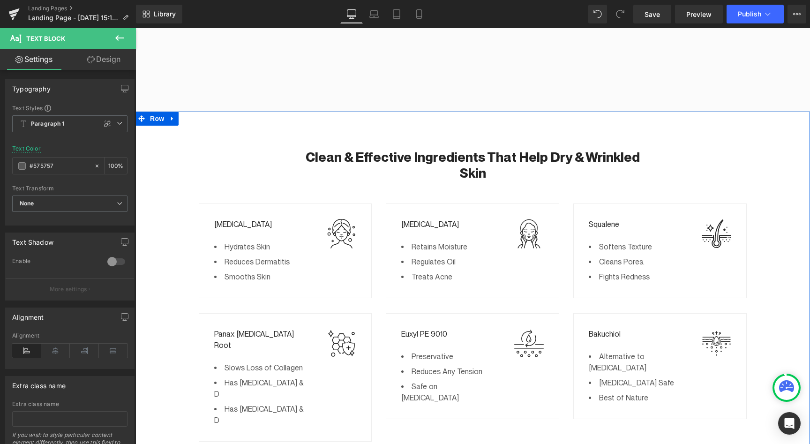
scroll to position [1428, 0]
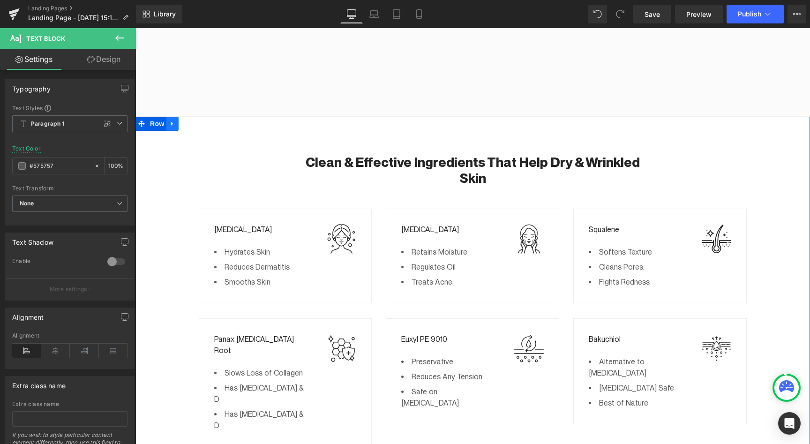
click at [174, 120] on icon at bounding box center [172, 123] width 7 height 7
click at [195, 121] on icon at bounding box center [197, 124] width 7 height 7
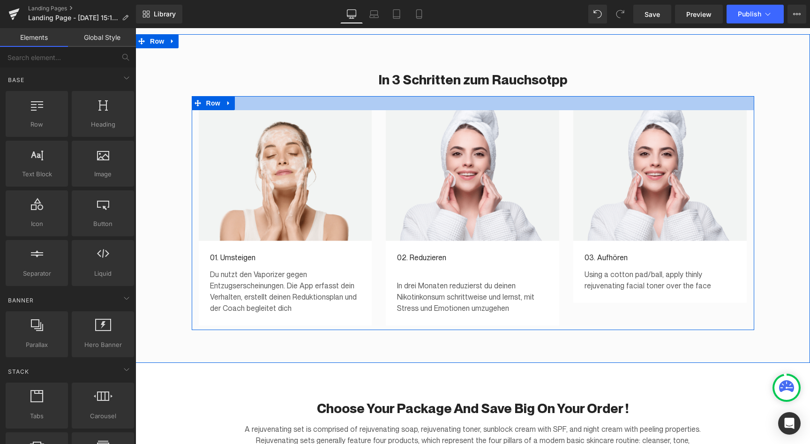
scroll to position [1512, 0]
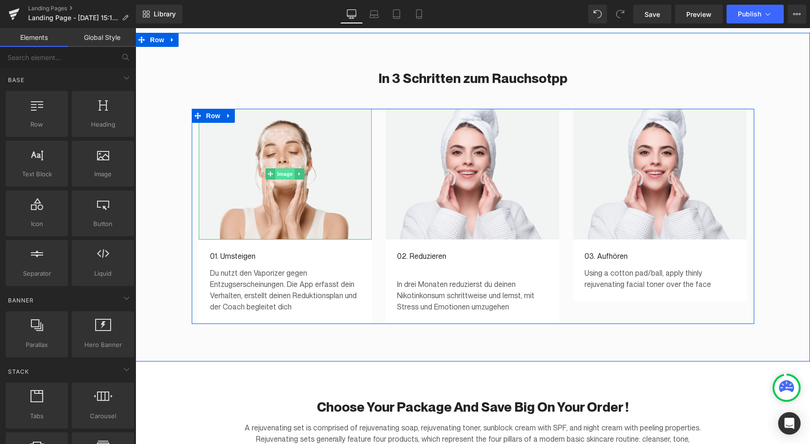
click at [279, 168] on span "Image" at bounding box center [286, 173] width 20 height 11
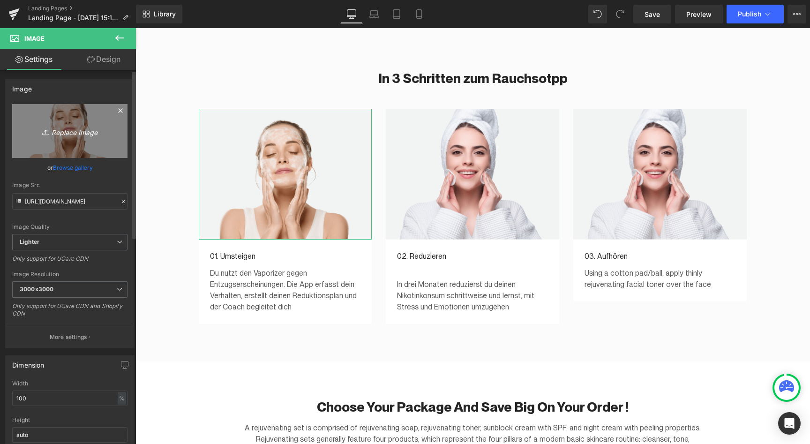
click at [75, 130] on icon "Replace Image" at bounding box center [69, 131] width 75 height 12
type input "C:\fakepath\step-1.jpg"
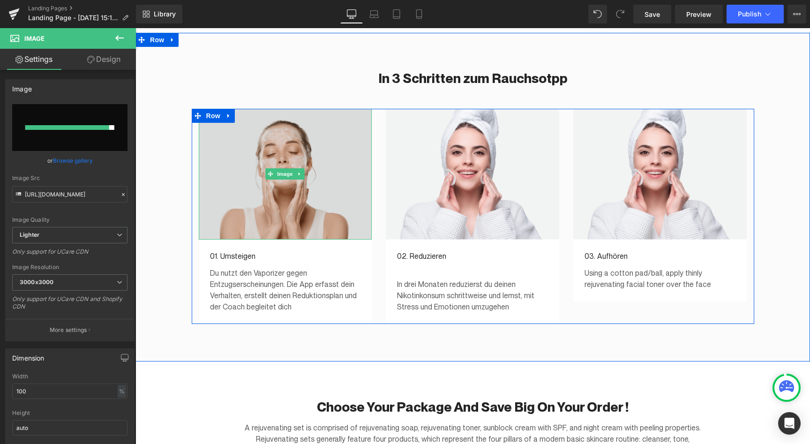
type input "[URL][DOMAIN_NAME]"
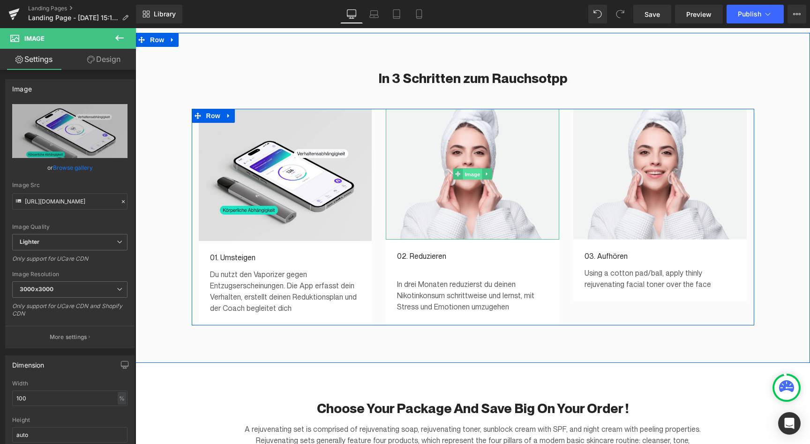
click at [477, 169] on span "Image" at bounding box center [473, 174] width 20 height 11
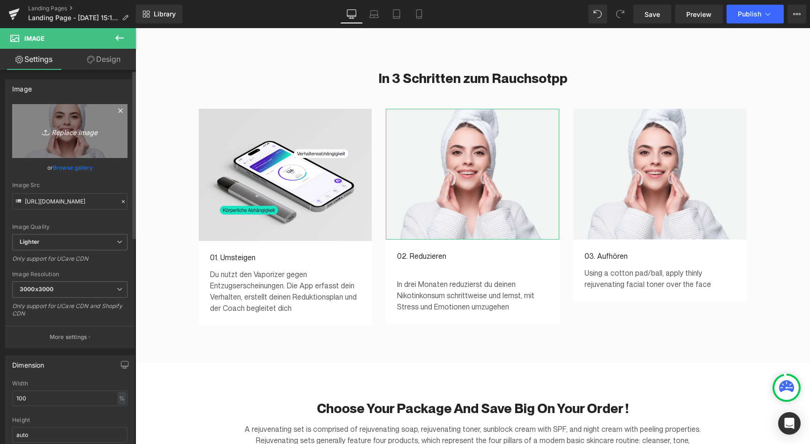
click at [71, 133] on icon "Replace Image" at bounding box center [69, 131] width 75 height 12
type input "C:\fakepath\Frame 681.jpg"
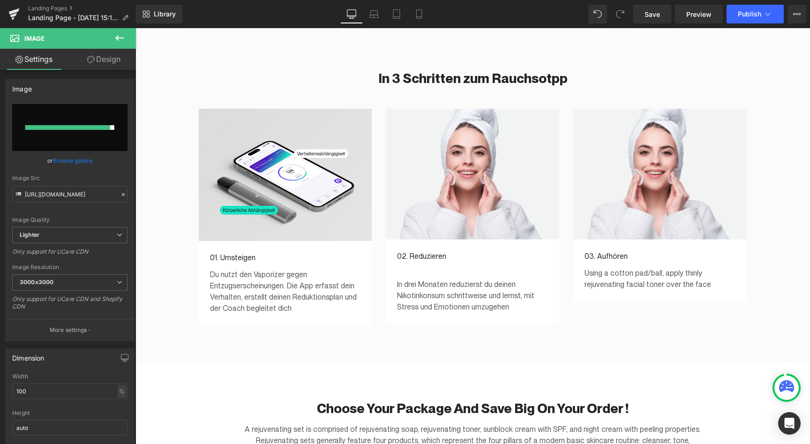
type input "[URL][DOMAIN_NAME]"
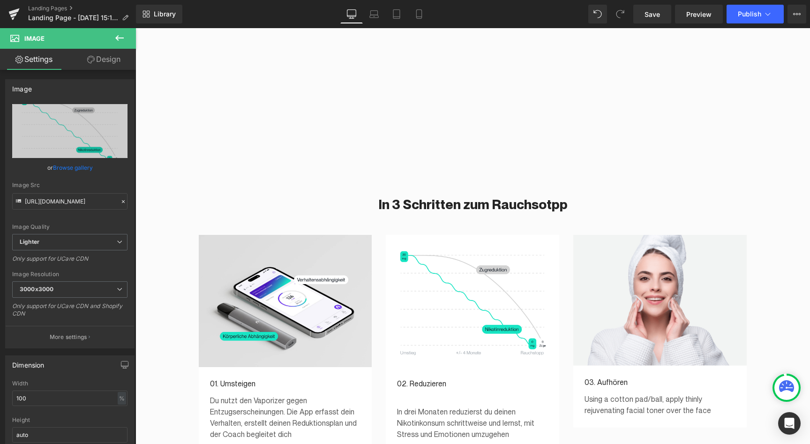
scroll to position [1394, 0]
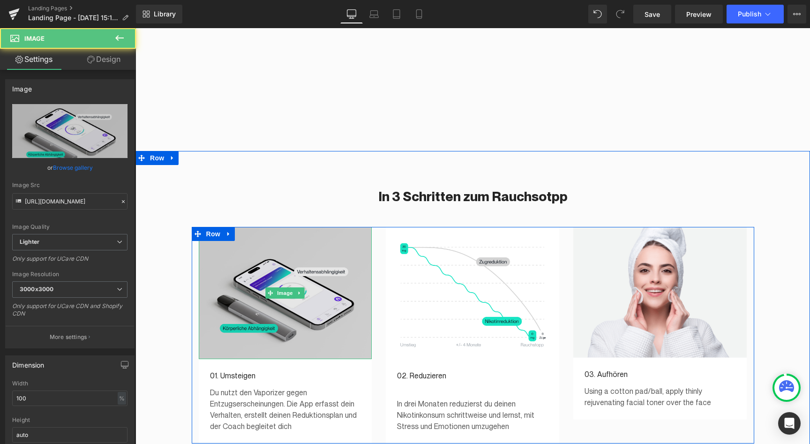
click at [325, 280] on img at bounding box center [285, 293] width 173 height 132
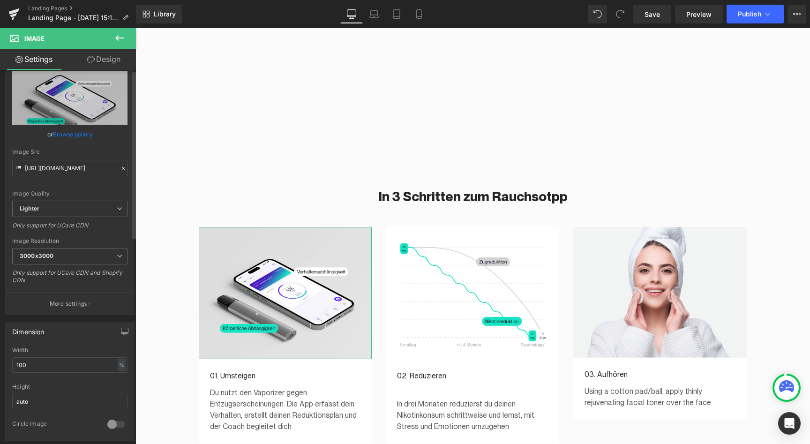
scroll to position [0, 0]
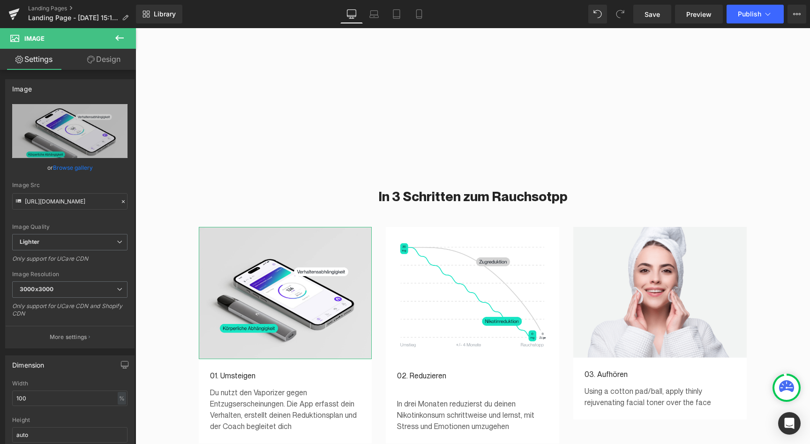
click at [92, 62] on icon at bounding box center [91, 60] width 8 height 8
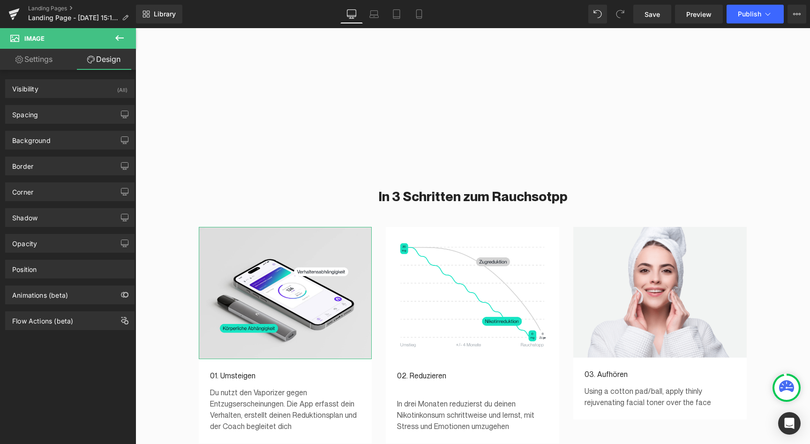
type input "0"
click at [46, 193] on div "Corner" at bounding box center [70, 192] width 128 height 18
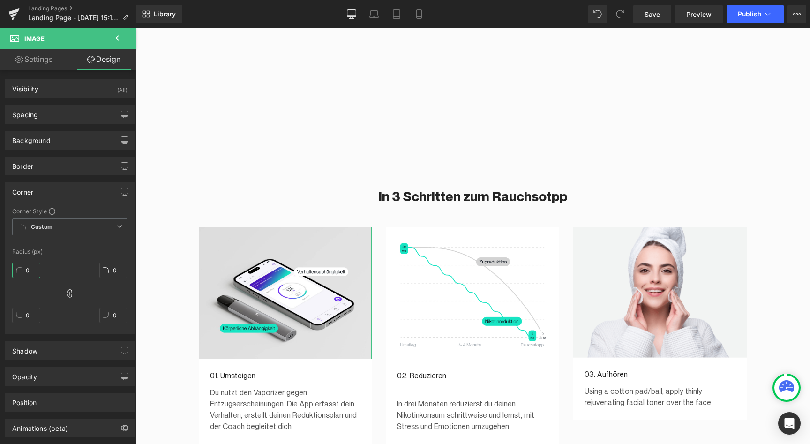
click at [27, 271] on input "0" at bounding box center [26, 270] width 28 height 15
type input "10"
type input "1"
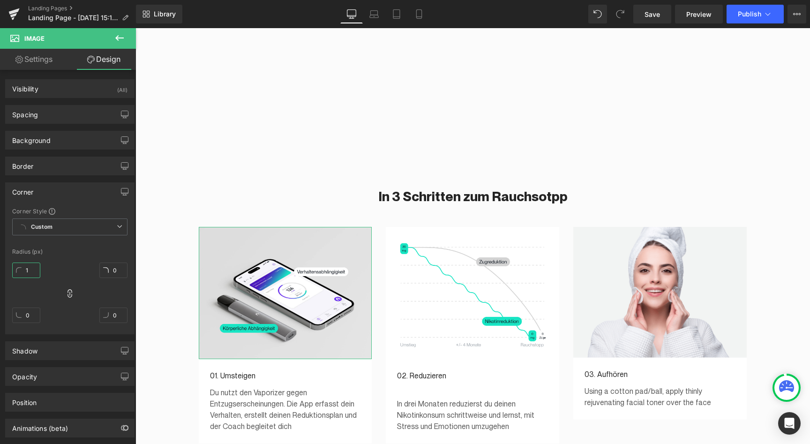
type input "1"
type input "10"
click at [29, 270] on input "10" at bounding box center [26, 270] width 28 height 15
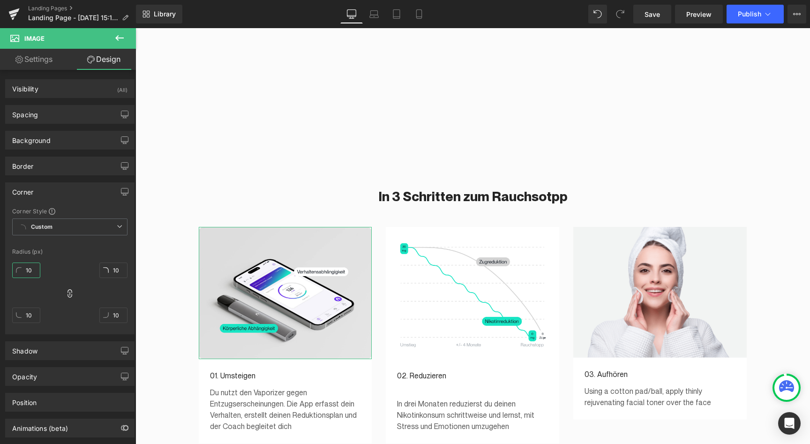
click at [29, 270] on input "10" at bounding box center [26, 270] width 28 height 15
type input "3"
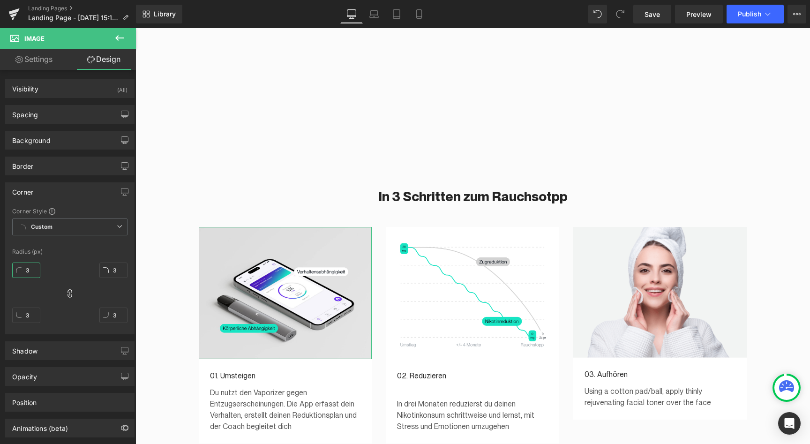
type input "30"
type input "3"
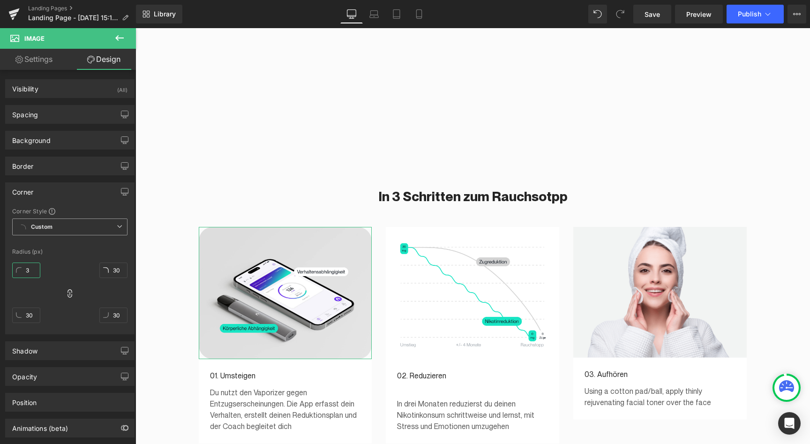
type input "3"
type input "2"
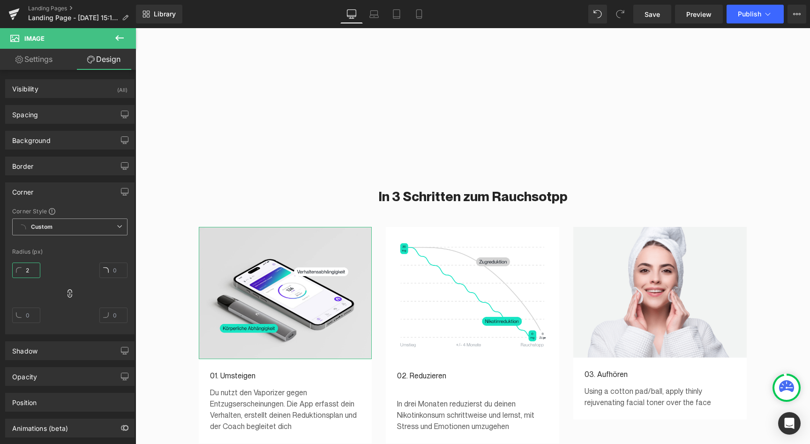
type input "2"
type input "20"
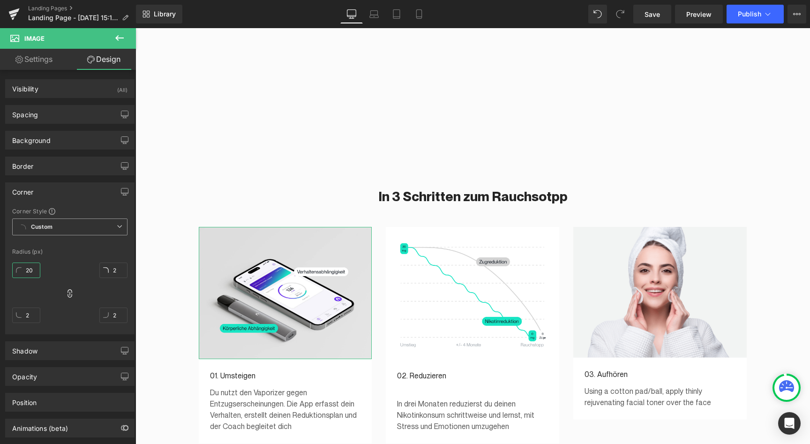
type input "20"
click at [136, 28] on div "50px" at bounding box center [136, 28] width 0 height 0
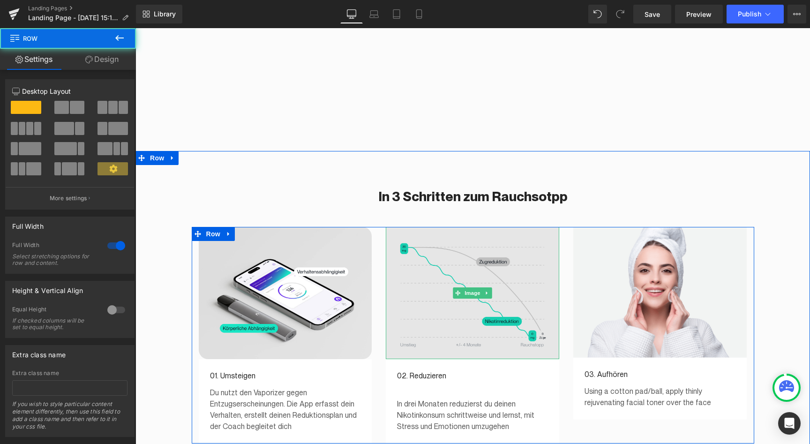
click at [421, 274] on img at bounding box center [472, 293] width 173 height 132
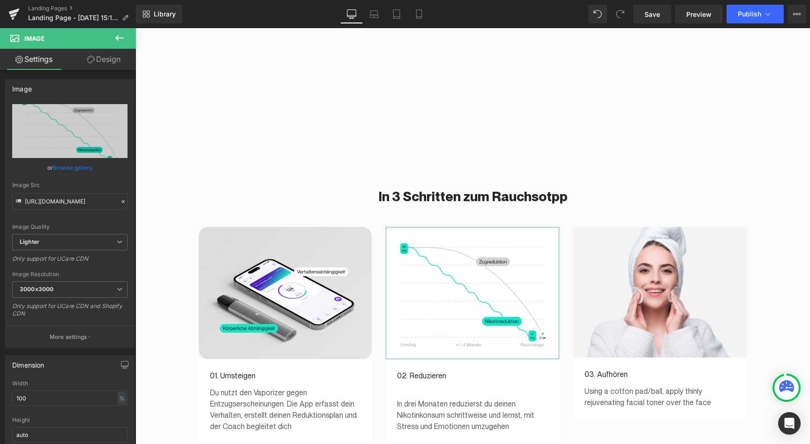
click at [103, 62] on link "Design" at bounding box center [104, 59] width 68 height 21
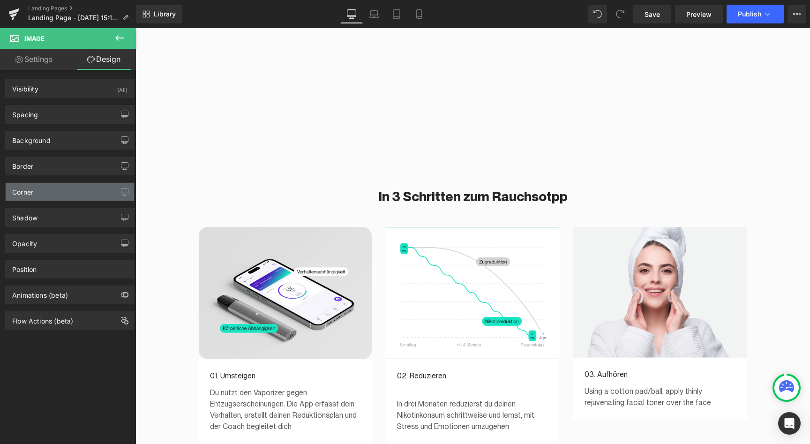
click at [55, 194] on div "Corner" at bounding box center [70, 192] width 128 height 18
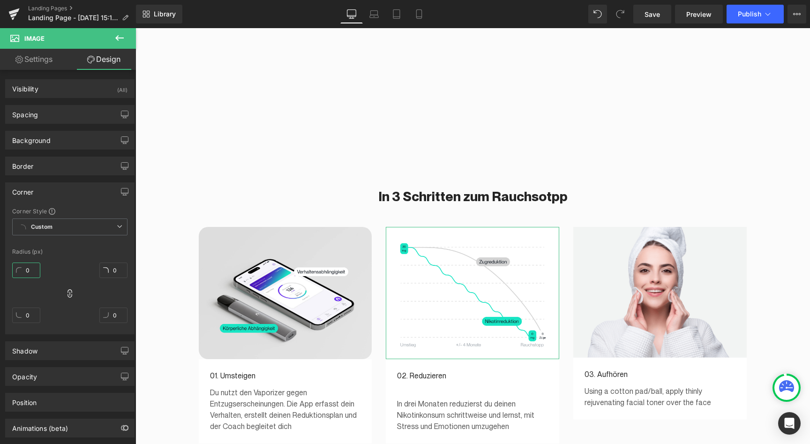
click at [24, 270] on input "0" at bounding box center [26, 270] width 28 height 15
type input "2"
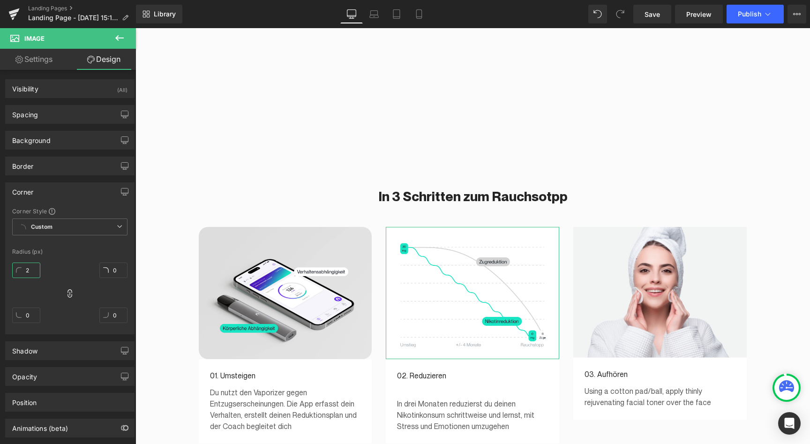
type input "2"
type input "20"
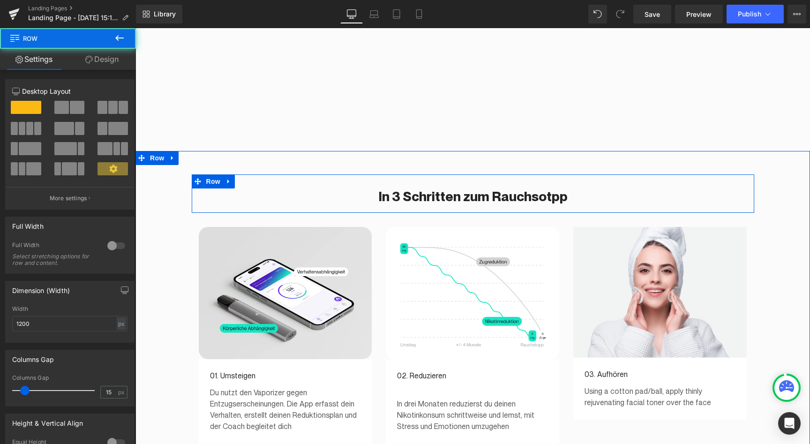
click at [210, 174] on div "In 3 Schritten zum Rauchsotpp Heading Row" at bounding box center [473, 193] width 563 height 38
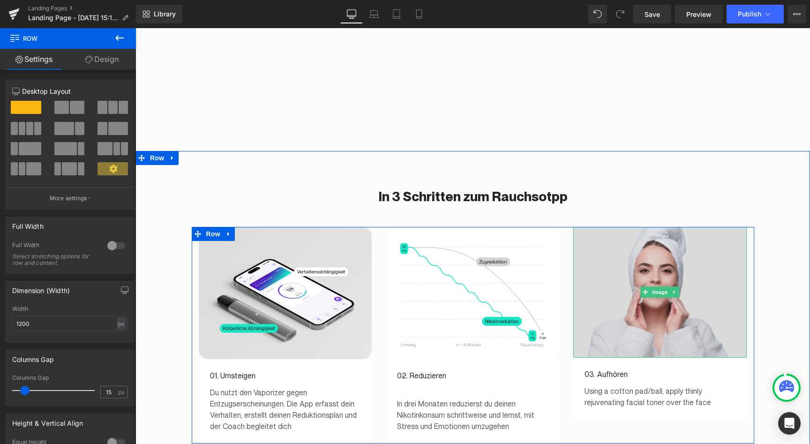
click at [630, 274] on img at bounding box center [659, 292] width 173 height 131
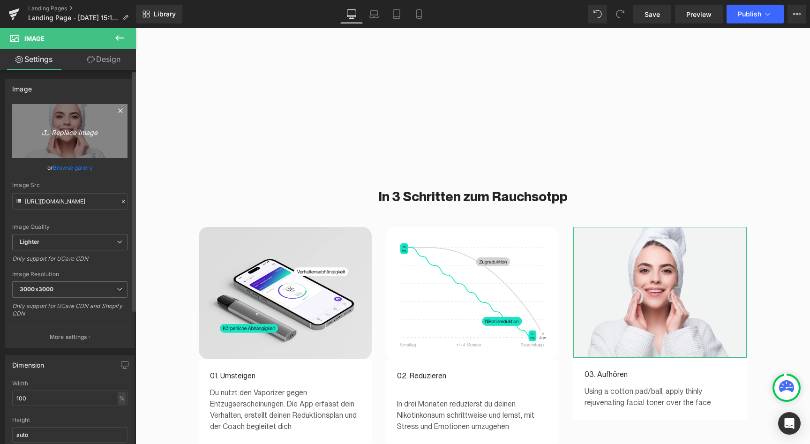
click at [76, 135] on icon "Replace Image" at bounding box center [69, 131] width 75 height 12
type input "C:\fakepath\Frame 683.jpg"
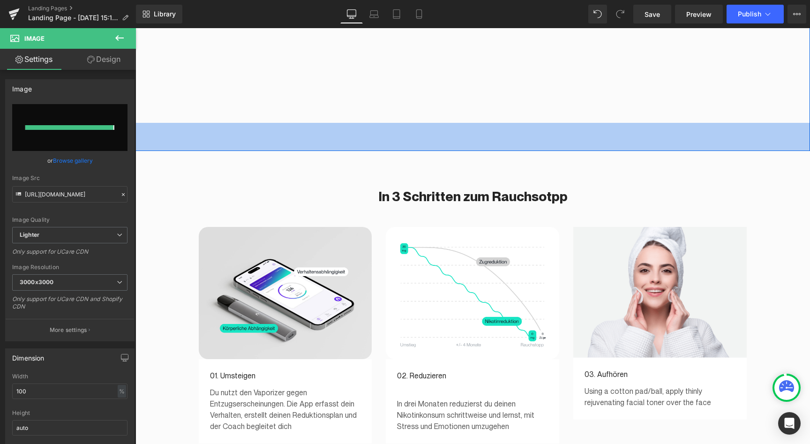
type input "[URL][DOMAIN_NAME]"
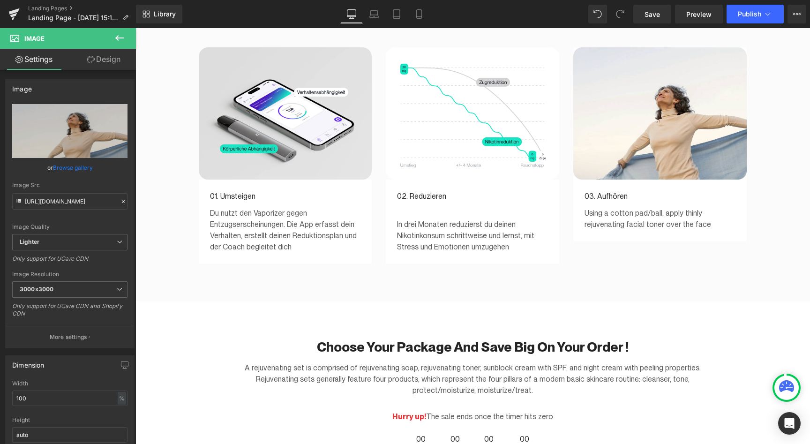
scroll to position [1561, 0]
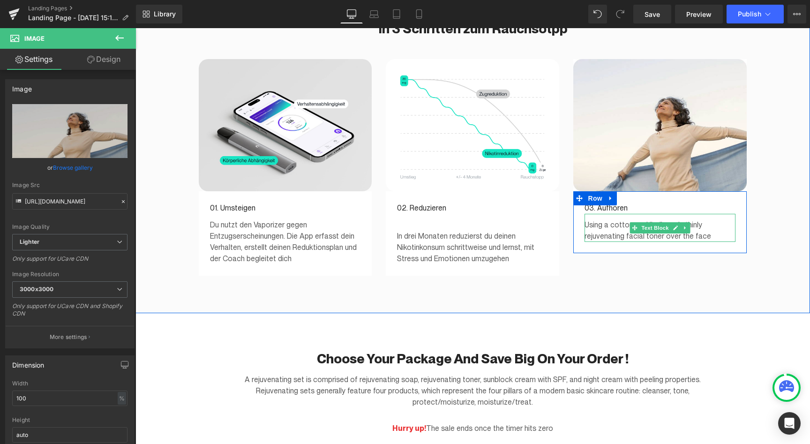
click at [625, 219] on p "Using a cotton pad/ball, apply thinly rejuvenating facial toner over the face" at bounding box center [660, 230] width 151 height 23
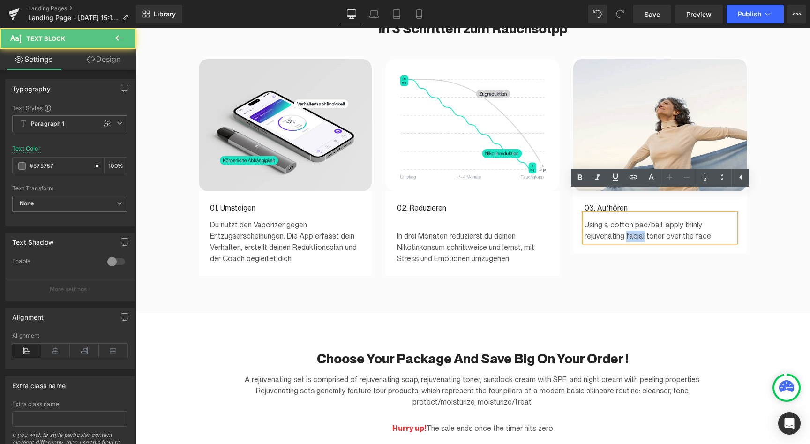
click at [625, 219] on p "Using a cotton pad/ball, apply thinly rejuvenating facial toner over the face" at bounding box center [660, 230] width 151 height 23
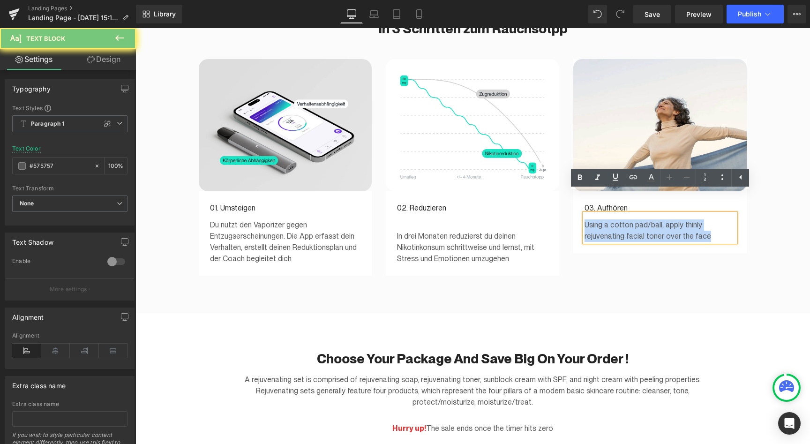
click at [625, 219] on p "Using a cotton pad/ball, apply thinly rejuvenating facial toner over the face" at bounding box center [660, 230] width 151 height 23
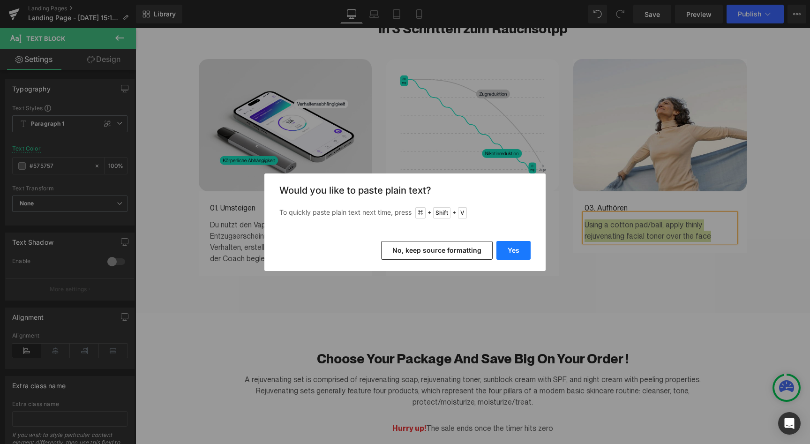
click at [513, 254] on button "Yes" at bounding box center [514, 250] width 34 height 19
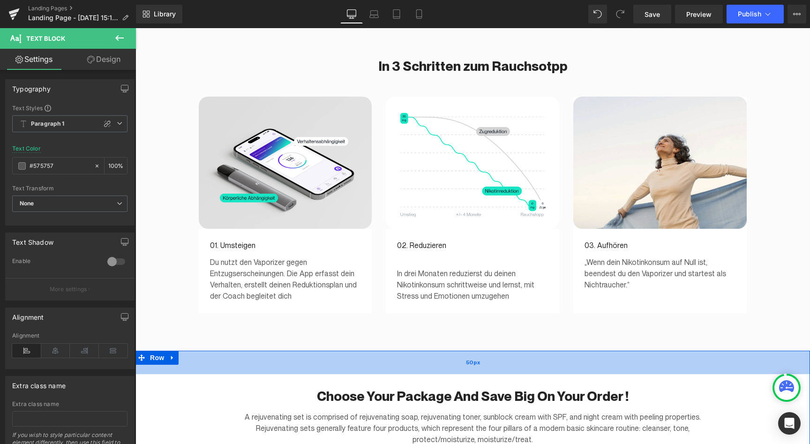
scroll to position [1521, 0]
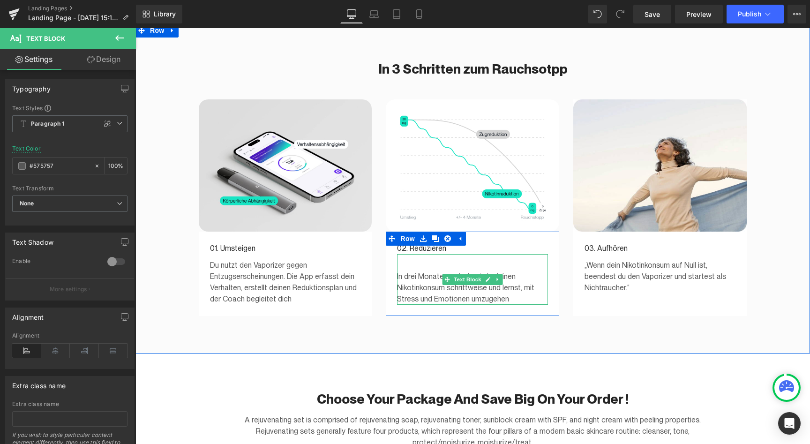
click at [469, 271] on p "In drei Monaten reduzierst du deinen Nikotinkonsum schrittweise und lernst, mit…" at bounding box center [472, 288] width 151 height 34
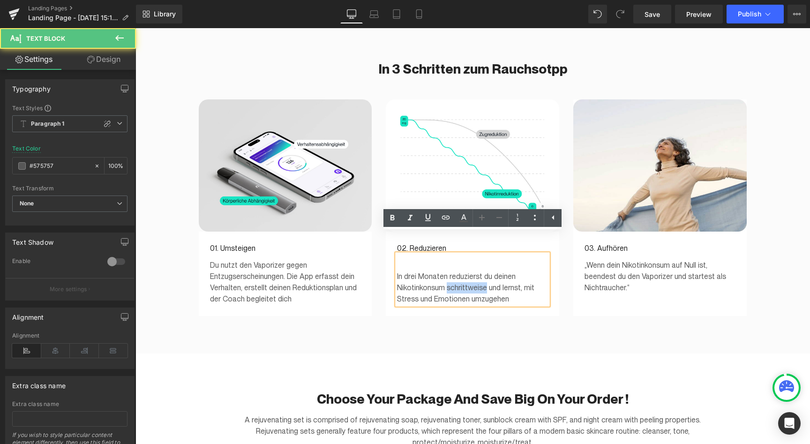
click at [469, 271] on p "In drei Monaten reduzierst du deinen Nikotinkonsum schrittweise und lernst, mit…" at bounding box center [472, 288] width 151 height 34
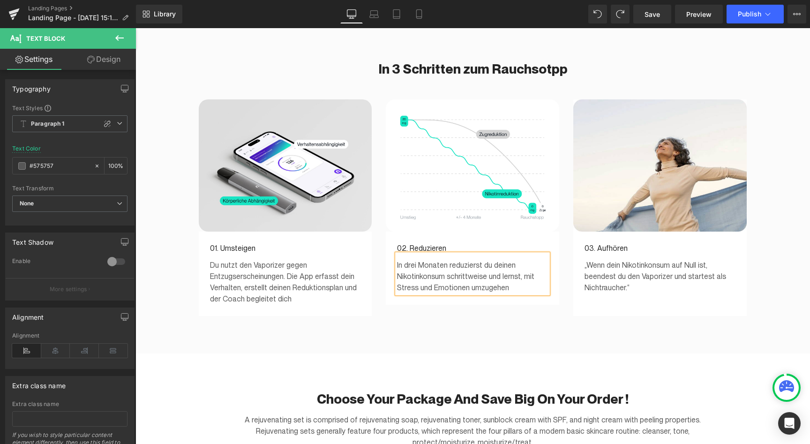
click at [417, 325] on div "In 3 Schritten zum Rauchsotpp Heading Row Image 01. Umsteigen Text Block Du nut…" at bounding box center [473, 188] width 675 height 330
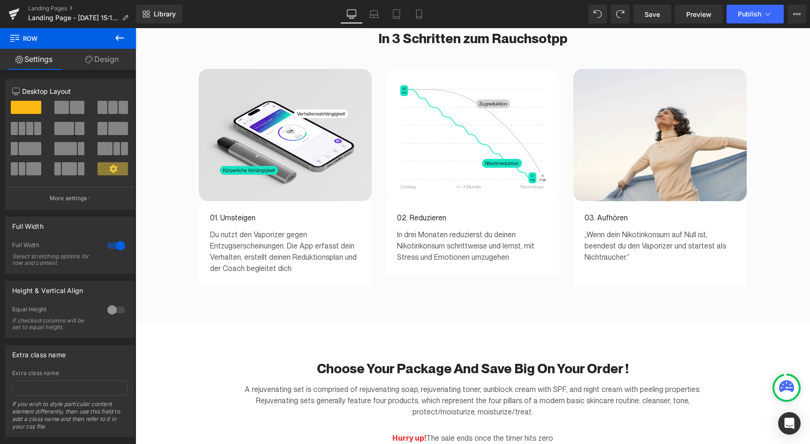
scroll to position [1551, 0]
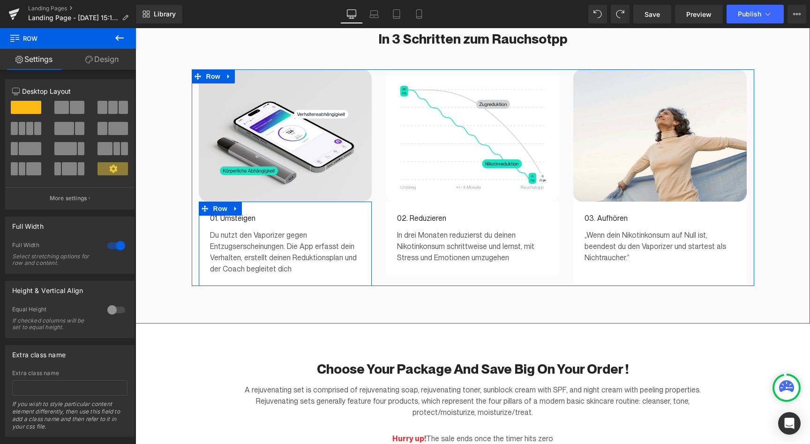
click at [357, 260] on div "01. Umsteigen Text Block Du nutzt den Vaporizer gegen Entzugserscheinungen. Die…" at bounding box center [285, 244] width 173 height 84
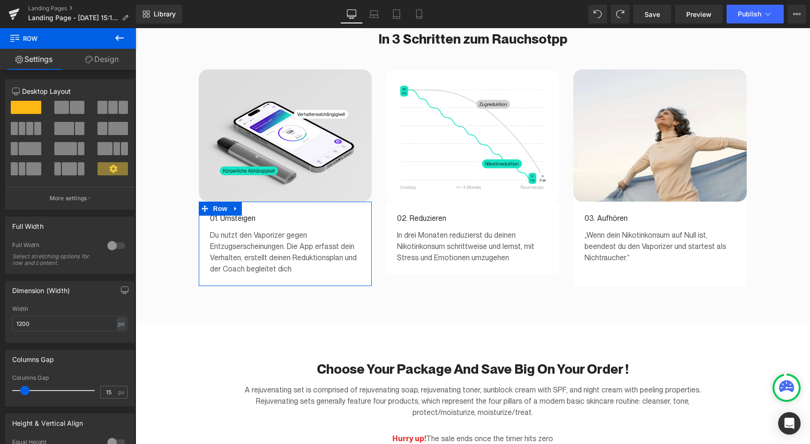
click at [98, 59] on link "Design" at bounding box center [102, 59] width 68 height 21
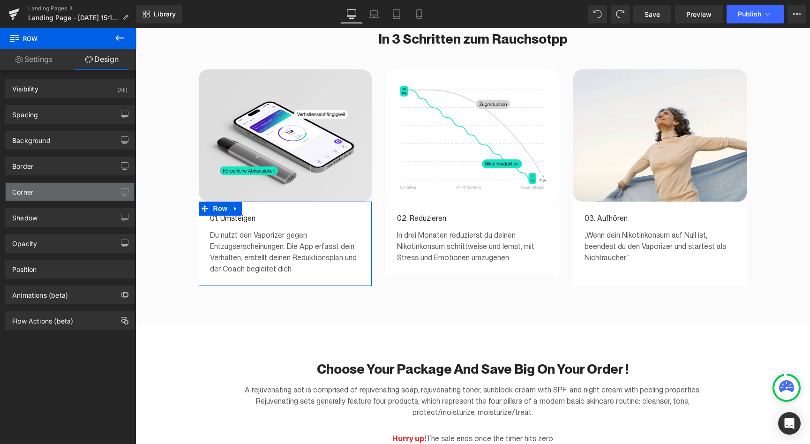
click at [51, 191] on div "Corner" at bounding box center [70, 192] width 128 height 18
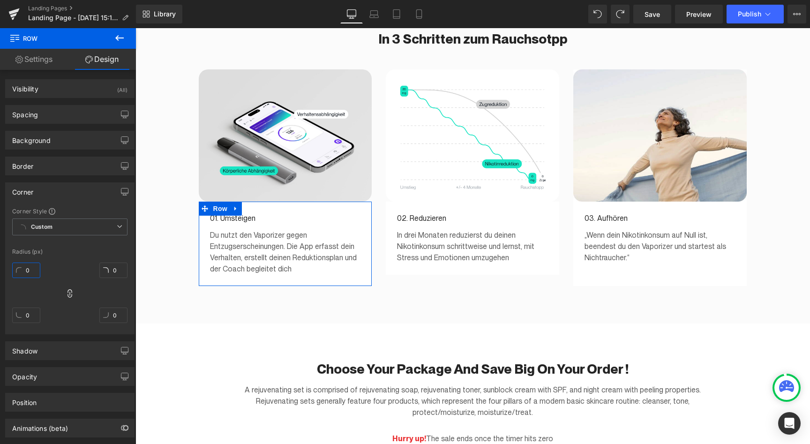
click at [27, 268] on input "0" at bounding box center [26, 270] width 28 height 15
type input "3"
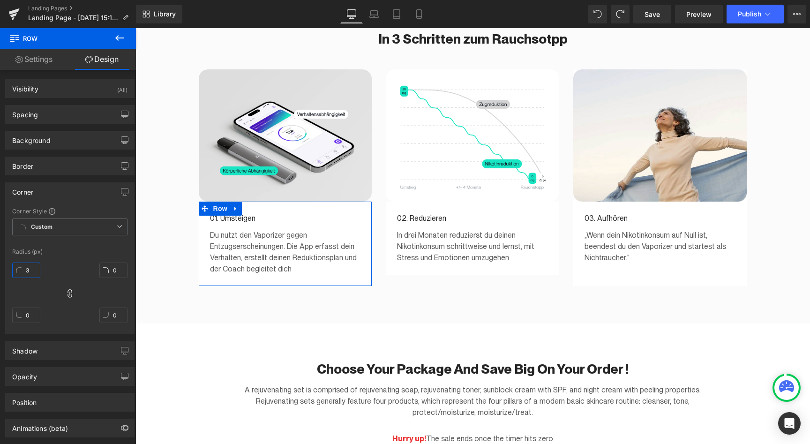
type input "3"
type input "30"
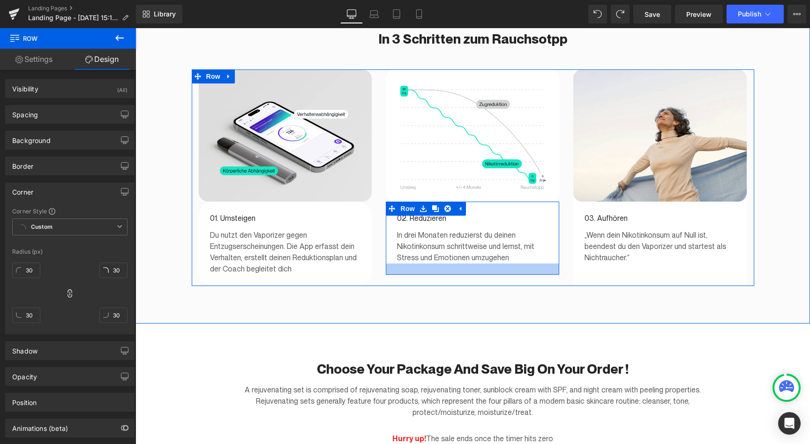
click at [402, 264] on div at bounding box center [472, 269] width 173 height 11
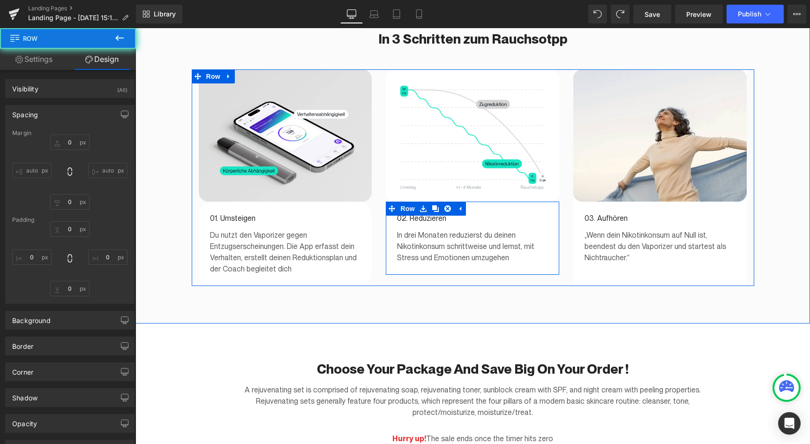
type input "0"
type input "24"
type input "9"
type input "24"
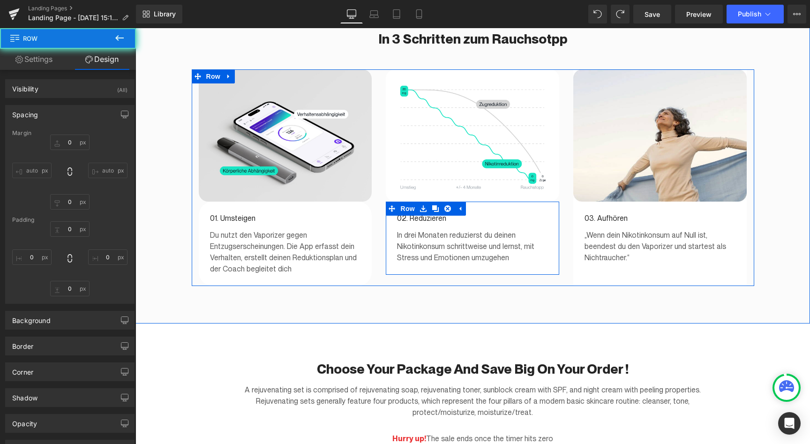
type input "9"
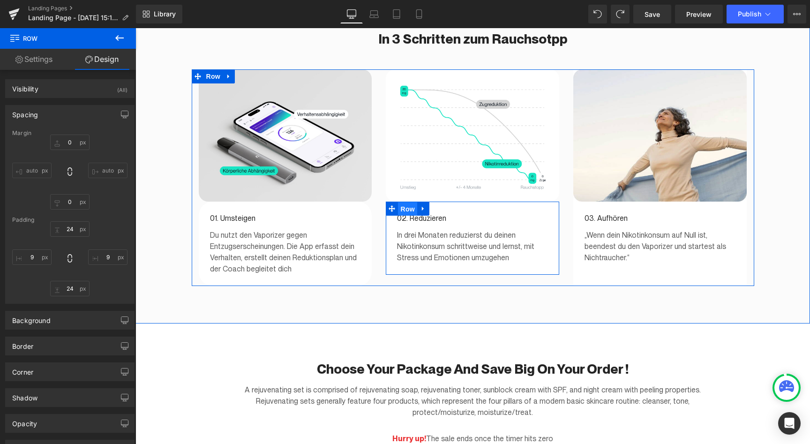
click at [404, 202] on span "Row" at bounding box center [407, 209] width 19 height 14
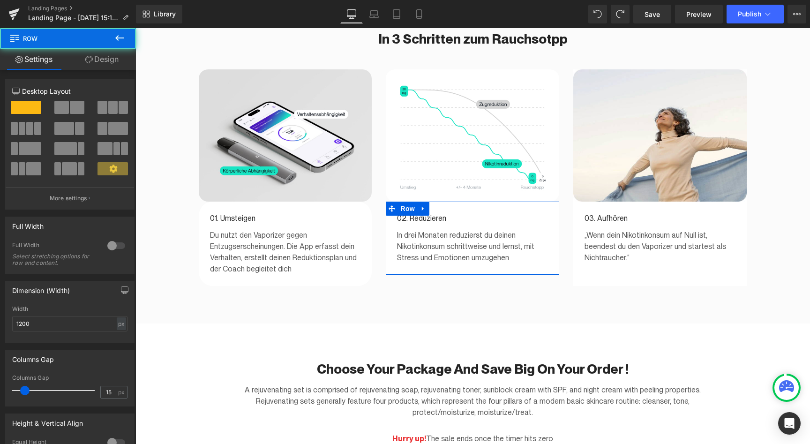
click at [80, 56] on link "Design" at bounding box center [102, 59] width 68 height 21
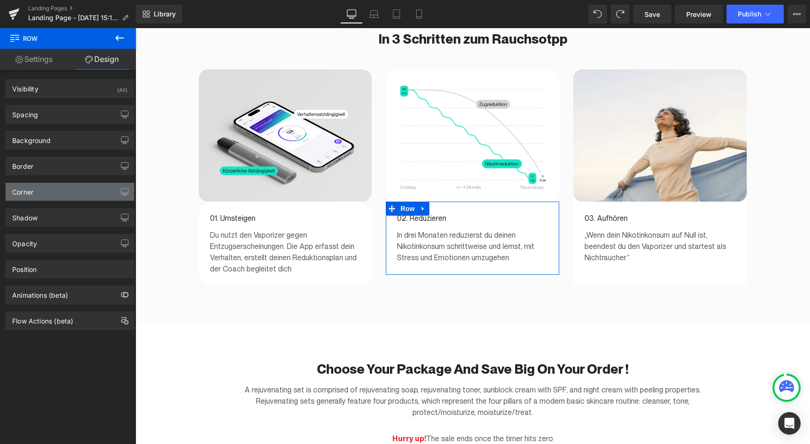
click at [56, 188] on div "Corner" at bounding box center [70, 192] width 128 height 18
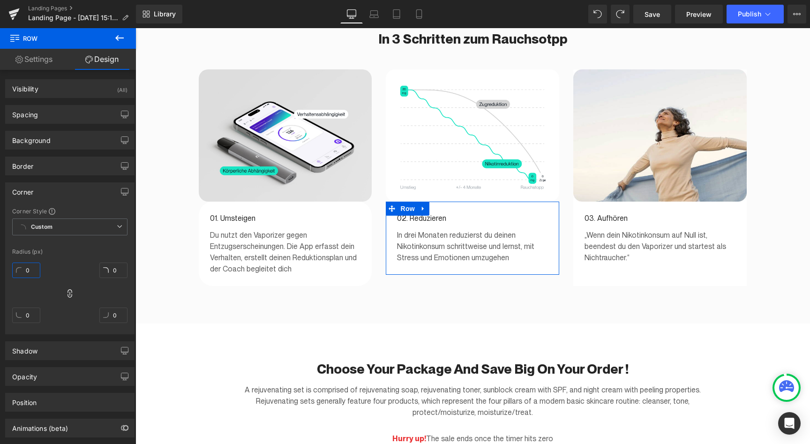
click at [17, 271] on input "0" at bounding box center [26, 270] width 28 height 15
type input "3"
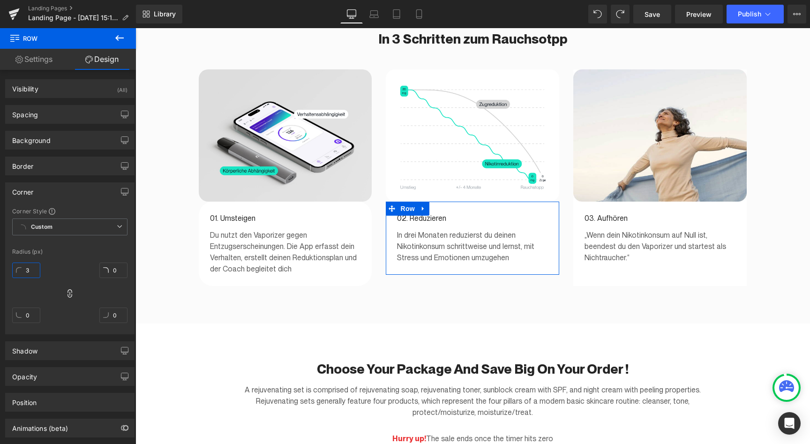
type input "3"
type input "30"
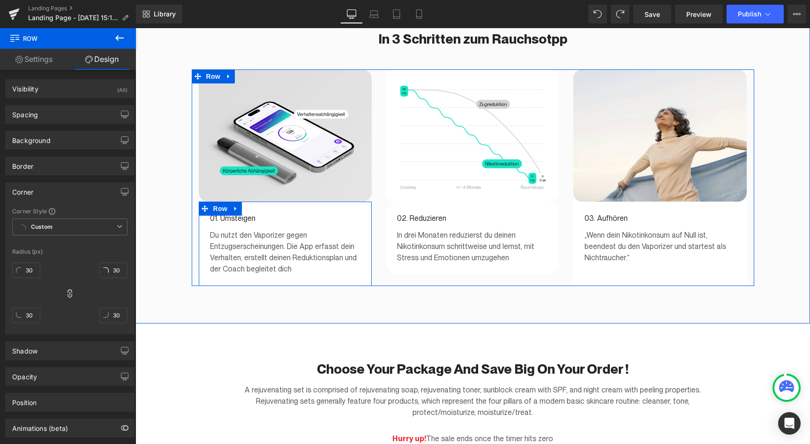
click at [299, 240] on p "Du nutzt den Vaporizer gegen Entzugserscheinungen. Die App erfasst dein Verhalt…" at bounding box center [285, 252] width 151 height 45
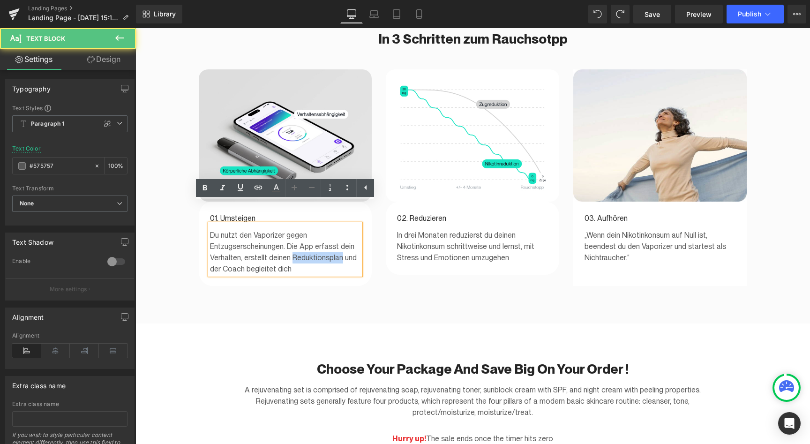
click at [299, 240] on p "Du nutzt den Vaporizer gegen Entzugserscheinungen. Die App erfasst dein Verhalt…" at bounding box center [285, 252] width 151 height 45
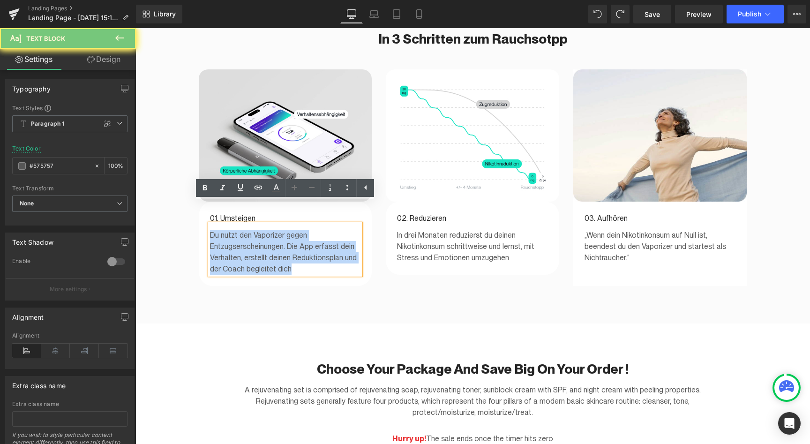
click at [299, 240] on p "Du nutzt den Vaporizer gegen Entzugserscheinungen. Die App erfasst dein Verhalt…" at bounding box center [285, 252] width 151 height 45
copy p "Du nutzt den Vaporizer gegen Entzugserscheinungen. Die App erfasst dein Verhalt…"
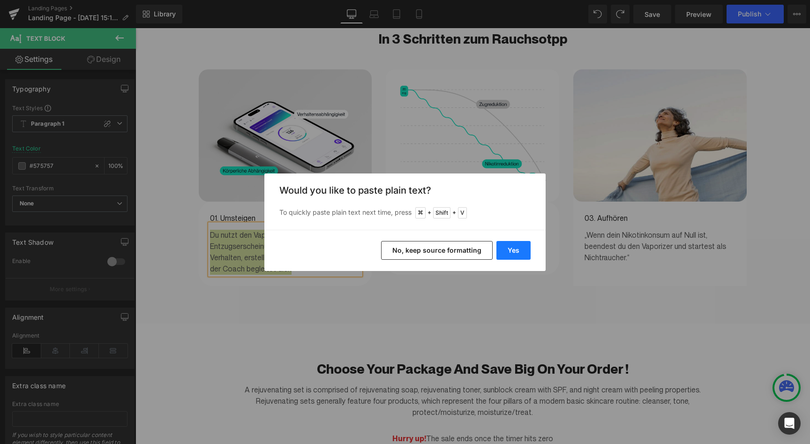
click at [505, 256] on button "Yes" at bounding box center [514, 250] width 34 height 19
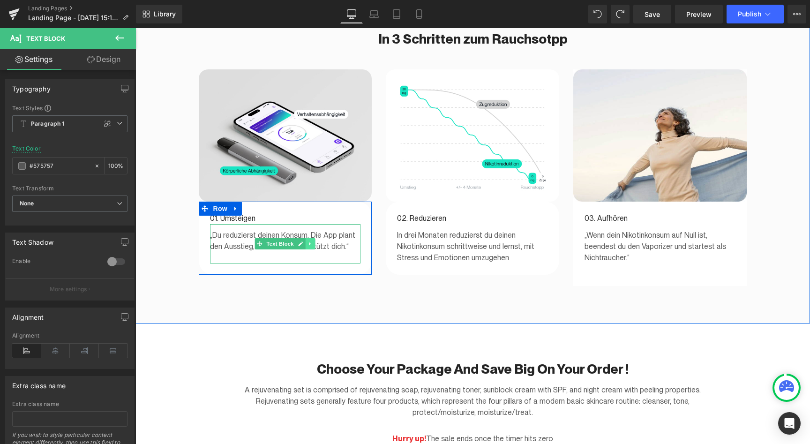
click at [315, 238] on link at bounding box center [311, 243] width 10 height 11
click at [136, 28] on icon at bounding box center [136, 28] width 0 height 0
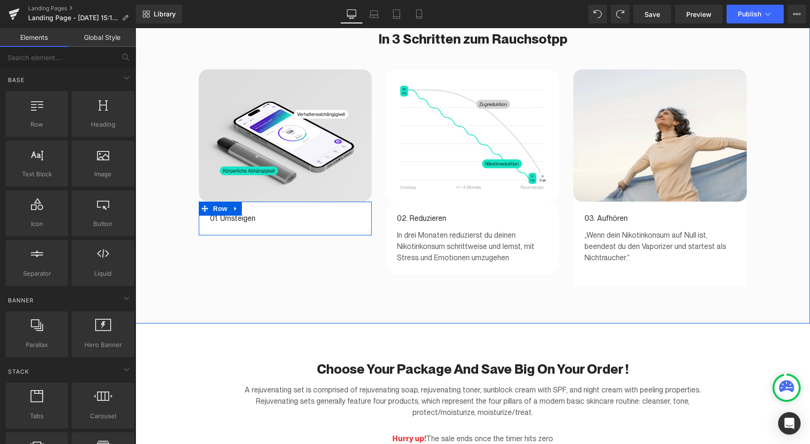
click at [330, 249] on div "Image 01. Umsteigen Text Block Row Image 02. Reduzieren Text Block In drei Mona…" at bounding box center [473, 177] width 563 height 217
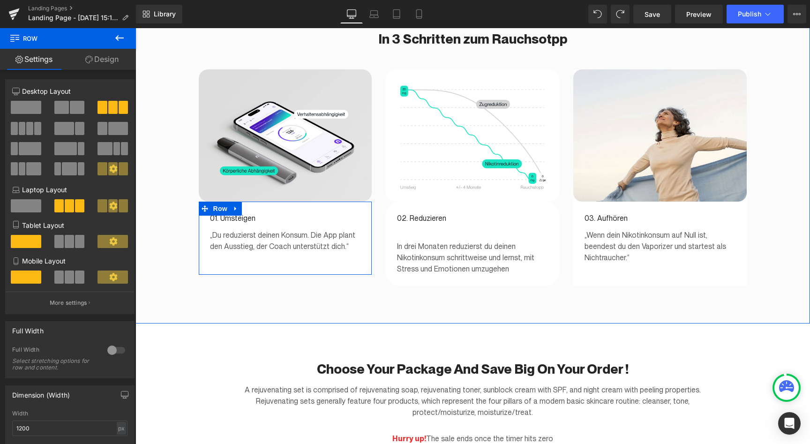
click at [253, 230] on p "„Du reduzierst deinen Konsum. Die App plant den Ausstieg, der Coach unterstützt…" at bounding box center [285, 241] width 151 height 23
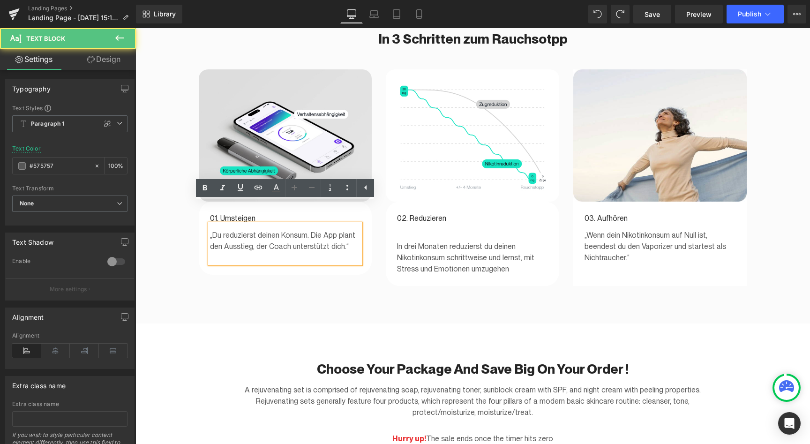
click at [261, 230] on p "„Du reduzierst deinen Konsum. Die App plant den Ausstieg, der Coach unterstützt…" at bounding box center [285, 241] width 151 height 23
paste div
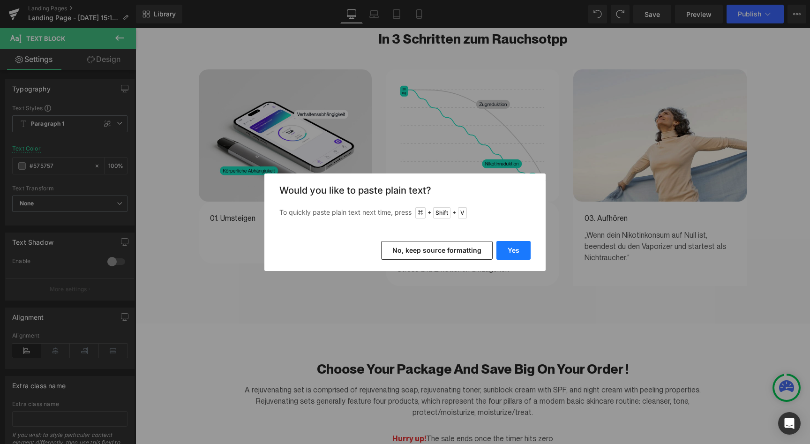
click at [518, 249] on button "Yes" at bounding box center [514, 250] width 34 height 19
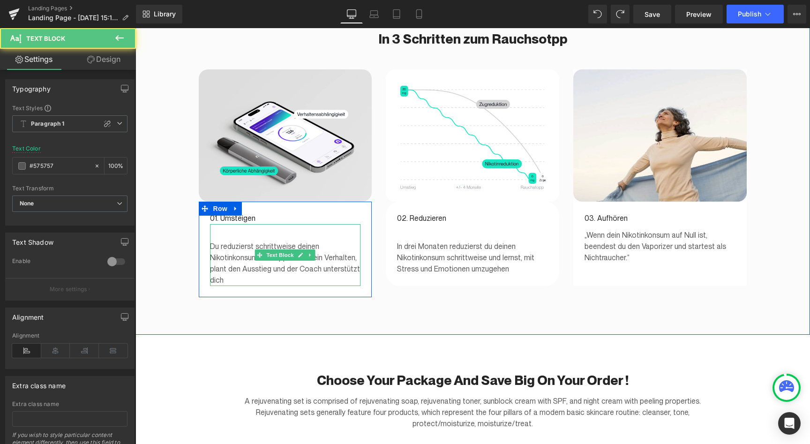
click at [213, 241] on p "Du reduzierst schrittweise deinen Nikotinkonsum. Die App misst dein Verhalten, …" at bounding box center [285, 263] width 151 height 45
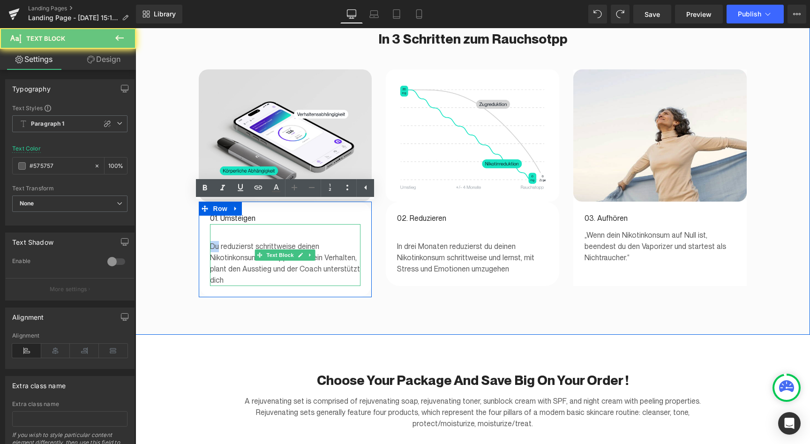
click at [213, 241] on p "Du reduzierst schrittweise deinen Nikotinkonsum. Die App misst dein Verhalten, …" at bounding box center [285, 263] width 151 height 45
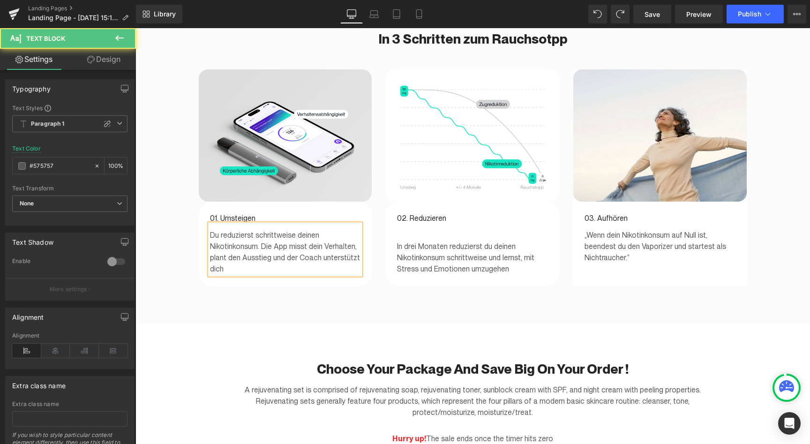
click at [292, 231] on span "Du reduzierst schrittweise deinen Nikotinkonsum. Die App misst dein Verhalten, …" at bounding box center [285, 252] width 150 height 43
drag, startPoint x: 269, startPoint y: 238, endPoint x: 209, endPoint y: 238, distance: 60.0
click at [210, 238] on div "Du reduzierst schrittweise deinen Nikotinkonsum. Die App trackt dein Verhalten,…" at bounding box center [285, 249] width 151 height 51
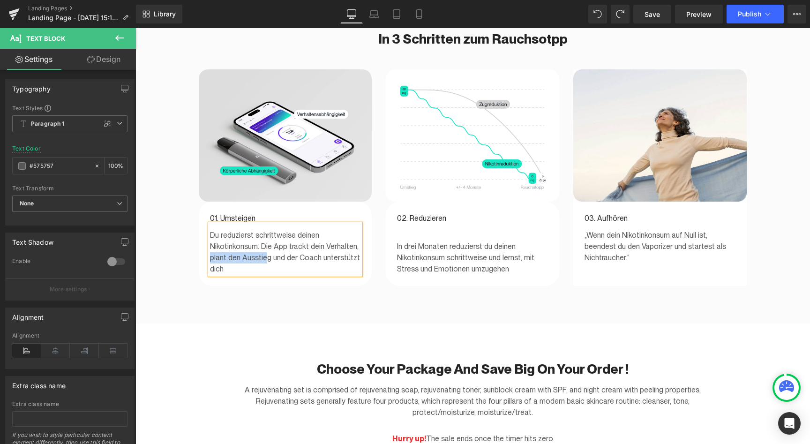
drag, startPoint x: 267, startPoint y: 236, endPoint x: 197, endPoint y: 238, distance: 69.4
click at [197, 238] on div "Image 01. Umsteigen Text Block Du reduzierst schrittweise deinen Nikotinkonsum.…" at bounding box center [286, 177] width 188 height 217
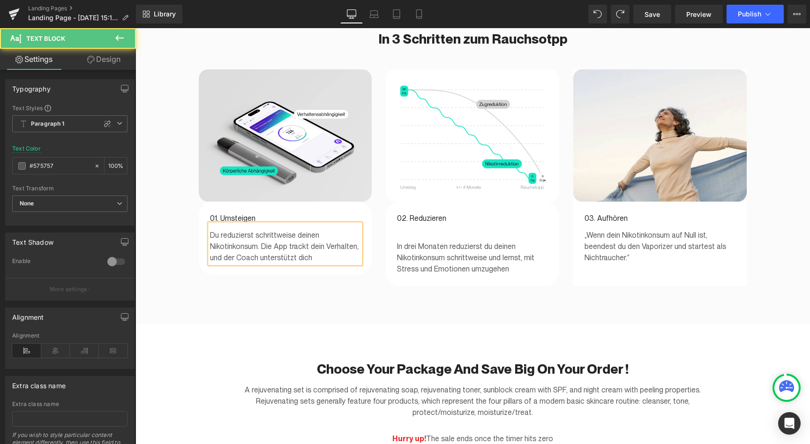
click at [317, 234] on p "Du reduzierst schrittweise deinen Nikotinkonsum. Die App trackt dein Verhalten,…" at bounding box center [285, 247] width 151 height 34
click at [342, 297] on div "In 3 Schritten zum Rauchsotpp Heading Row Image 01. Umsteigen Text Block Du red…" at bounding box center [473, 158] width 675 height 330
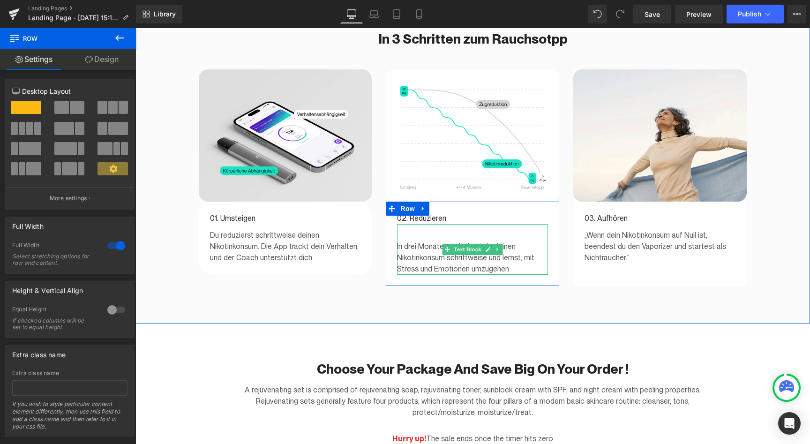
click at [405, 241] on p "In drei Monaten reduzierst du deinen Nikotinkonsum schrittweise und lernst, mit…" at bounding box center [472, 258] width 151 height 34
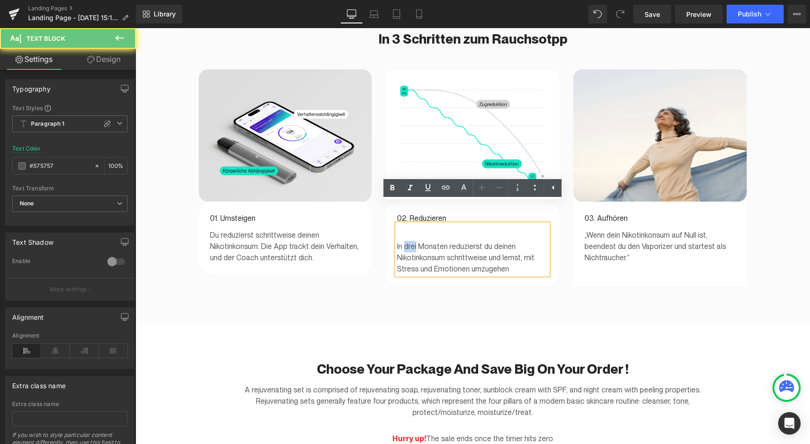
click at [405, 241] on p "In drei Monaten reduzierst du deinen Nikotinkonsum schrittweise und lernst, mit…" at bounding box center [472, 258] width 151 height 34
click at [397, 227] on div "In drei Monaten reduzierst du deinen Nikotinkonsum schrittweise und lernst, mit…" at bounding box center [472, 249] width 151 height 51
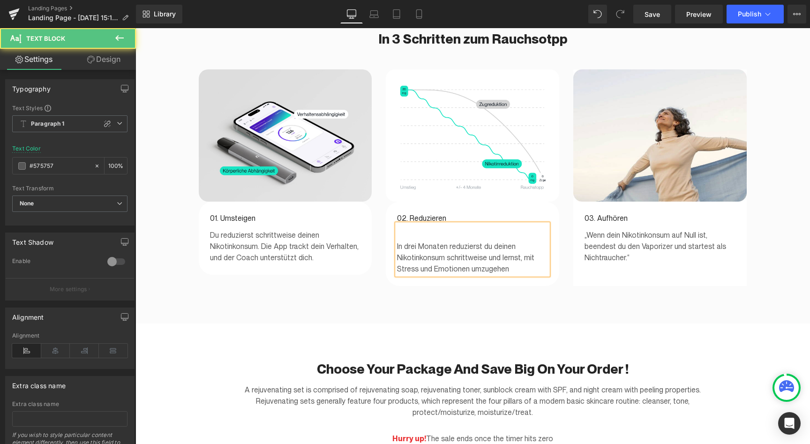
click at [399, 241] on p "In drei Monaten reduzierst du deinen Nikotinkonsum schrittweise und lernst, mit…" at bounding box center [472, 258] width 151 height 34
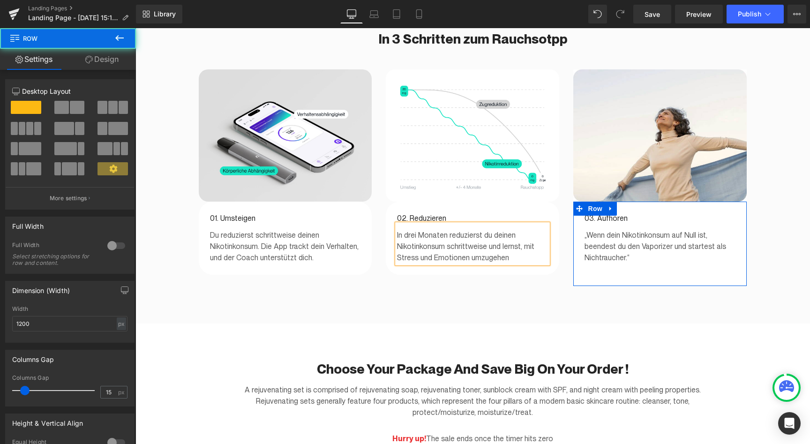
click at [599, 260] on div "03. Aufhören Text Block „Wenn dein Nikotinkonsum auf Null ist, beendest du den …" at bounding box center [659, 244] width 173 height 84
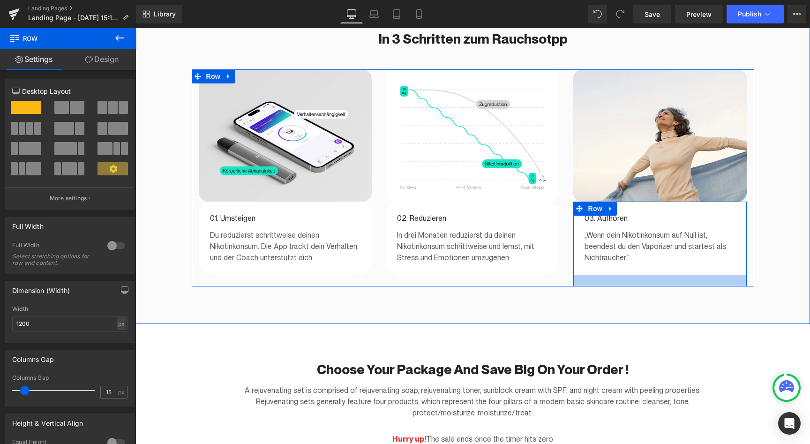
click at [589, 275] on div at bounding box center [659, 281] width 173 height 12
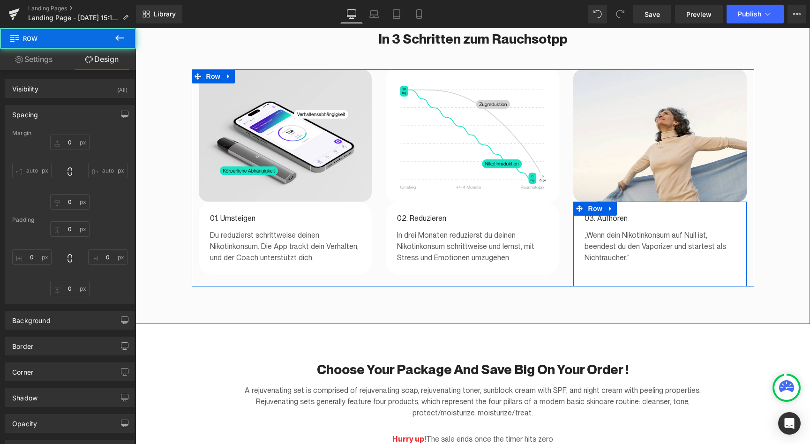
type input "0"
type input "24"
type input "9"
type input "25"
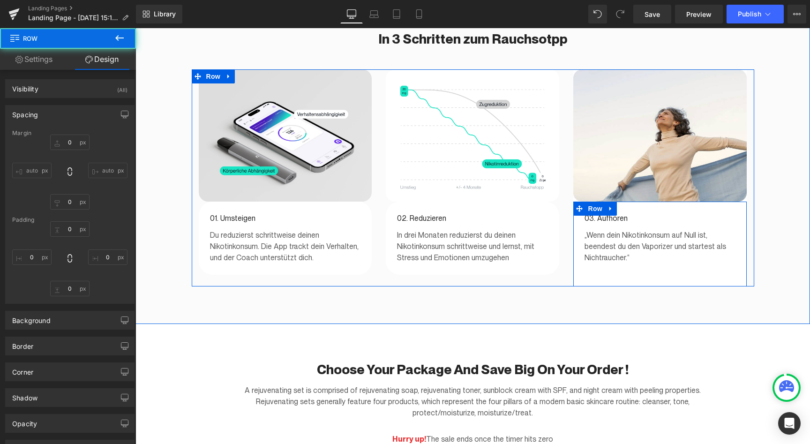
type input "9"
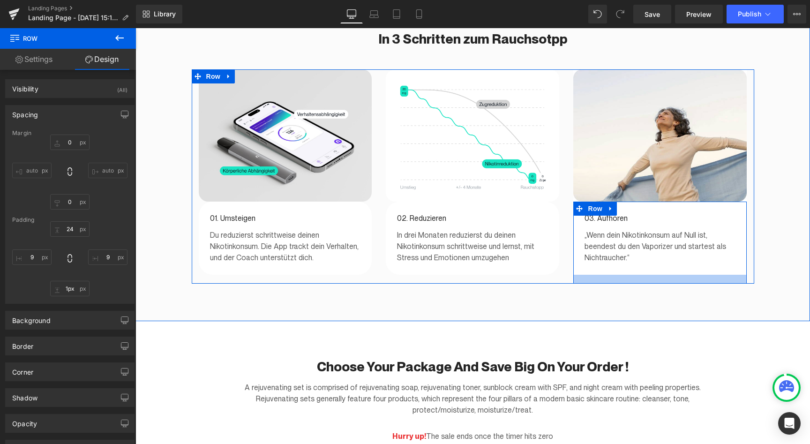
type input "0px"
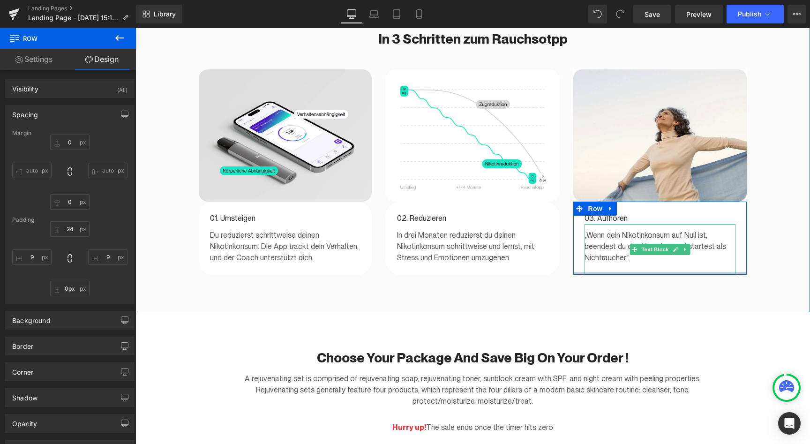
drag, startPoint x: 588, startPoint y: 260, endPoint x: 591, endPoint y: 230, distance: 30.7
click at [591, 230] on div "03. Aufhören Text Block „Wenn dein Nikotinkonsum auf Null ist, beendest du den …" at bounding box center [659, 238] width 173 height 73
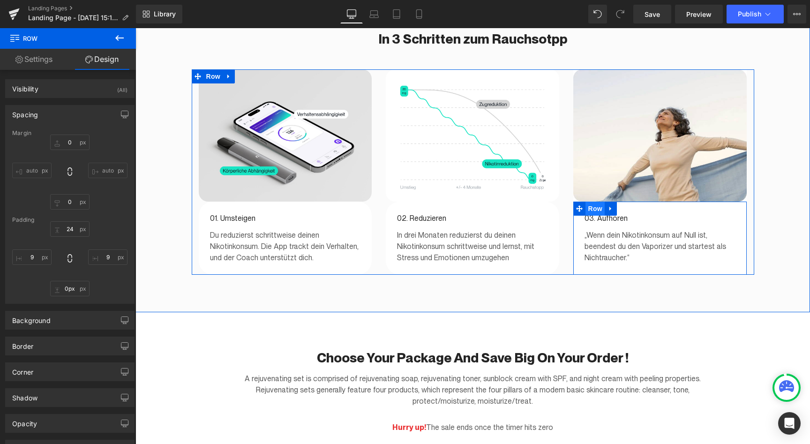
click at [591, 202] on span "Row" at bounding box center [595, 209] width 19 height 14
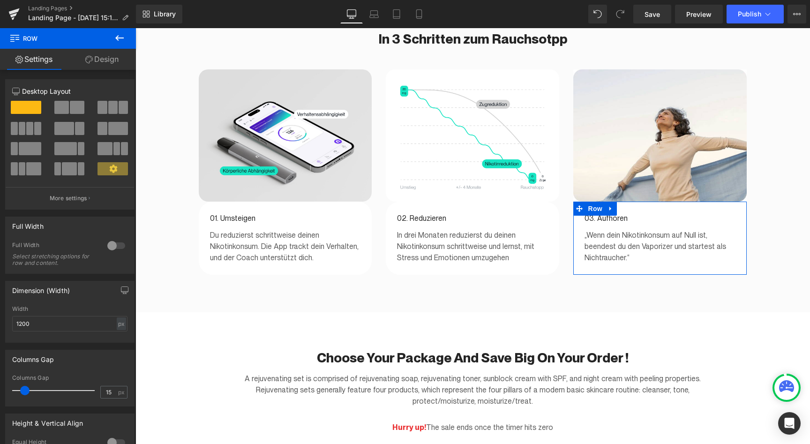
click at [102, 55] on link "Design" at bounding box center [102, 59] width 68 height 21
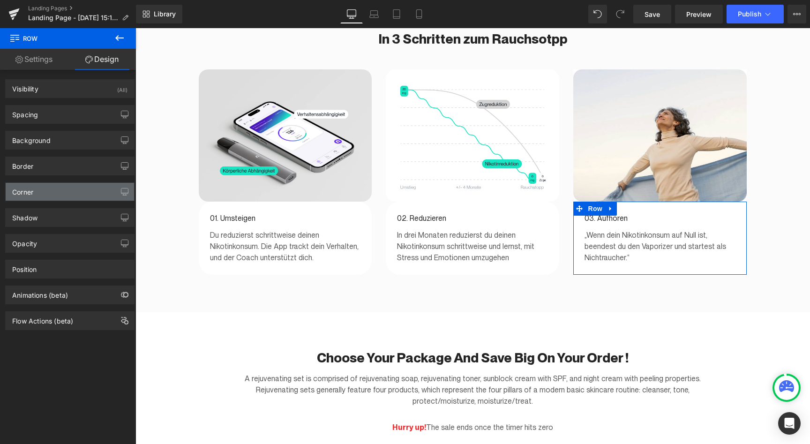
click at [27, 187] on div "Corner" at bounding box center [22, 189] width 21 height 13
click at [36, 195] on div "Corner" at bounding box center [70, 192] width 128 height 18
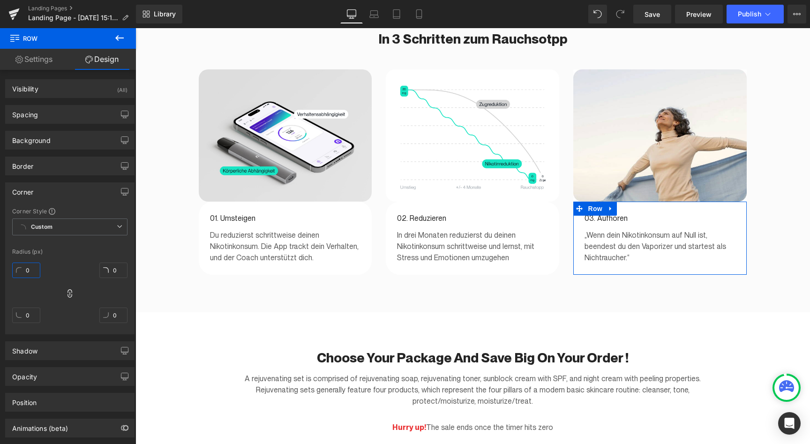
click at [28, 271] on input "0" at bounding box center [26, 270] width 28 height 15
type input "30"
type input "3"
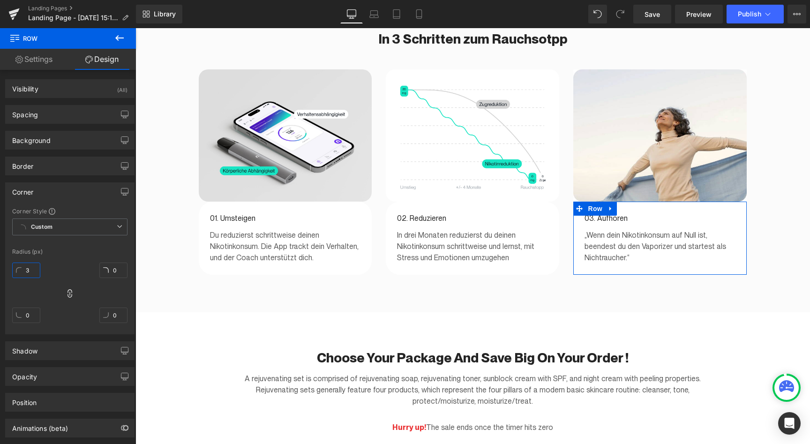
type input "3"
type input "30"
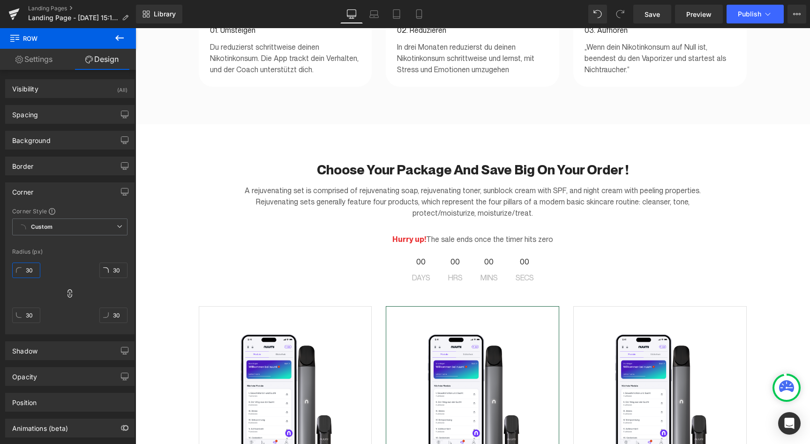
scroll to position [1646, 0]
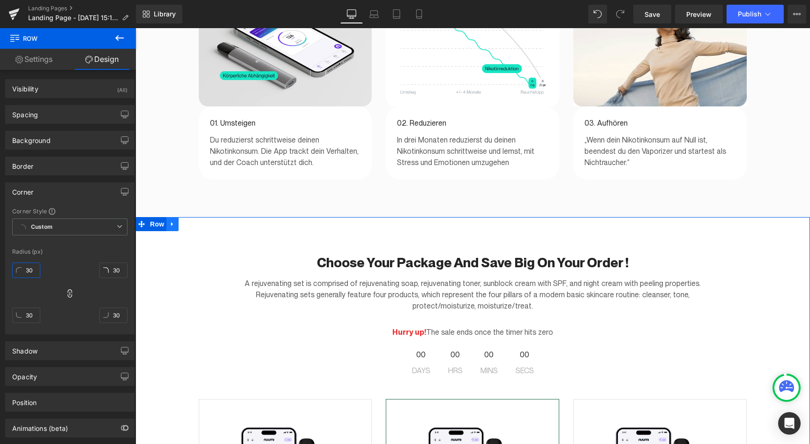
type input "30"
click at [173, 220] on icon at bounding box center [172, 223] width 7 height 7
click at [197, 221] on icon at bounding box center [197, 224] width 7 height 7
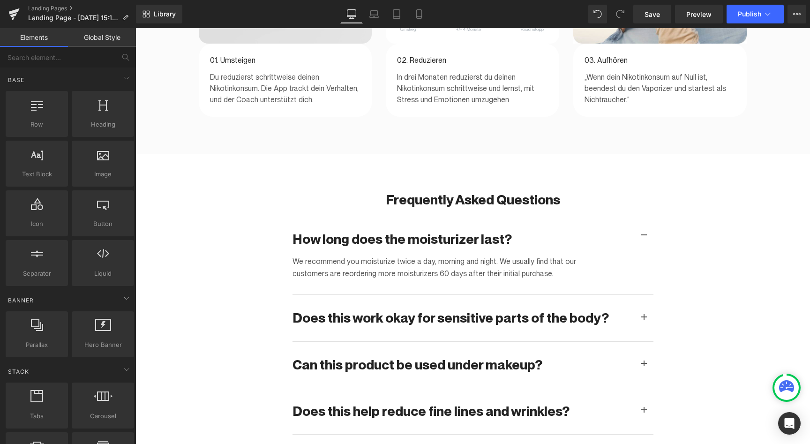
scroll to position [1717, 0]
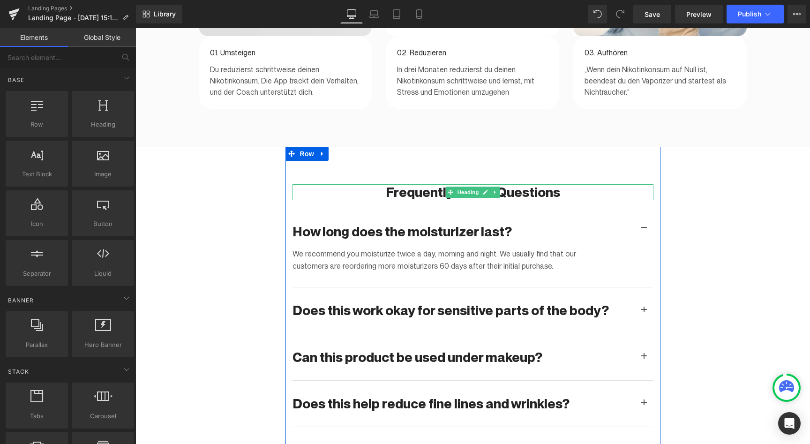
click at [414, 184] on h2 "Frequently asked questions" at bounding box center [473, 192] width 361 height 16
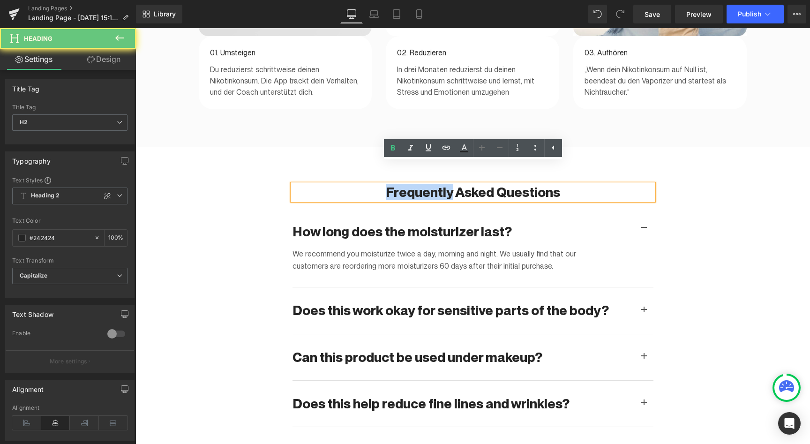
click at [414, 184] on h2 "Frequently asked questions" at bounding box center [473, 192] width 361 height 16
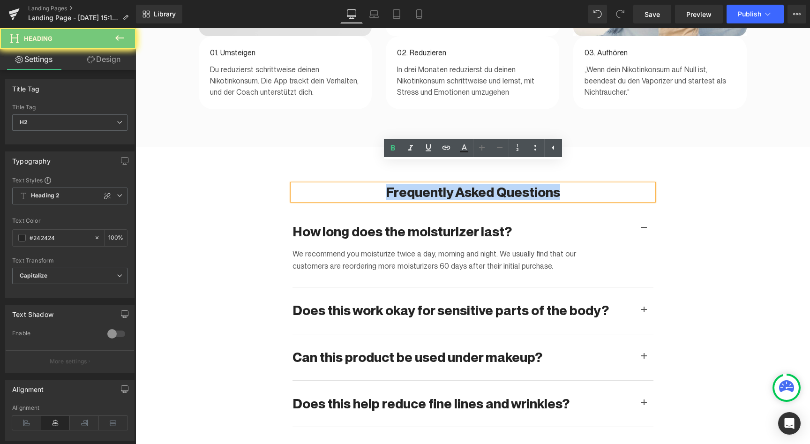
click at [414, 184] on h2 "Frequently asked questions" at bounding box center [473, 192] width 361 height 16
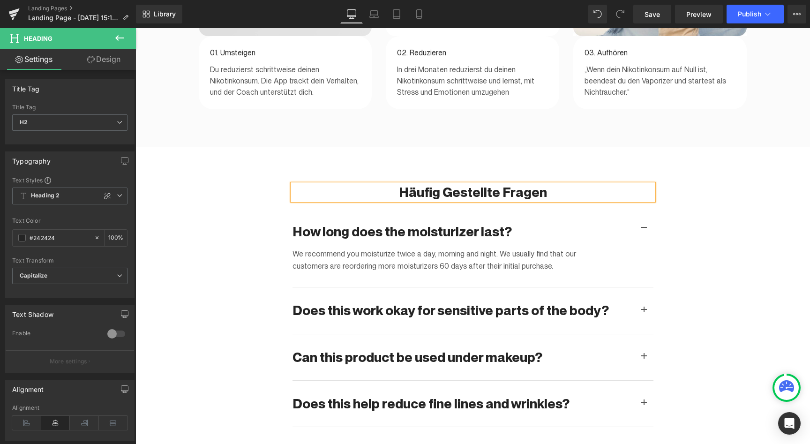
click at [462, 184] on h2 "Häufig gestellte fragen" at bounding box center [473, 192] width 361 height 16
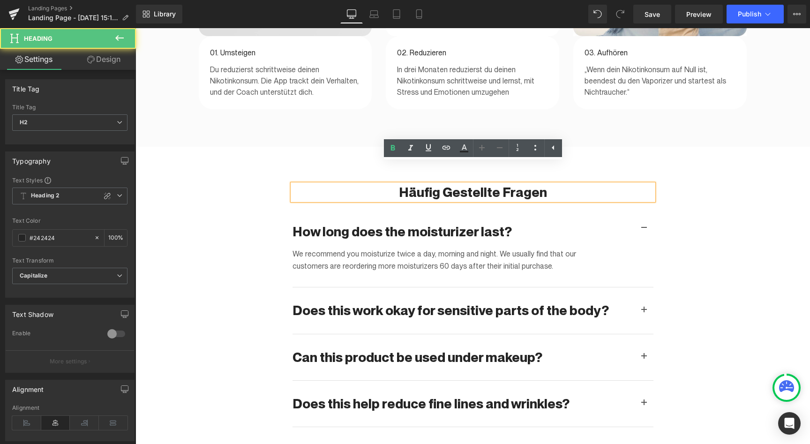
click at [453, 184] on h2 "Häufig gestellte fragen" at bounding box center [473, 192] width 361 height 16
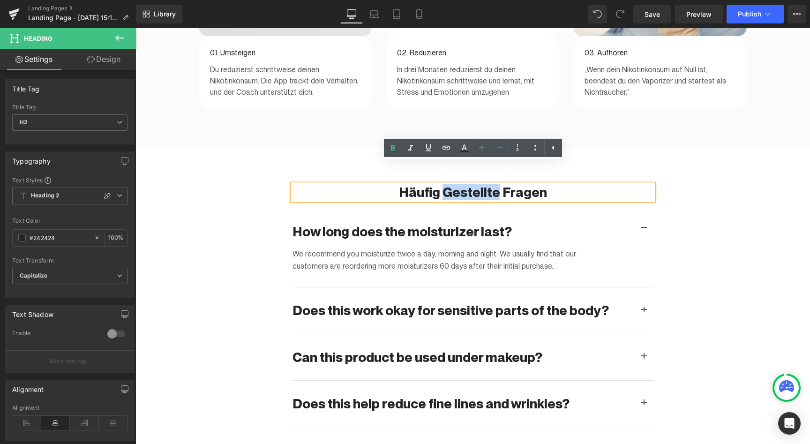
click at [453, 184] on h2 "Häufig gestellte fragen" at bounding box center [473, 192] width 361 height 16
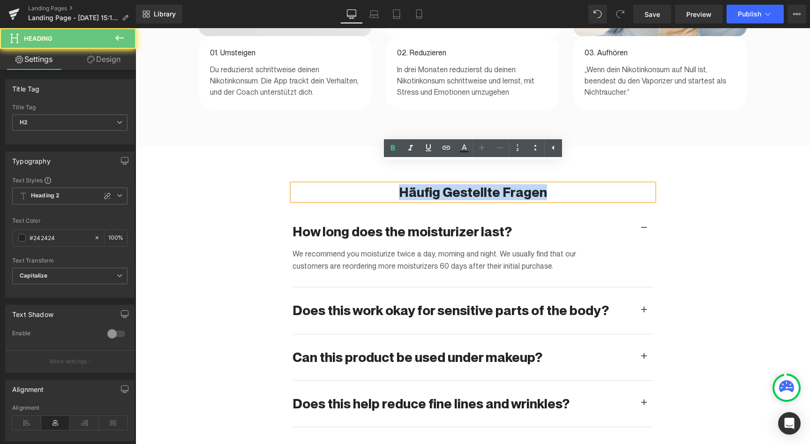
click at [453, 184] on h2 "Häufig gestellte fragen" at bounding box center [473, 192] width 361 height 16
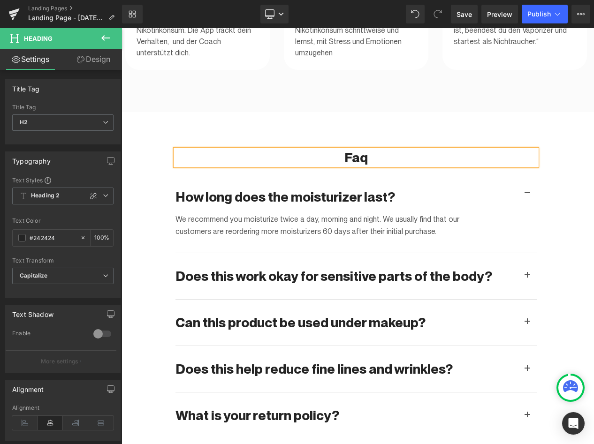
scroll to position [1675, 0]
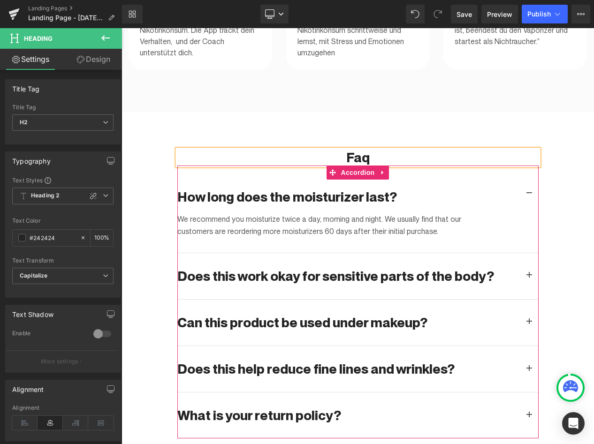
click at [234, 217] on p "We recommend you moisturize twice a day, morning and night. We usually find tha…" at bounding box center [334, 225] width 314 height 24
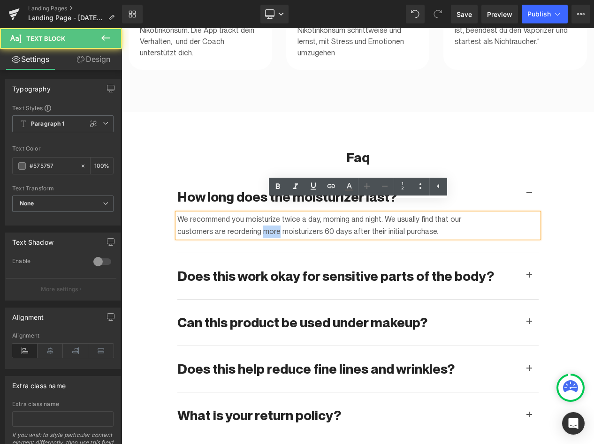
click at [234, 217] on p "We recommend you moisturize twice a day, morning and night. We usually find tha…" at bounding box center [334, 225] width 314 height 24
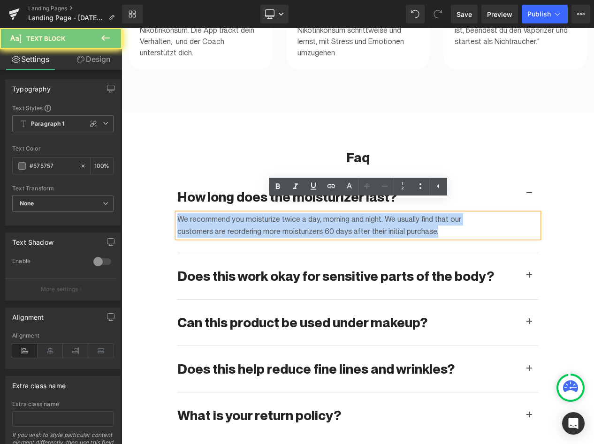
click at [234, 217] on p "We recommend you moisturize twice a day, morning and night. We usually find tha…" at bounding box center [334, 225] width 314 height 24
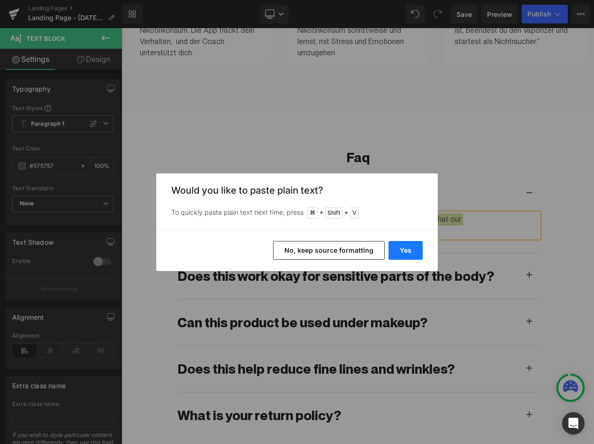
click at [400, 242] on button "Yes" at bounding box center [405, 250] width 34 height 19
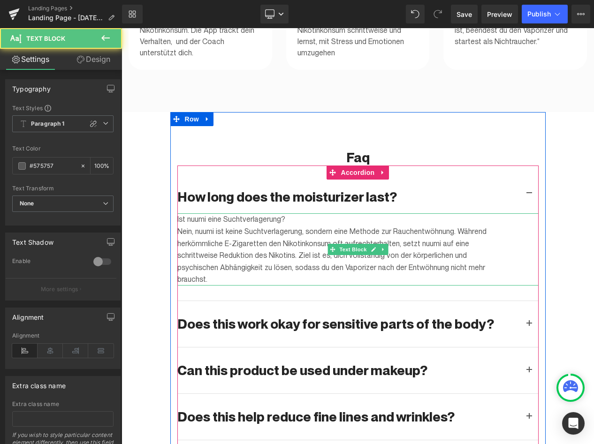
click at [248, 213] on p "Ist nuumi eine Suchtverlagerung?" at bounding box center [334, 219] width 314 height 12
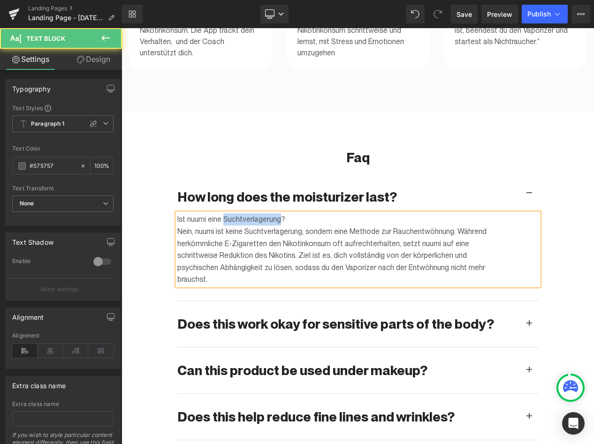
click at [248, 213] on p "Ist nuumi eine Suchtverlagerung?" at bounding box center [334, 219] width 314 height 12
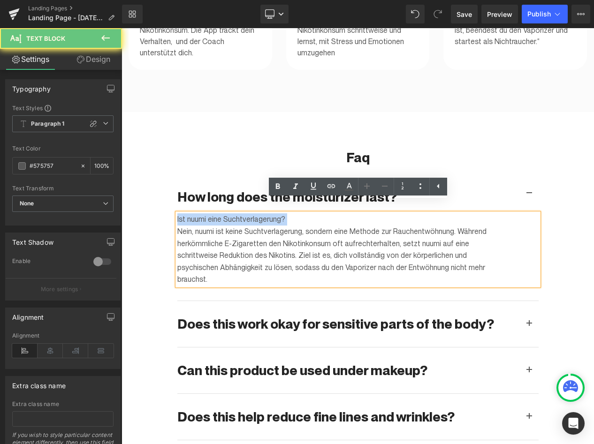
click at [248, 213] on p "Ist nuumi eine Suchtverlagerung?" at bounding box center [334, 219] width 314 height 12
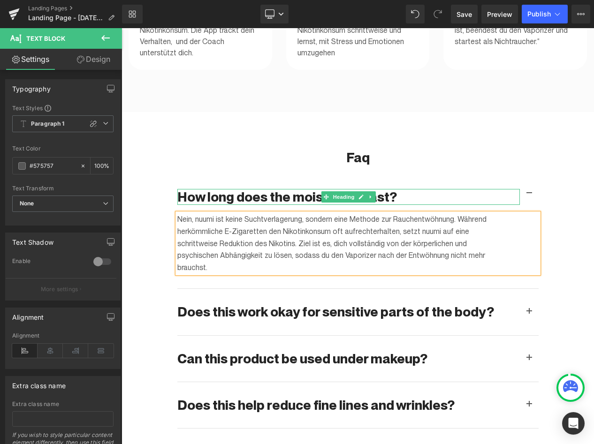
click at [229, 189] on h2 "How long does the moisturizer last?" at bounding box center [348, 197] width 342 height 16
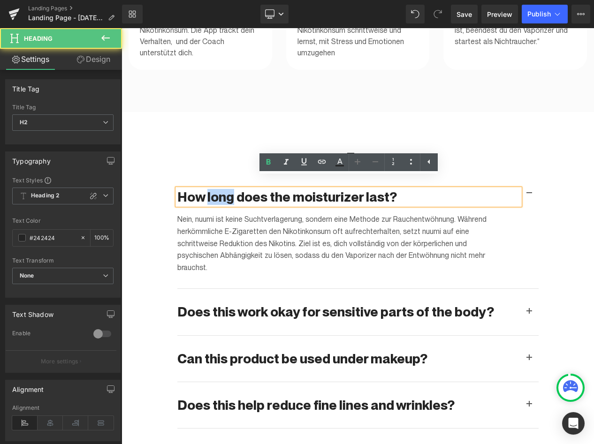
click at [229, 189] on h2 "How long does the moisturizer last?" at bounding box center [348, 197] width 342 height 16
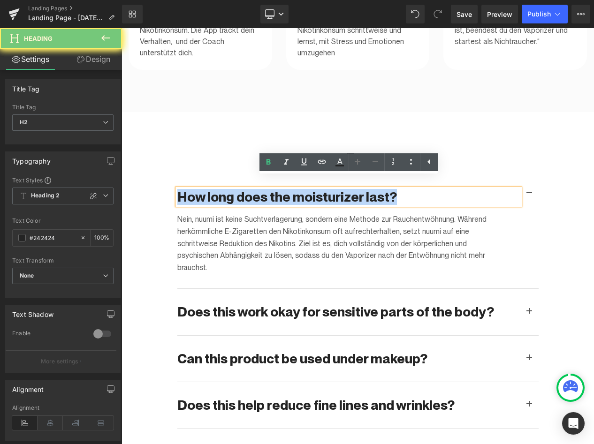
click at [229, 189] on h2 "How long does the moisturizer last?" at bounding box center [348, 197] width 342 height 16
paste div
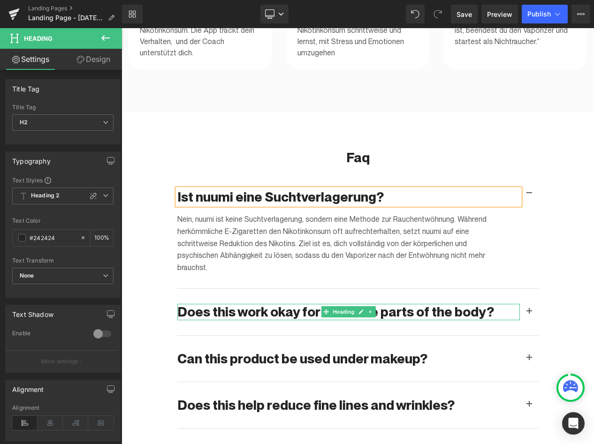
click at [229, 305] on h2 "Does this work okay for sensitive parts of the body?" at bounding box center [348, 312] width 342 height 16
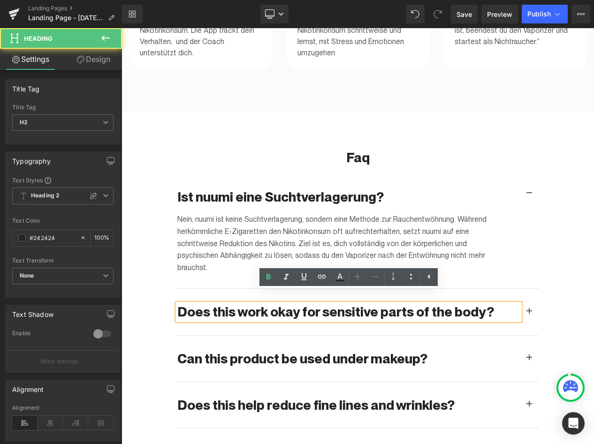
click at [229, 304] on h2 "Does this work okay for sensitive parts of the body?" at bounding box center [348, 312] width 342 height 16
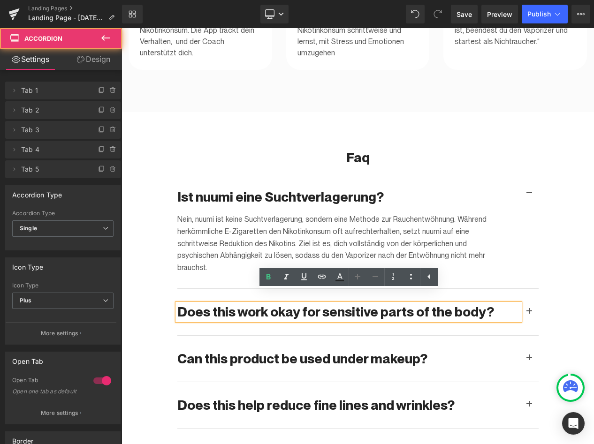
click at [235, 336] on div "Can this product be used under makeup? Heading" at bounding box center [357, 359] width 361 height 46
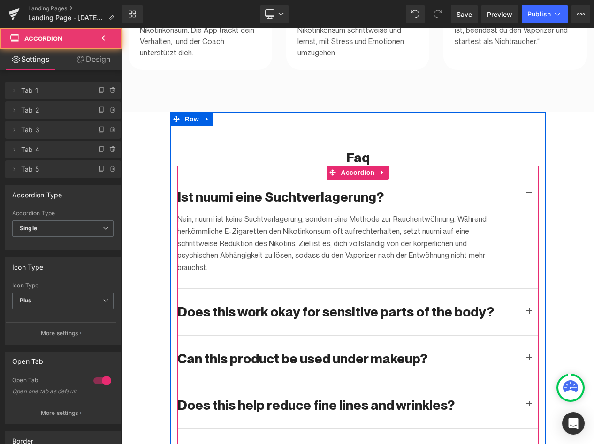
click at [529, 314] on span "button" at bounding box center [529, 314] width 0 height 0
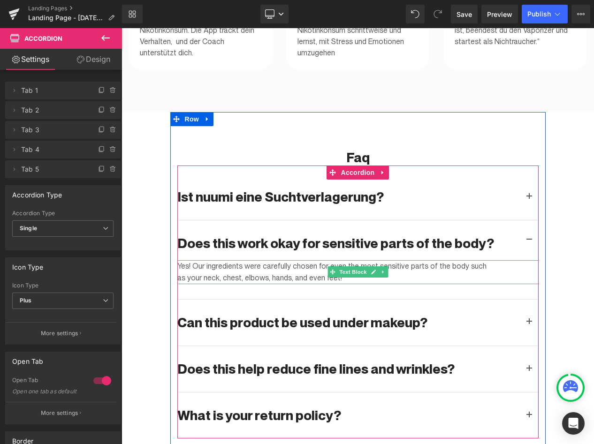
click at [249, 260] on p "Yes! Our ingredients were carefully chosen for even the most sensitive parts of…" at bounding box center [334, 272] width 314 height 24
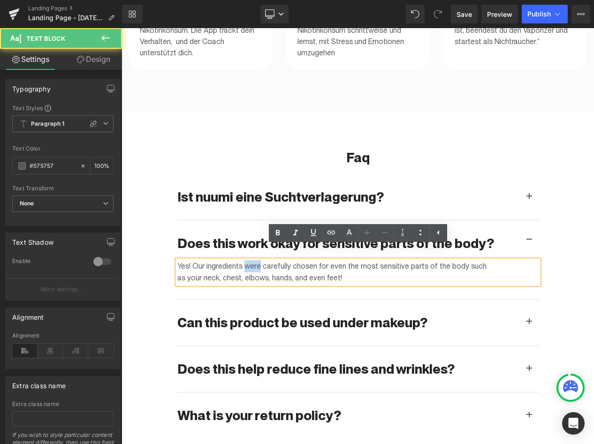
click at [249, 260] on p "Yes! Our ingredients were carefully chosen for even the most sensitive parts of…" at bounding box center [334, 272] width 314 height 24
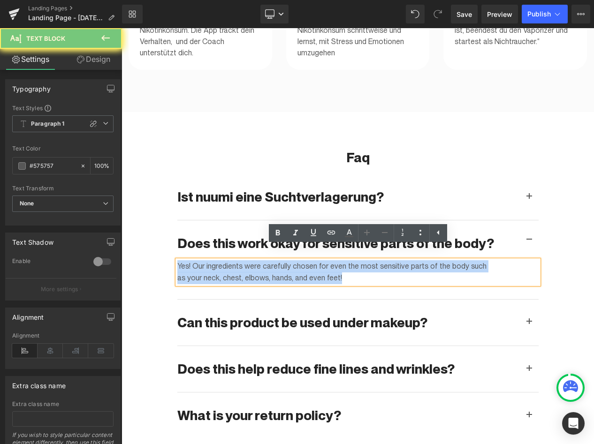
click at [249, 260] on p "Yes! Our ingredients were carefully chosen for even the most sensitive parts of…" at bounding box center [334, 272] width 314 height 24
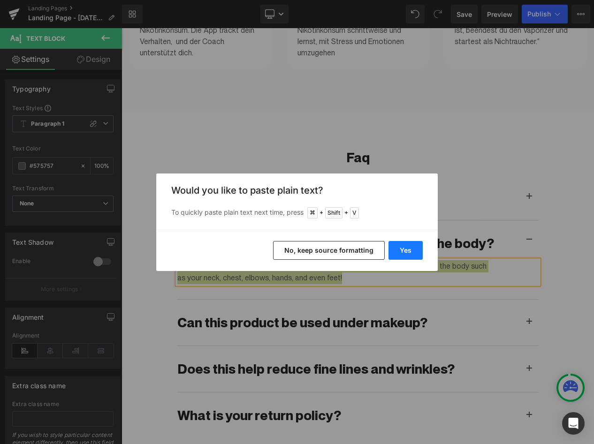
click at [404, 253] on button "Yes" at bounding box center [405, 250] width 34 height 19
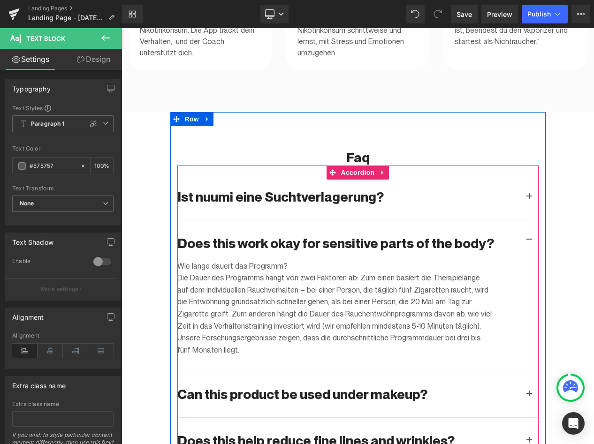
click at [121, 28] on div at bounding box center [121, 28] width 0 height 0
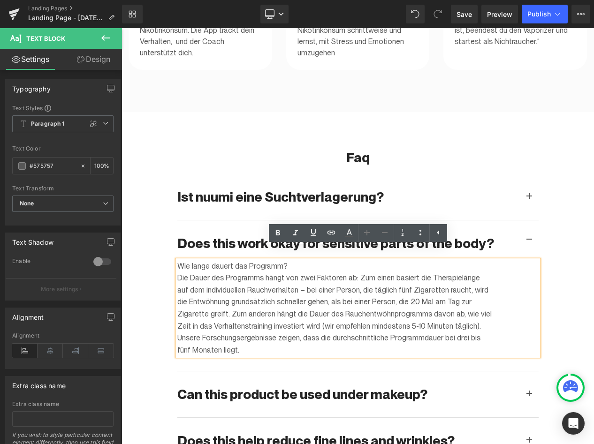
click at [214, 260] on p "Wie lange dauert das Programm?" at bounding box center [334, 266] width 314 height 12
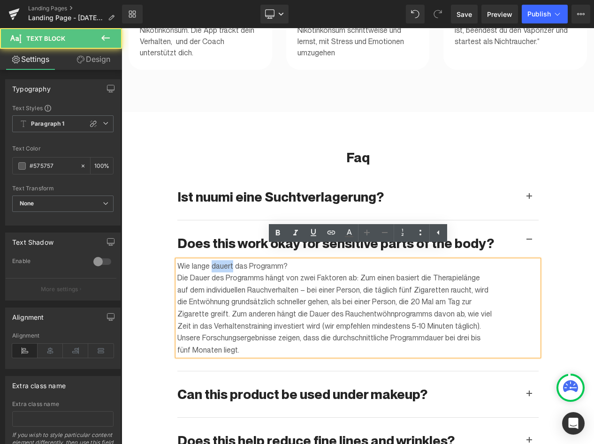
click at [214, 260] on p "Wie lange dauert das Programm?" at bounding box center [334, 266] width 314 height 12
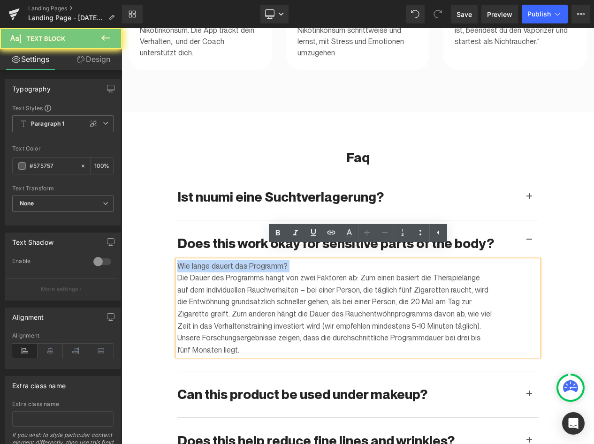
click at [214, 260] on p "Wie lange dauert das Programm?" at bounding box center [334, 266] width 314 height 12
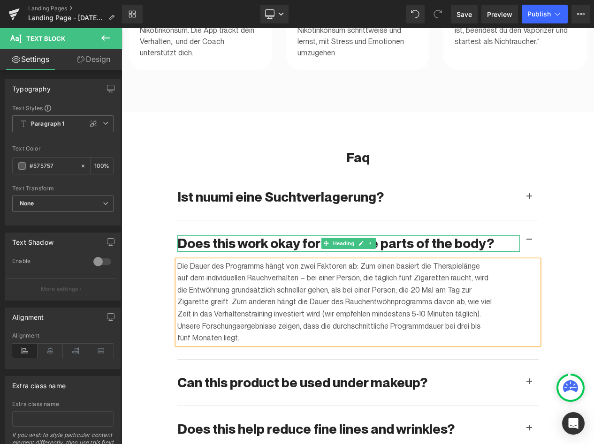
click at [209, 235] on h2 "Does this work okay for sensitive parts of the body?" at bounding box center [348, 243] width 342 height 16
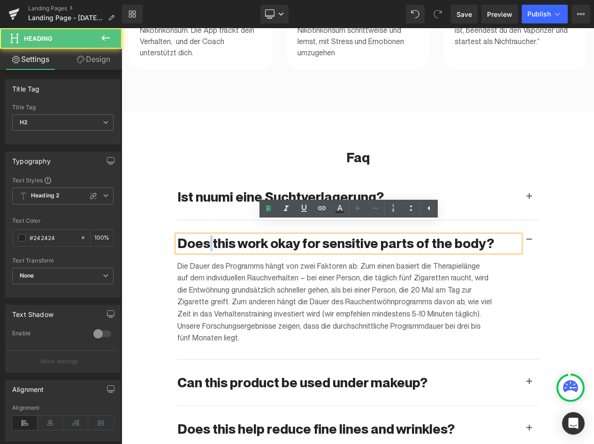
click at [209, 235] on h2 "Does this work okay for sensitive parts of the body?" at bounding box center [348, 243] width 342 height 16
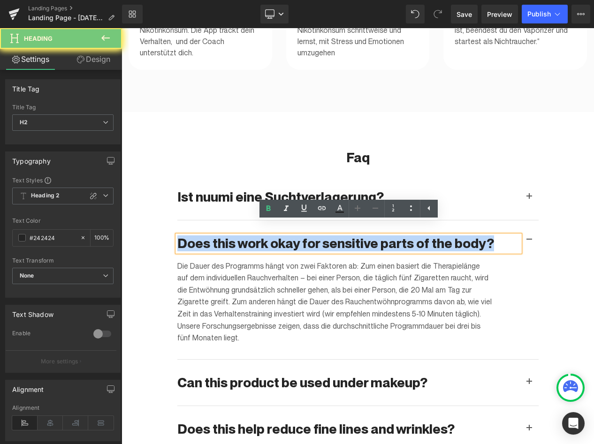
click at [209, 235] on h2 "Does this work okay for sensitive parts of the body?" at bounding box center [348, 243] width 342 height 16
paste div
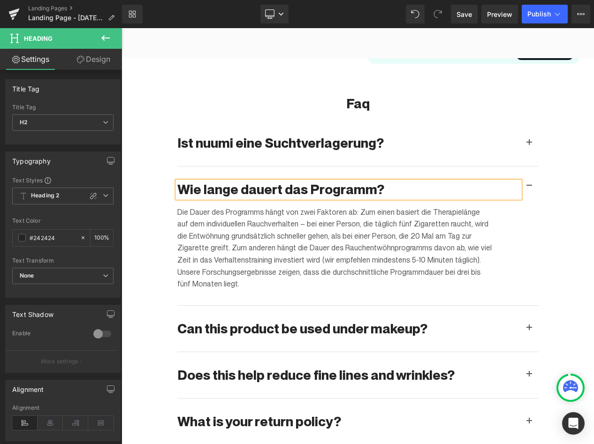
scroll to position [1732, 0]
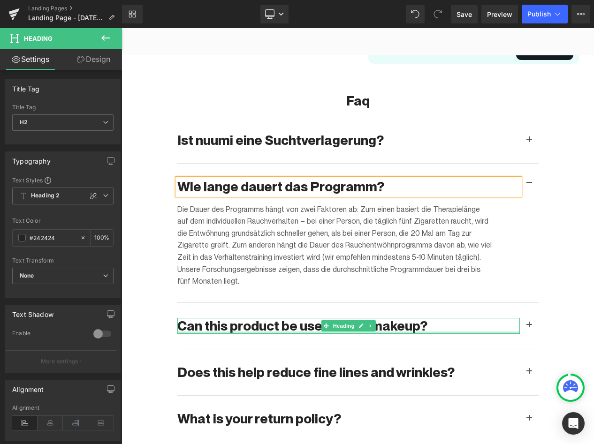
click at [249, 332] on div at bounding box center [348, 333] width 342 height 2
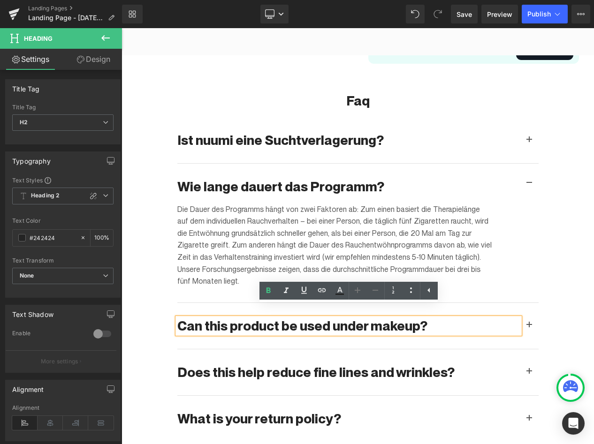
click at [529, 328] on span "button" at bounding box center [529, 328] width 0 height 0
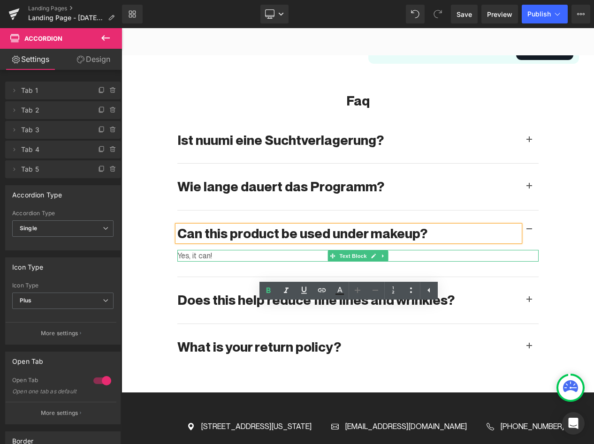
click at [196, 250] on p "Yes, it can!" at bounding box center [334, 256] width 314 height 12
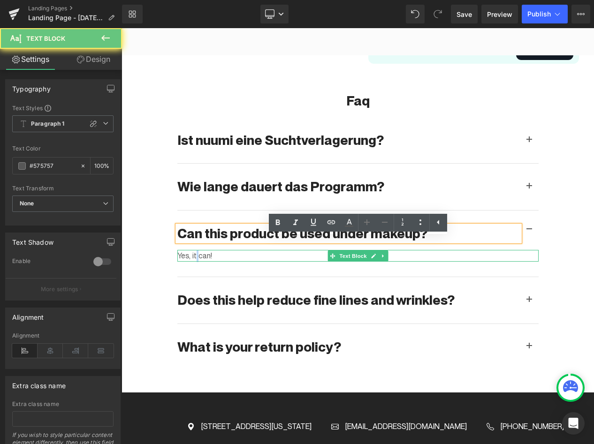
click at [196, 250] on p "Yes, it can!" at bounding box center [334, 256] width 314 height 12
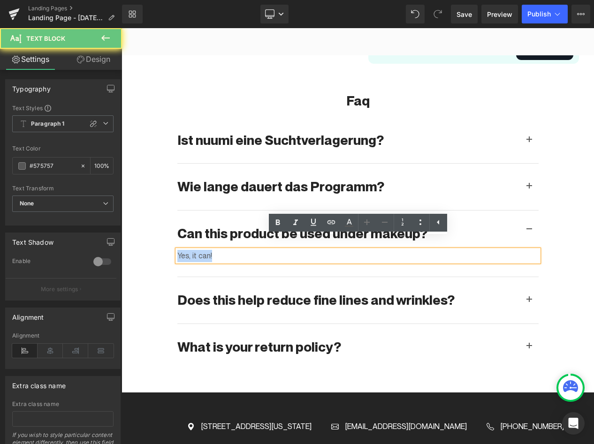
click at [196, 250] on p "Yes, it can!" at bounding box center [334, 256] width 314 height 12
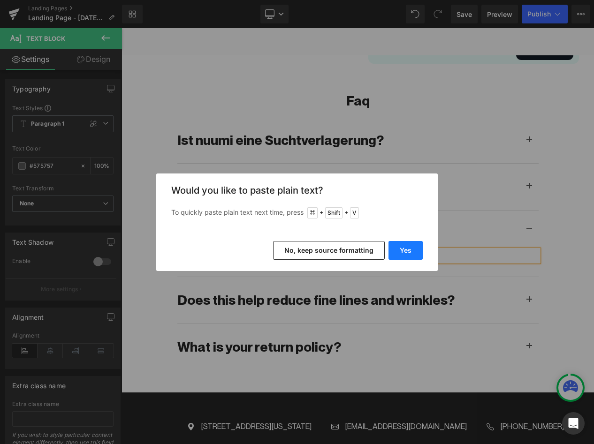
click at [400, 248] on button "Yes" at bounding box center [405, 250] width 34 height 19
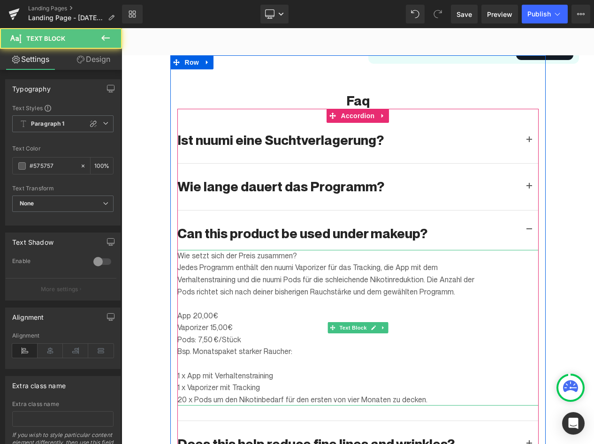
click at [231, 250] on p "Wie setzt sich der Preis zusammen?" at bounding box center [334, 256] width 314 height 12
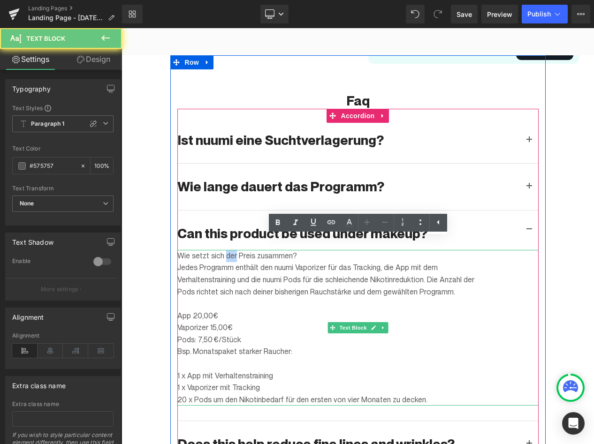
click at [231, 250] on p "Wie setzt sich der Preis zusammen?" at bounding box center [334, 256] width 314 height 12
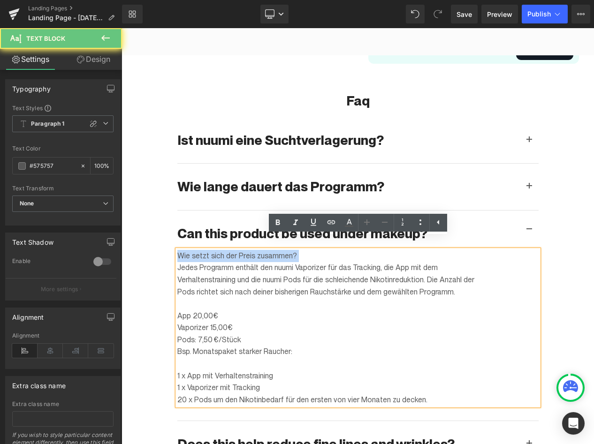
click at [231, 250] on p "Wie setzt sich der Preis zusammen?" at bounding box center [334, 256] width 314 height 12
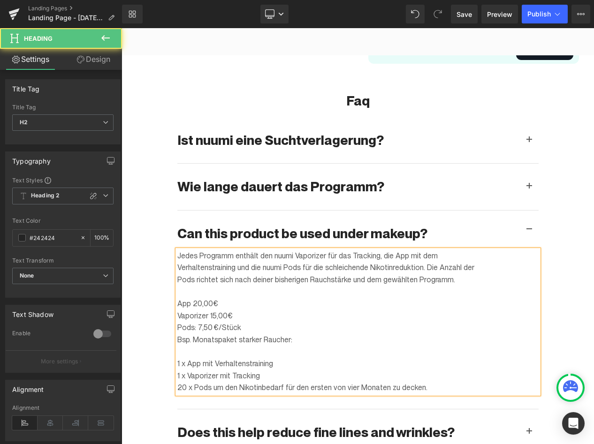
click at [226, 226] on h2 "Can this product be used under makeup?" at bounding box center [348, 234] width 342 height 16
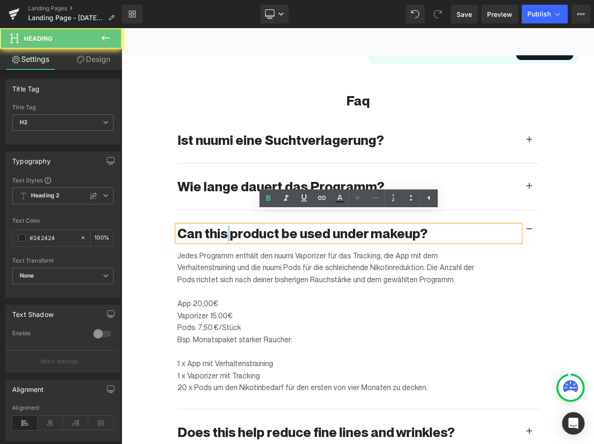
click at [226, 226] on h2 "Can this product be used under makeup?" at bounding box center [348, 234] width 342 height 16
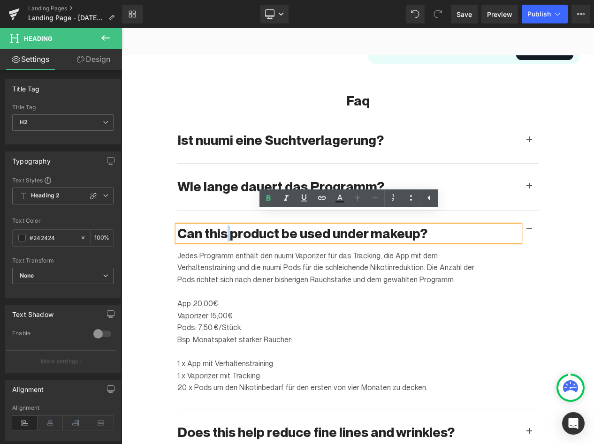
click at [226, 226] on h2 "Can this product be used under makeup?" at bounding box center [348, 234] width 342 height 16
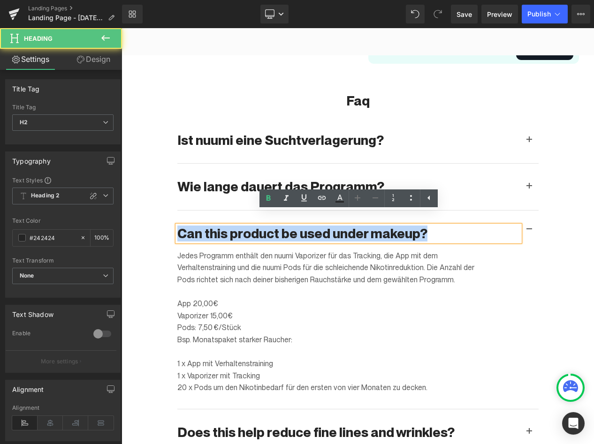
click at [226, 226] on h2 "Can this product be used under makeup?" at bounding box center [348, 234] width 342 height 16
paste div
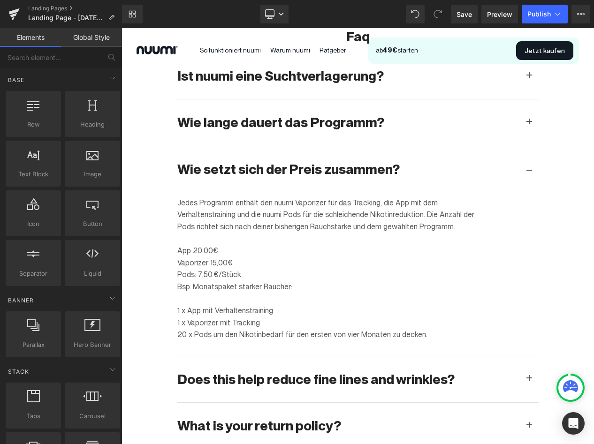
scroll to position [1796, 0]
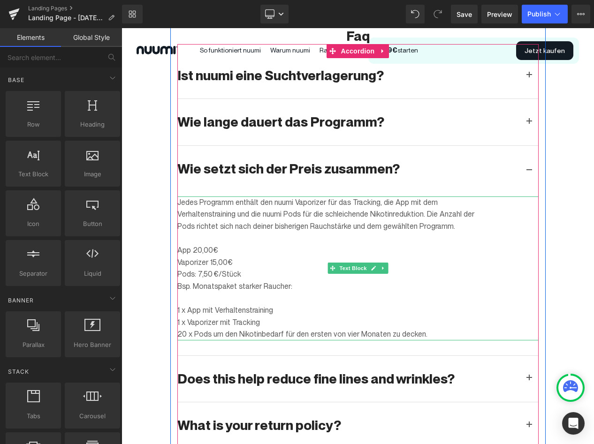
click at [276, 328] on p "20 x Pods um den Nikotinbedarf für den ersten von vier Monaten zu decken." at bounding box center [334, 334] width 314 height 12
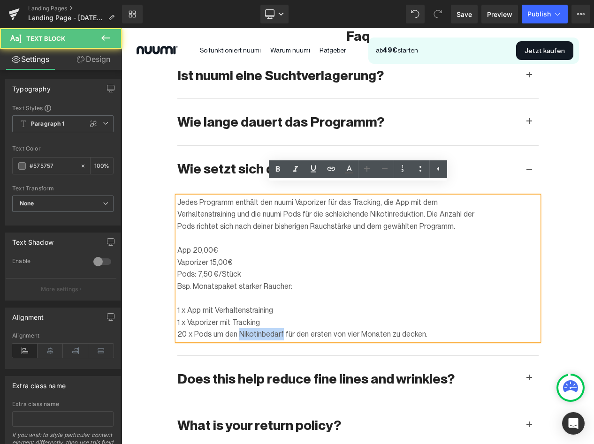
click at [276, 328] on p "20 x Pods um den Nikotinbedarf für den ersten von vier Monaten zu decken." at bounding box center [334, 334] width 314 height 12
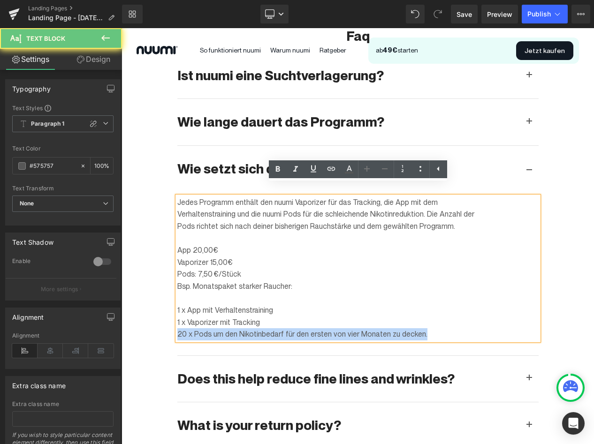
click at [276, 328] on p "20 x Pods um den Nikotinbedarf für den ersten von vier Monaten zu decken." at bounding box center [334, 334] width 314 height 12
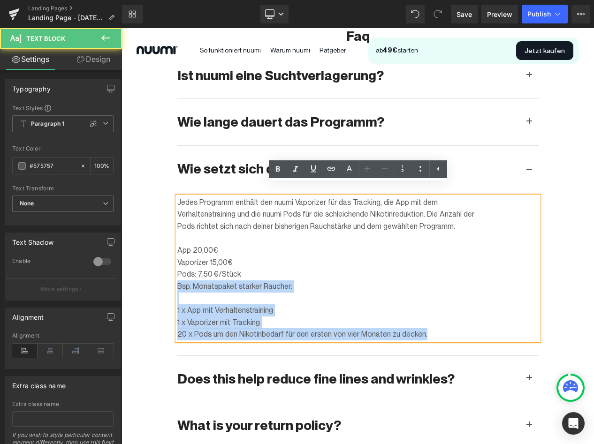
click at [178, 280] on p "Bsp. Monatspaket starker Raucher:" at bounding box center [334, 286] width 314 height 12
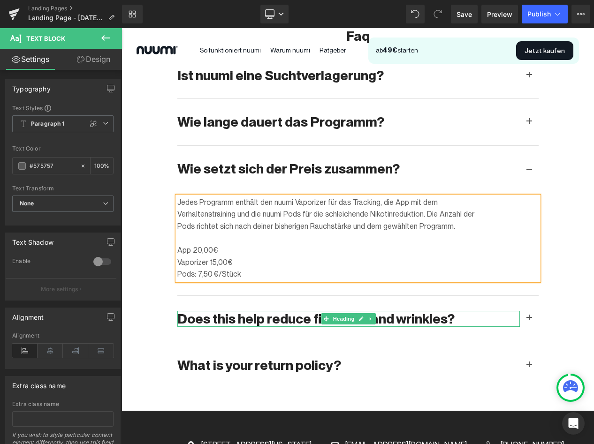
click at [251, 311] on h2 "Does this help reduce fine lines and wrinkles?" at bounding box center [348, 319] width 342 height 16
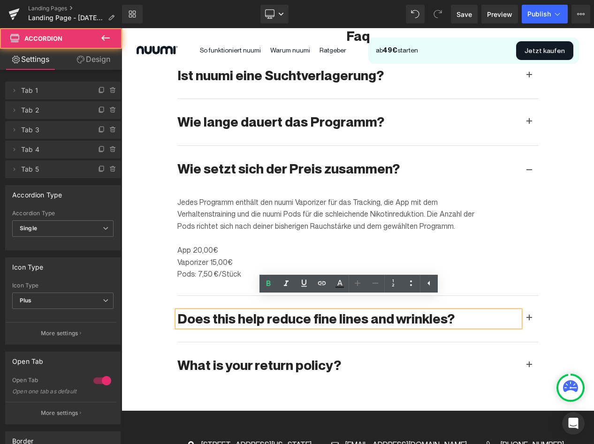
click at [253, 325] on div "Does this help reduce fine lines and wrinkles? Heading" at bounding box center [357, 319] width 361 height 46
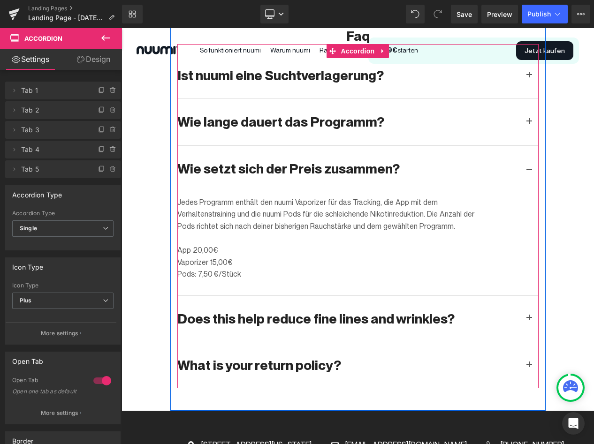
click at [529, 321] on span "button" at bounding box center [529, 321] width 0 height 0
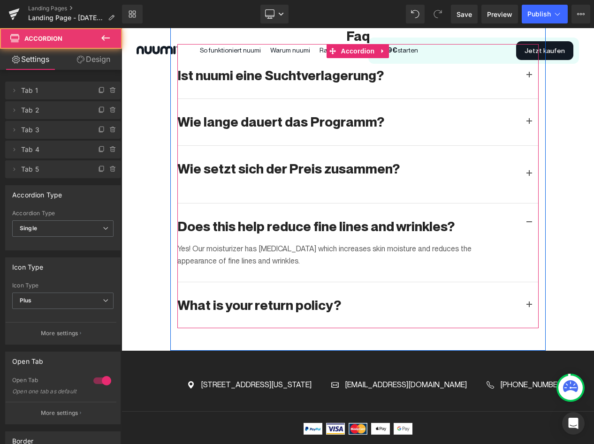
click at [236, 227] on div "Does this help reduce fine lines and wrinkles? Heading" at bounding box center [357, 223] width 361 height 39
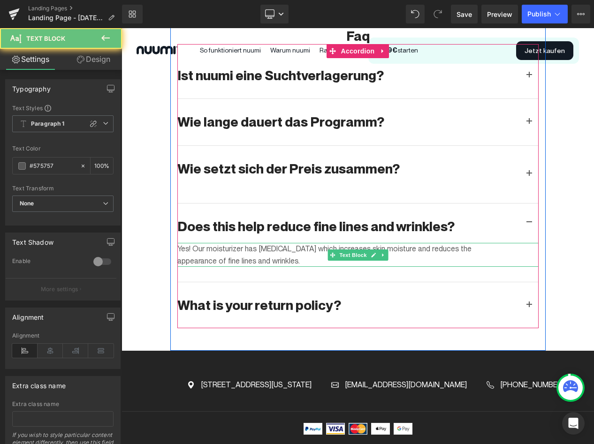
click at [229, 243] on p "Yes! Our moisturizer has [MEDICAL_DATA] which increases skin moisture and reduc…" at bounding box center [334, 255] width 314 height 24
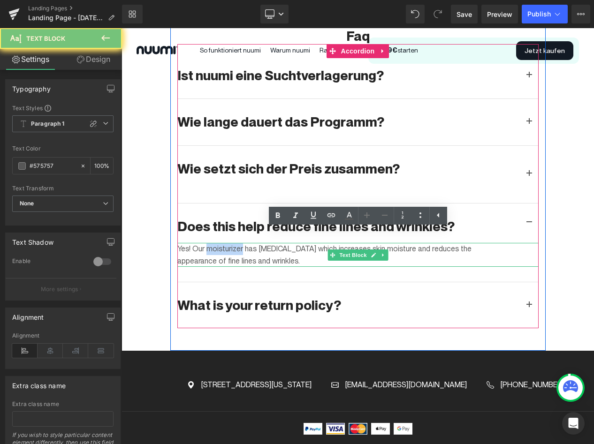
click at [229, 243] on p "Yes! Our moisturizer has [MEDICAL_DATA] which increases skin moisture and reduc…" at bounding box center [334, 255] width 314 height 24
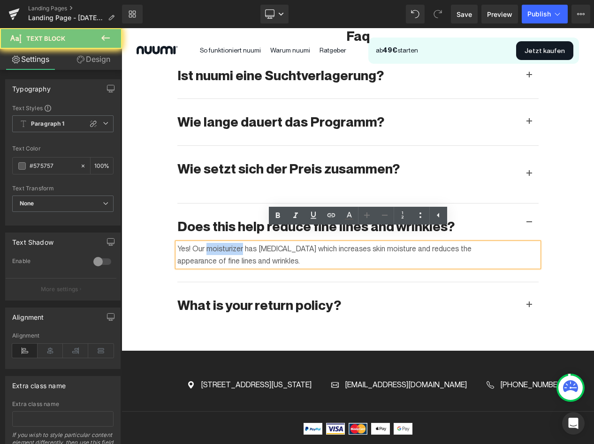
click at [229, 243] on p "Yes! Our moisturizer has [MEDICAL_DATA] which increases skin moisture and reduc…" at bounding box center [334, 255] width 314 height 24
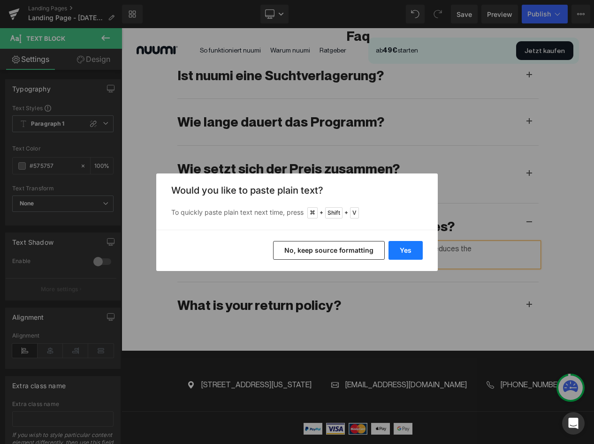
click at [399, 249] on button "Yes" at bounding box center [405, 250] width 34 height 19
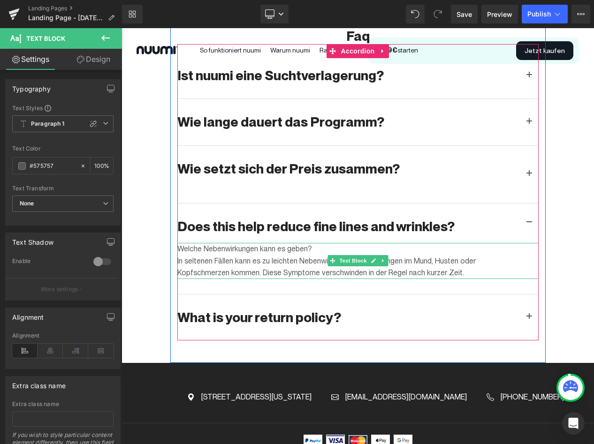
click at [245, 243] on p "Welche Nebenwirkungen kann es geben?" at bounding box center [334, 249] width 314 height 12
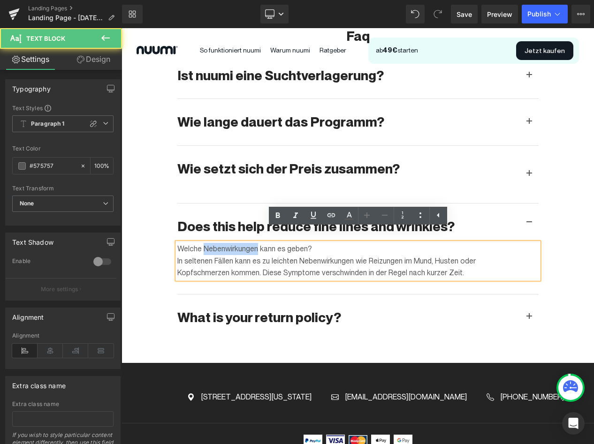
click at [245, 243] on p "Welche Nebenwirkungen kann es geben?" at bounding box center [334, 249] width 314 height 12
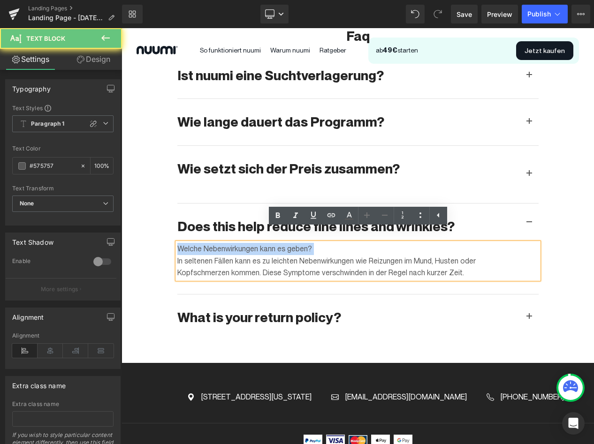
click at [245, 243] on p "Welche Nebenwirkungen kann es geben?" at bounding box center [334, 249] width 314 height 12
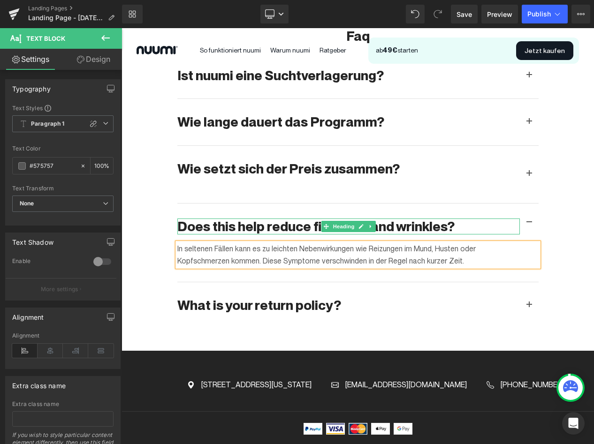
click at [240, 219] on h2 "Does this help reduce fine lines and wrinkles?" at bounding box center [348, 227] width 342 height 16
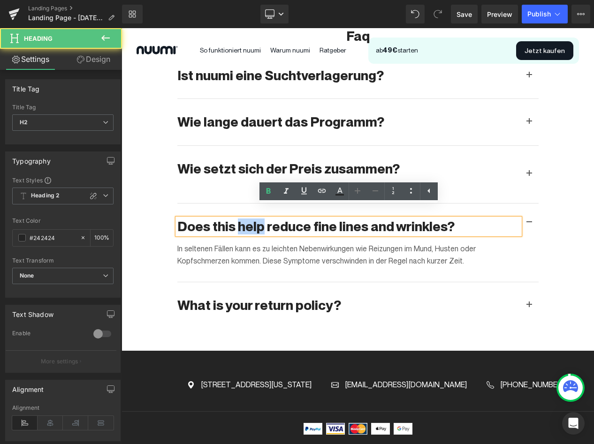
click at [240, 219] on h2 "Does this help reduce fine lines and wrinkles?" at bounding box center [348, 227] width 342 height 16
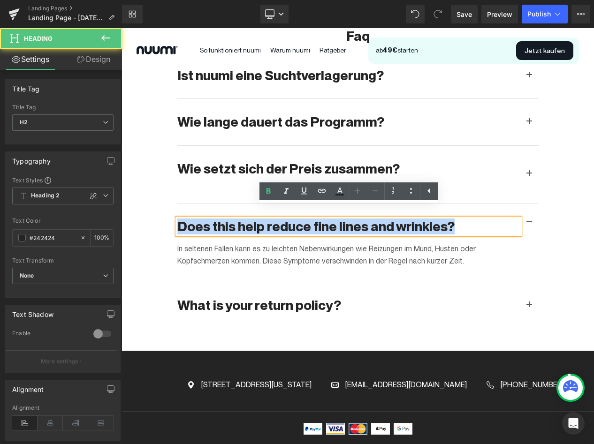
click at [240, 219] on h2 "Does this help reduce fine lines and wrinkles?" at bounding box center [348, 227] width 342 height 16
paste div
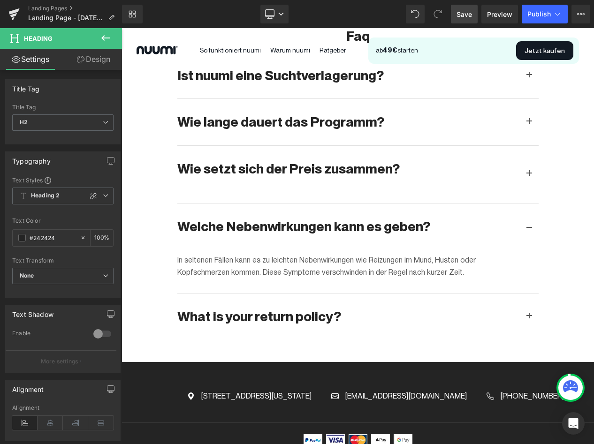
click at [467, 11] on span "Save" at bounding box center [463, 14] width 15 height 10
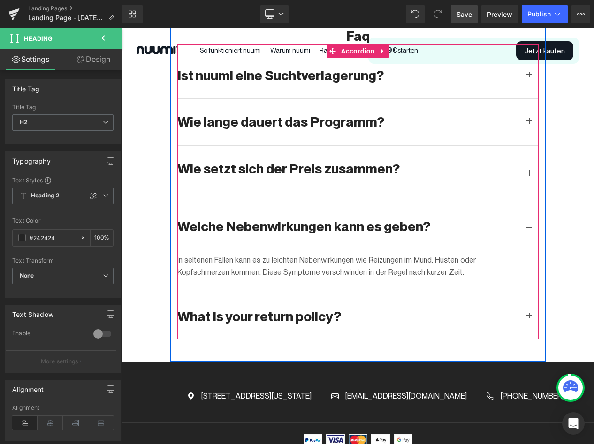
click at [251, 309] on h2 "What is your return policy?" at bounding box center [348, 317] width 342 height 16
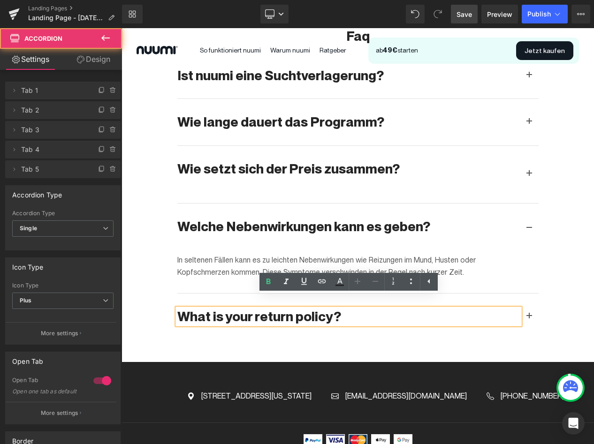
click at [531, 299] on button "button" at bounding box center [529, 317] width 19 height 46
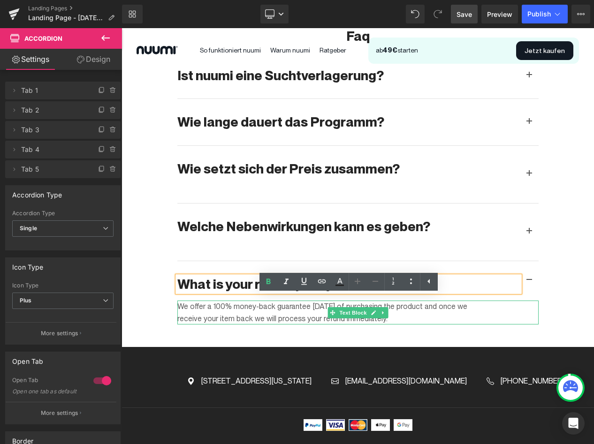
click at [236, 301] on p "We offer a 100% money-back guarantee [DATE] of purchasing the product and once …" at bounding box center [334, 313] width 314 height 24
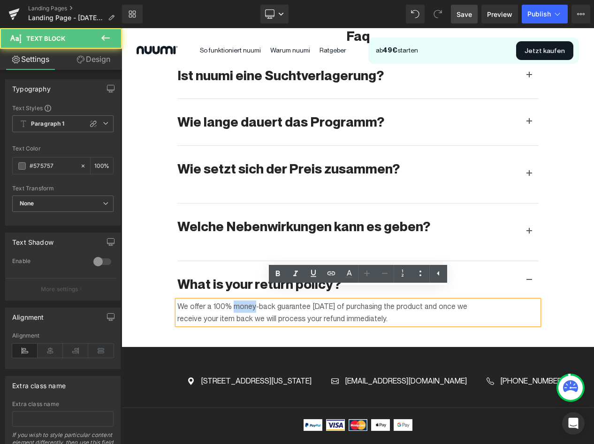
click at [236, 301] on p "We offer a 100% money-back guarantee [DATE] of purchasing the product and once …" at bounding box center [334, 313] width 314 height 24
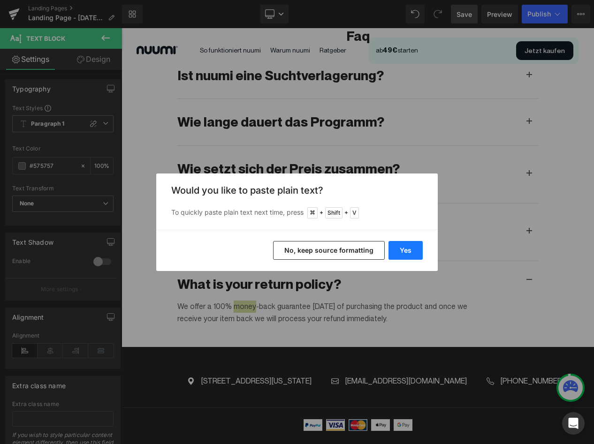
click at [400, 254] on button "Yes" at bounding box center [405, 250] width 34 height 19
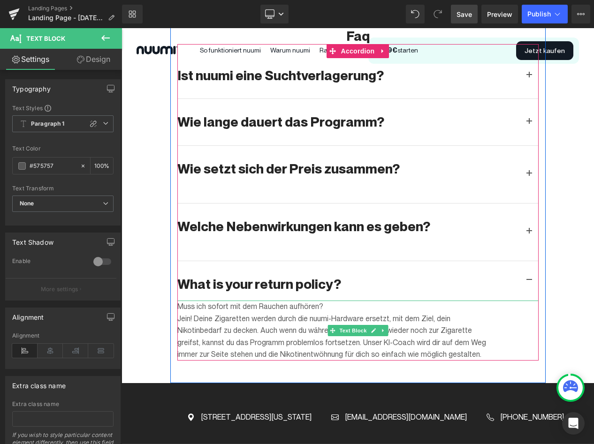
click at [278, 301] on p "Muss ich sofort mit dem Rauchen aufhören?" at bounding box center [334, 307] width 314 height 12
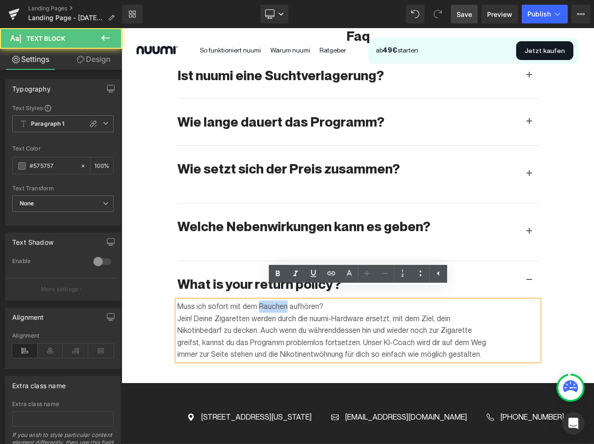
click at [278, 301] on p "Muss ich sofort mit dem Rauchen aufhören?" at bounding box center [334, 307] width 314 height 12
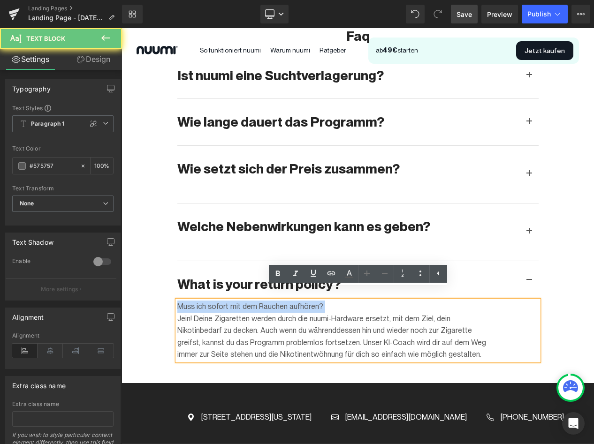
click at [278, 301] on p "Muss ich sofort mit dem Rauchen aufhören?" at bounding box center [334, 307] width 314 height 12
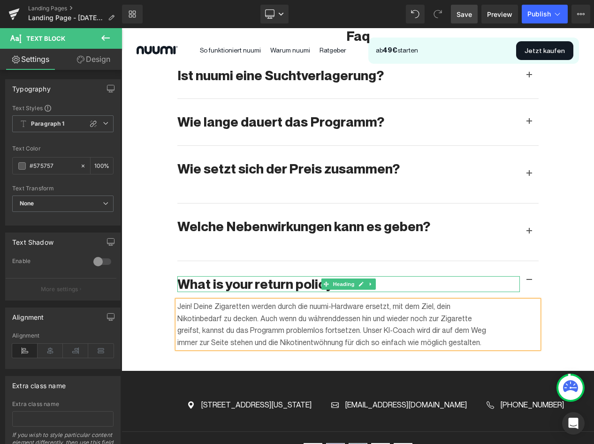
click at [241, 276] on h2 "What is your return policy?" at bounding box center [348, 284] width 342 height 16
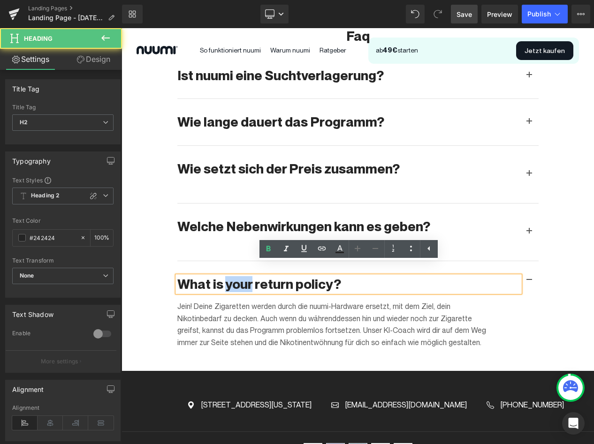
click at [241, 276] on h2 "What is your return policy?" at bounding box center [348, 284] width 342 height 16
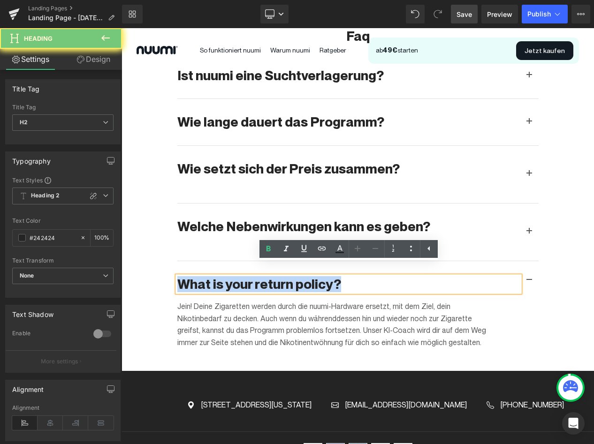
click at [241, 276] on h2 "What is your return policy?" at bounding box center [348, 284] width 342 height 16
paste div
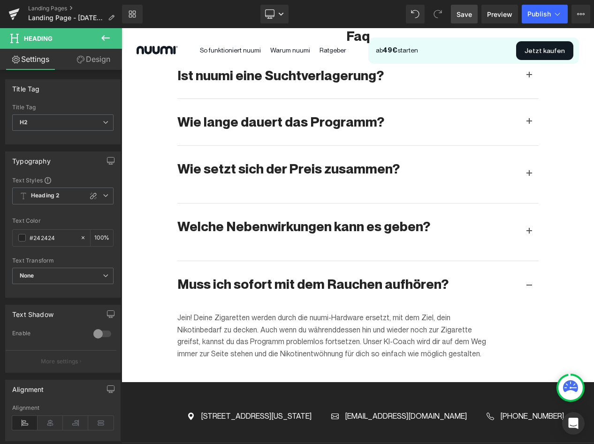
click at [462, 12] on span "Save" at bounding box center [463, 14] width 15 height 10
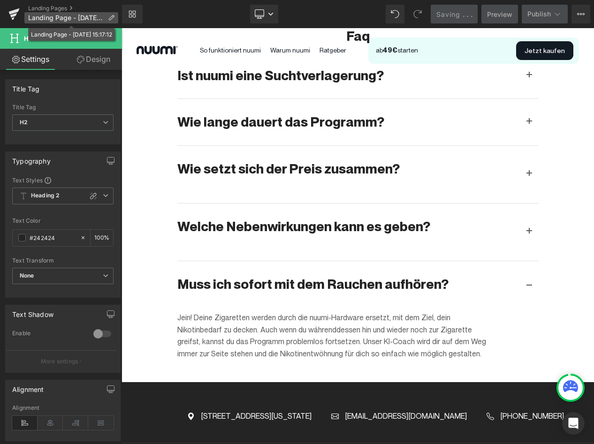
click at [53, 15] on span "Landing Page - [DATE] 15:17:12" at bounding box center [66, 18] width 76 height 8
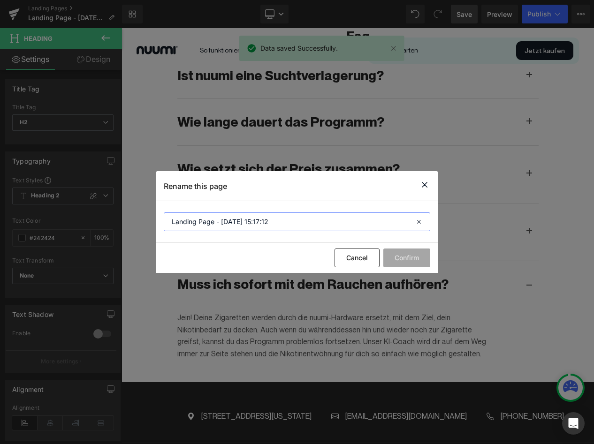
click at [219, 226] on input "Landing Page - [DATE] 15:17:12" at bounding box center [297, 221] width 266 height 19
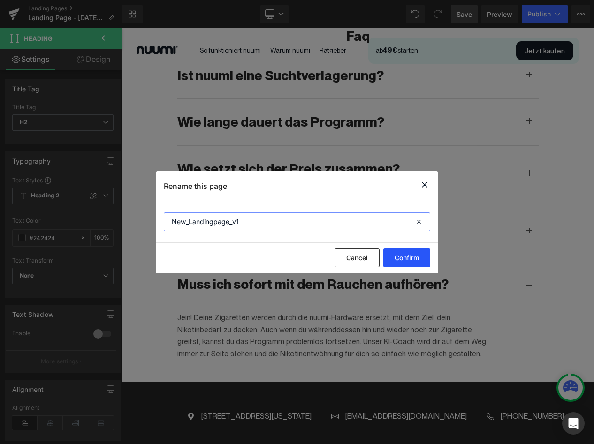
type input "New_Landingpage_v1"
click at [410, 258] on button "Confirm" at bounding box center [406, 258] width 47 height 19
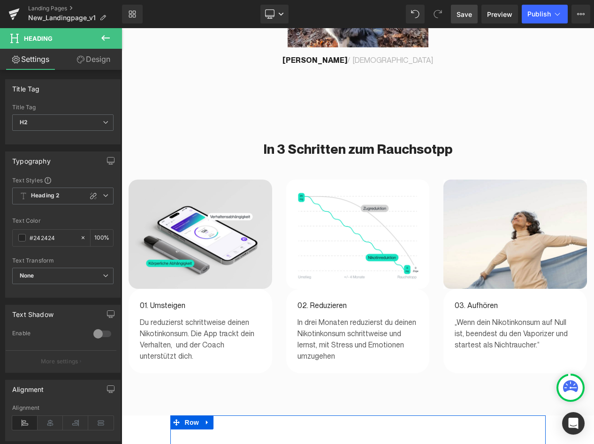
scroll to position [1331, 0]
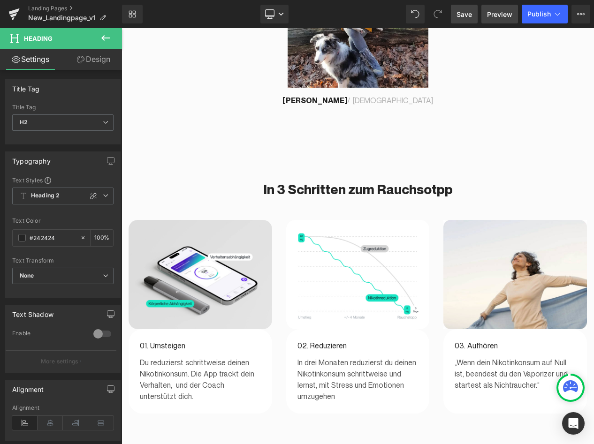
click at [496, 16] on span "Preview" at bounding box center [499, 14] width 25 height 10
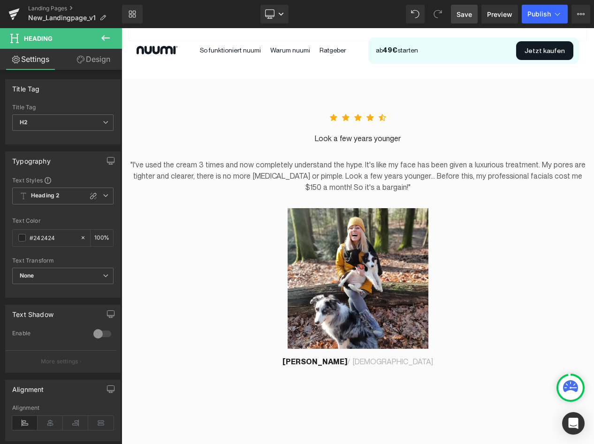
scroll to position [1070, 0]
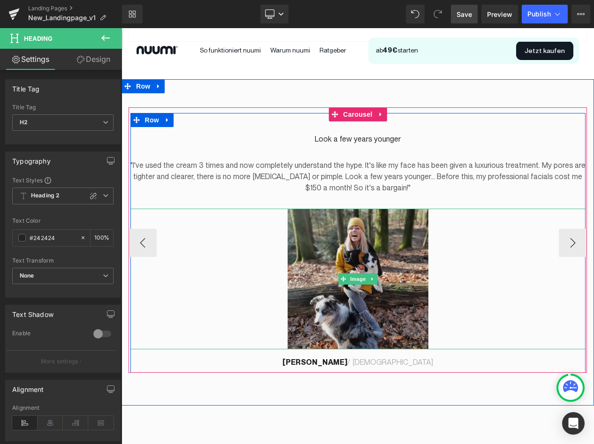
click at [346, 249] on img at bounding box center [357, 279] width 141 height 141
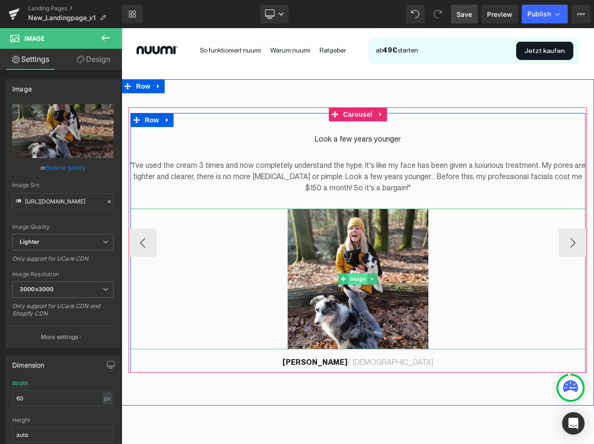
click at [358, 273] on span "Image" at bounding box center [358, 278] width 20 height 11
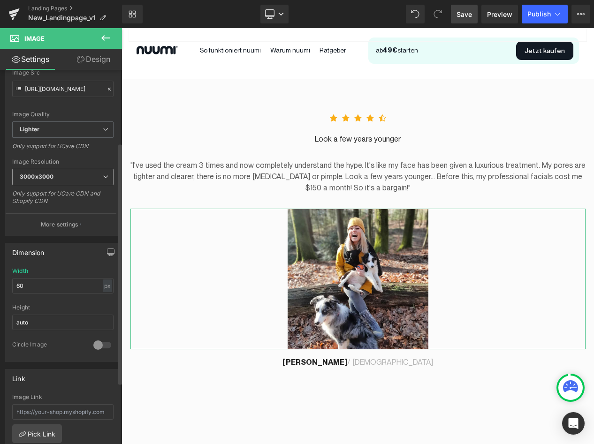
scroll to position [113, 0]
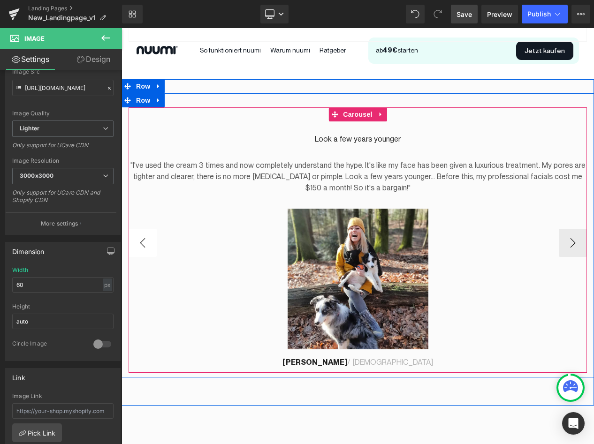
click at [145, 229] on button "‹" at bounding box center [142, 243] width 28 height 28
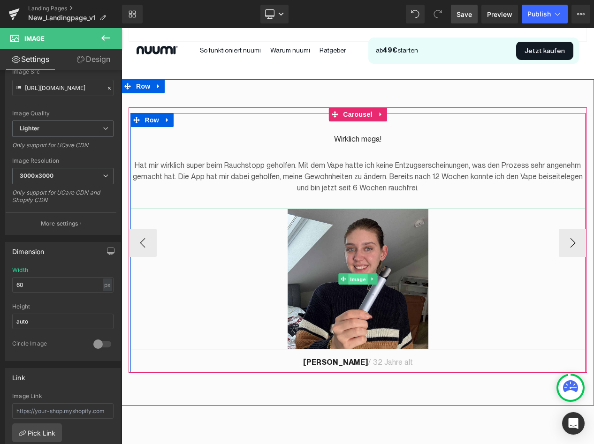
click at [353, 274] on span "Image" at bounding box center [358, 279] width 20 height 11
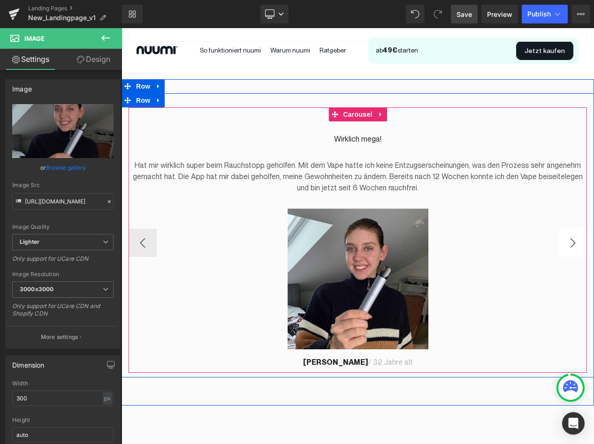
click at [576, 229] on button "›" at bounding box center [572, 243] width 28 height 28
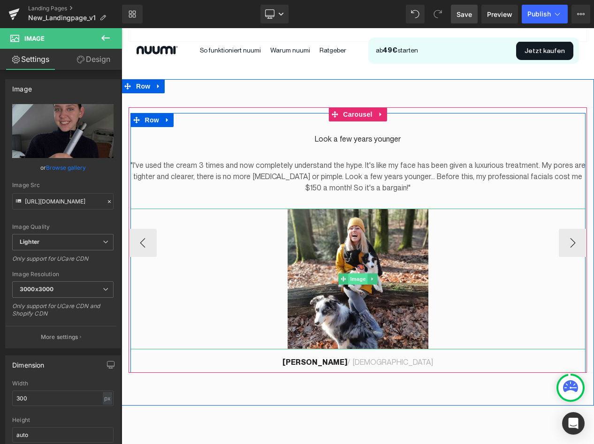
click at [359, 273] on span "Image" at bounding box center [358, 278] width 20 height 11
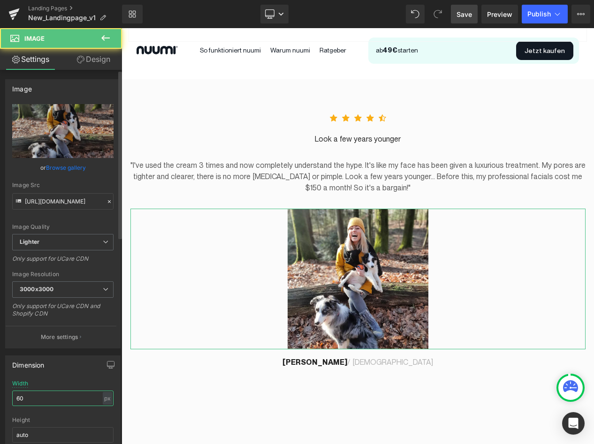
click at [27, 396] on input "60" at bounding box center [62, 398] width 101 height 15
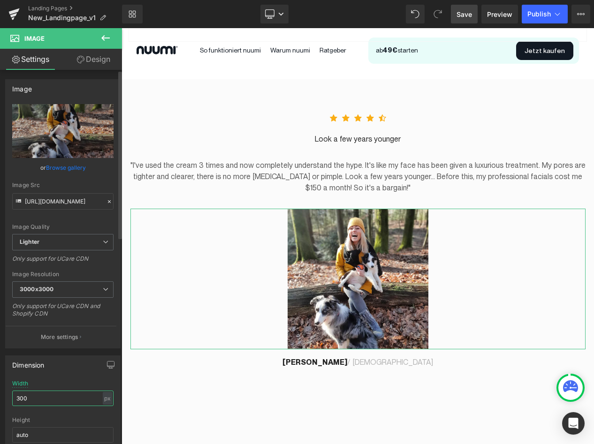
type input "300"
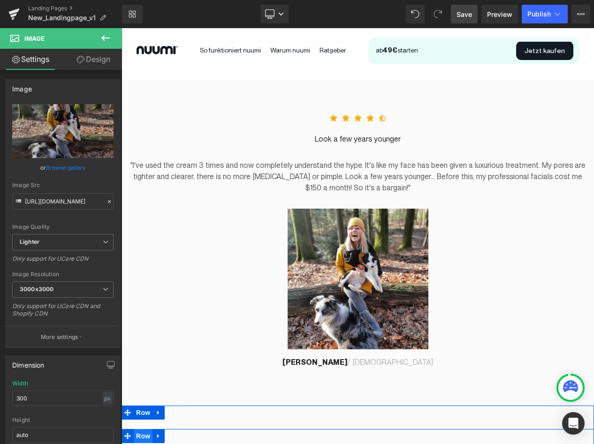
click at [143, 429] on div "In 3 Schritten zum Rauchsotpp Heading Row" at bounding box center [357, 448] width 472 height 38
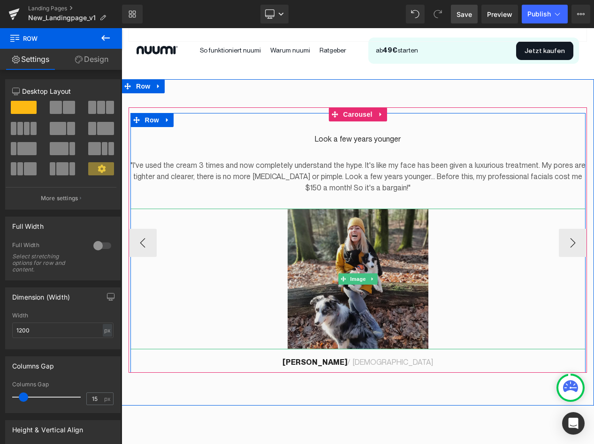
click at [327, 311] on img at bounding box center [357, 279] width 141 height 141
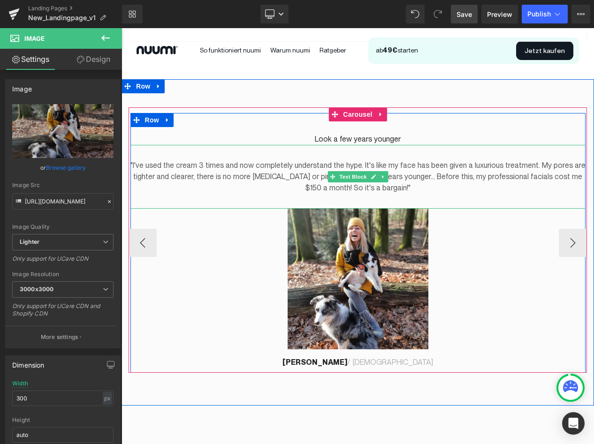
click at [293, 160] on p ""I've used the cream 3 times and now completely understand the hype. It's like …" at bounding box center [357, 177] width 455 height 34
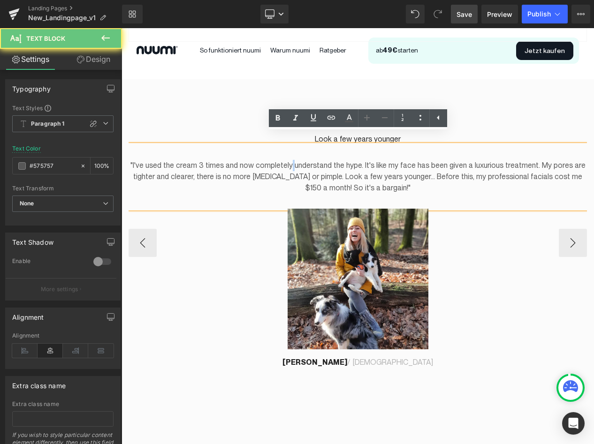
click at [293, 160] on p ""I've used the cream 3 times and now completely understand the hype. It's like …" at bounding box center [357, 177] width 455 height 34
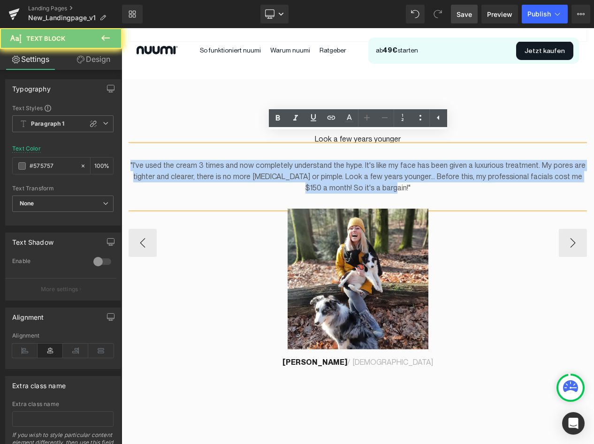
click at [293, 160] on p ""I've used the cream 3 times and now completely understand the hype. It's like …" at bounding box center [357, 177] width 455 height 34
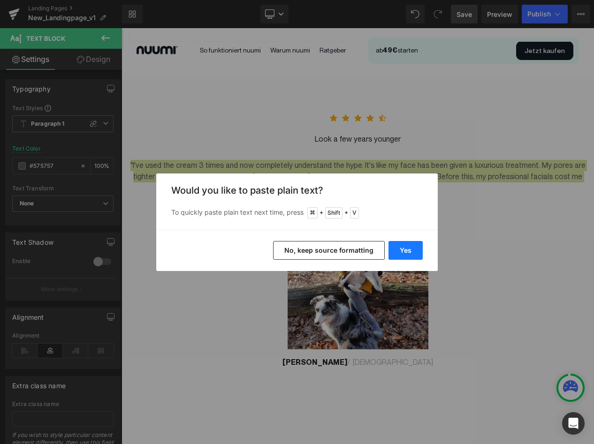
click at [400, 245] on button "Yes" at bounding box center [405, 250] width 34 height 19
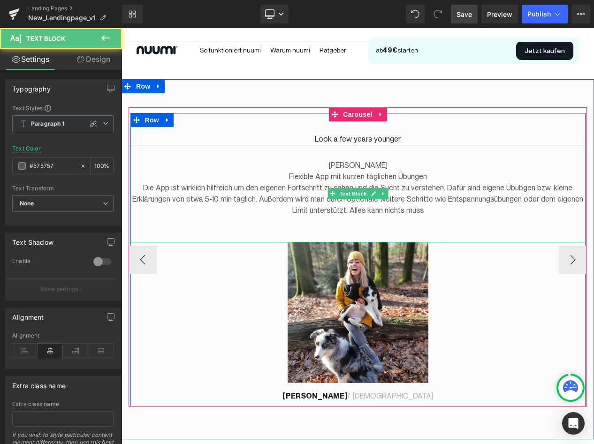
click at [337, 171] on p "Flexible App mit kurzen täglichen Übungen" at bounding box center [357, 176] width 455 height 11
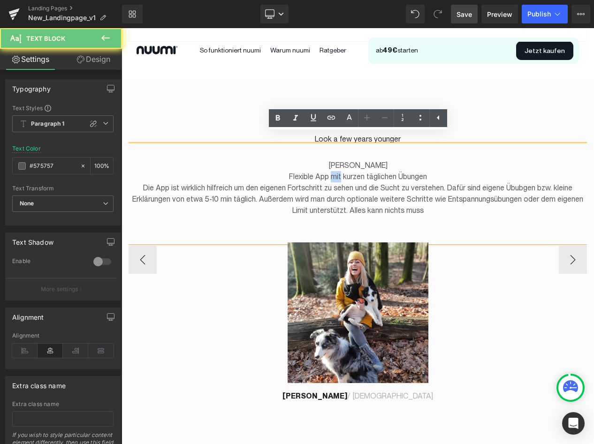
click at [337, 171] on p "Flexible App mit kurzen täglichen Übungen" at bounding box center [357, 176] width 455 height 11
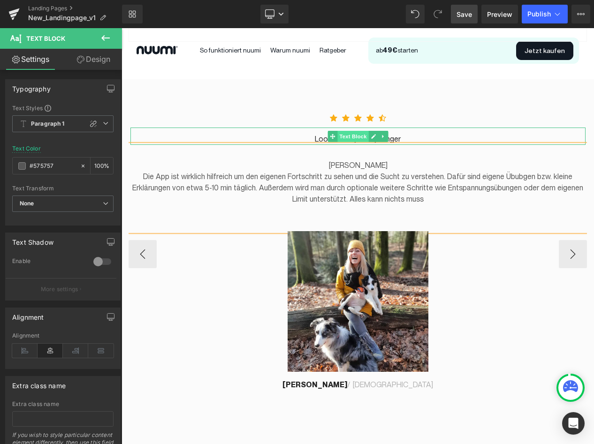
click at [338, 131] on span "Text Block" at bounding box center [352, 136] width 31 height 11
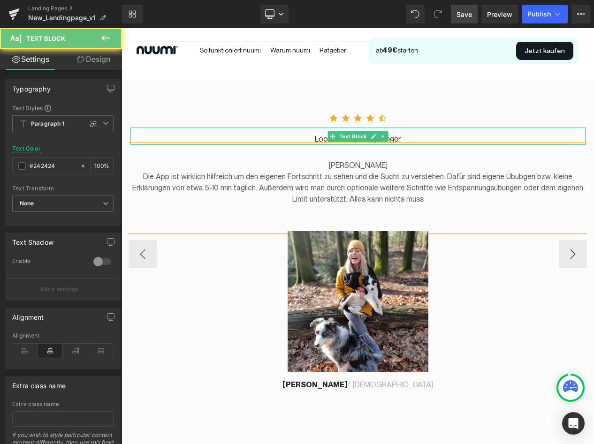
click at [315, 134] on p "Look a few years younger" at bounding box center [357, 139] width 455 height 11
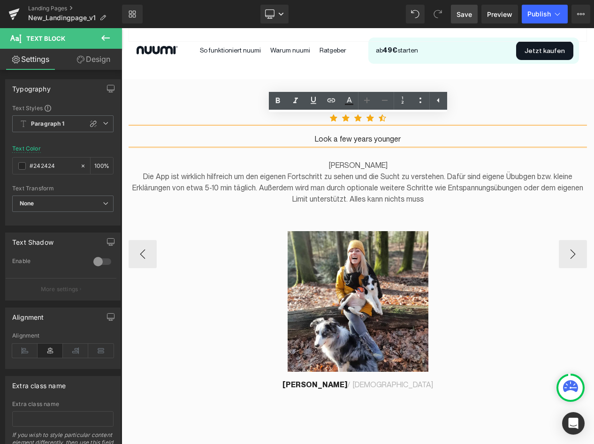
click at [367, 134] on p "Look a few years younger" at bounding box center [357, 139] width 455 height 11
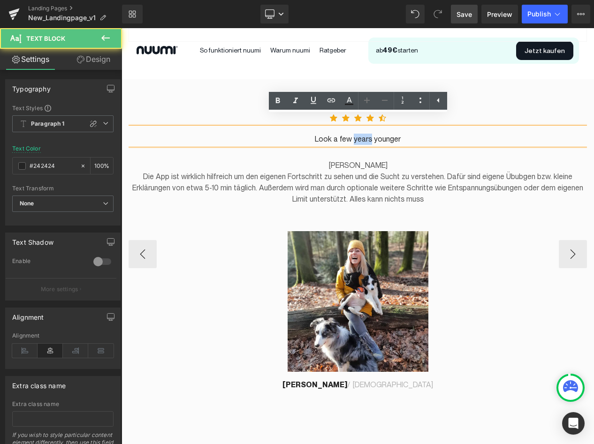
click at [367, 134] on p "Look a few years younger" at bounding box center [357, 139] width 455 height 11
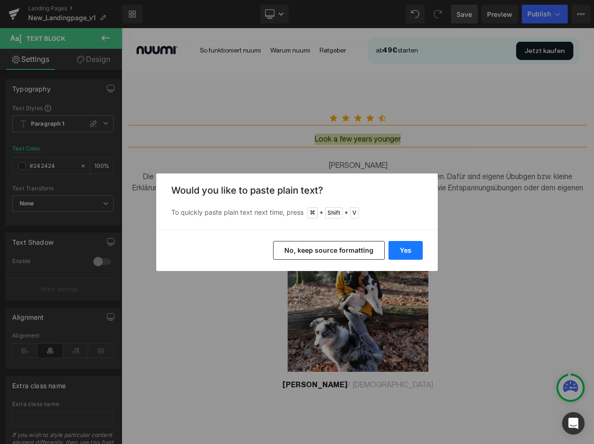
click at [396, 253] on button "Yes" at bounding box center [405, 250] width 34 height 19
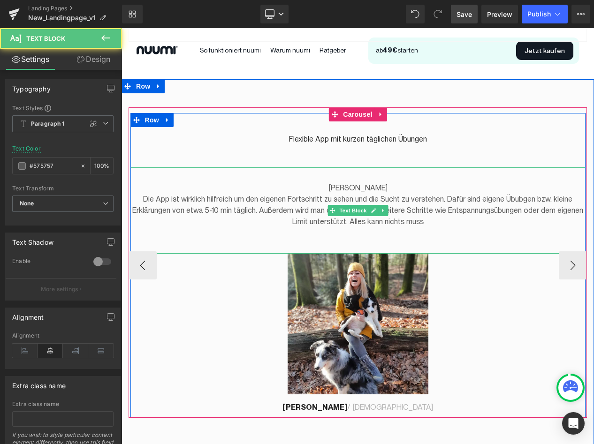
click at [356, 182] on p "[PERSON_NAME]" at bounding box center [357, 187] width 455 height 11
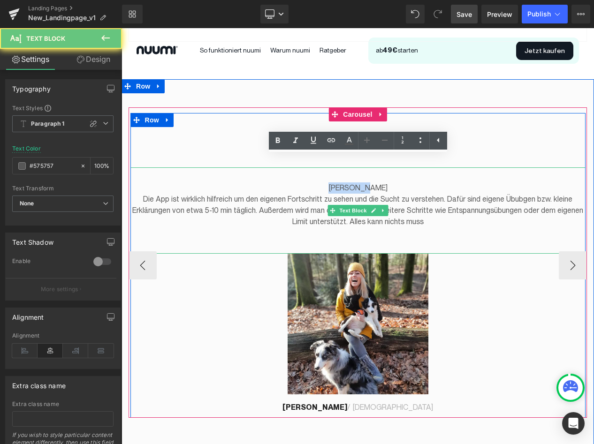
click at [356, 182] on p "[PERSON_NAME]" at bounding box center [357, 187] width 455 height 11
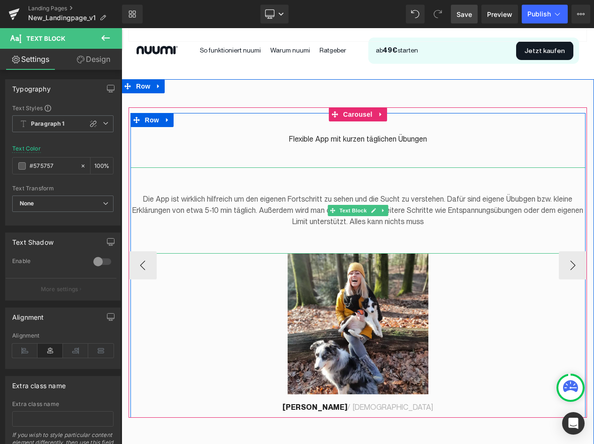
click at [147, 195] on span "Die App ist wirklich hilfreich um den eigenen Fortschritt zu sehen und die Such…" at bounding box center [357, 210] width 451 height 31
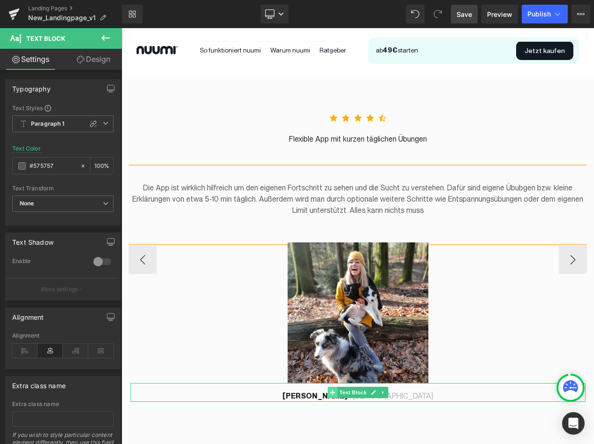
click at [327, 387] on span at bounding box center [332, 392] width 10 height 11
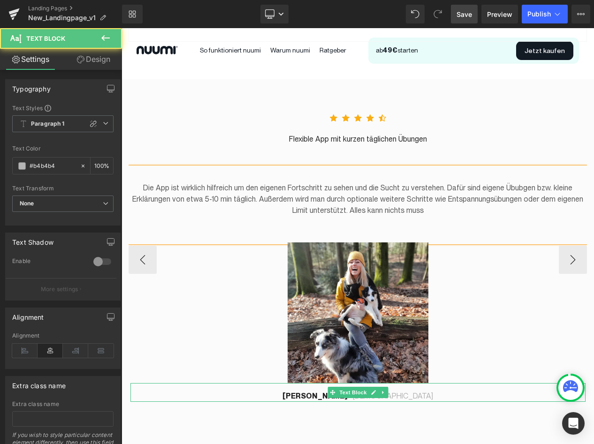
click at [312, 391] on p "Helena / [DEMOGRAPHIC_DATA]" at bounding box center [357, 396] width 455 height 11
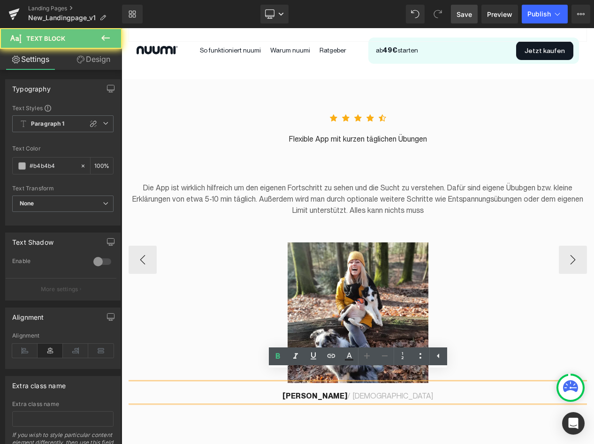
click at [337, 392] on strong "[PERSON_NAME]" at bounding box center [314, 396] width 65 height 9
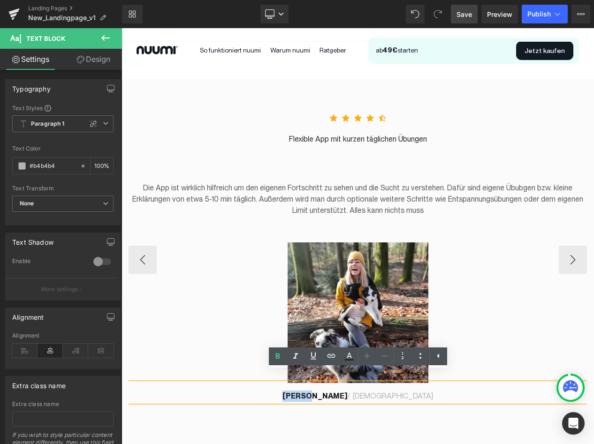
click at [337, 392] on strong "[PERSON_NAME]" at bounding box center [314, 396] width 65 height 9
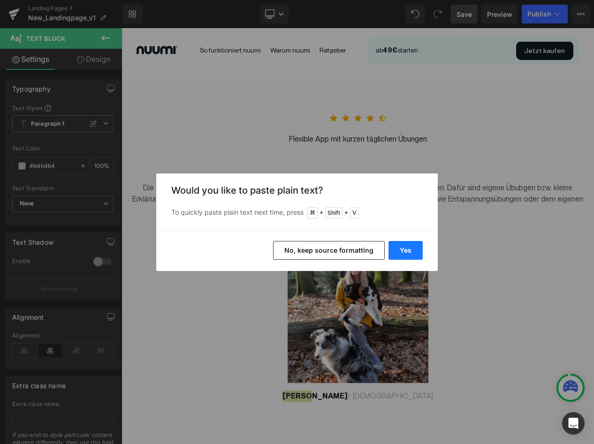
click at [399, 254] on button "Yes" at bounding box center [405, 250] width 34 height 19
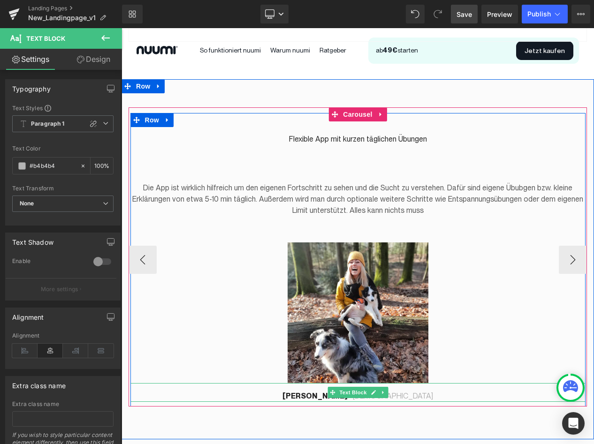
click at [399, 391] on p "[PERSON_NAME] / [DEMOGRAPHIC_DATA]" at bounding box center [357, 396] width 455 height 11
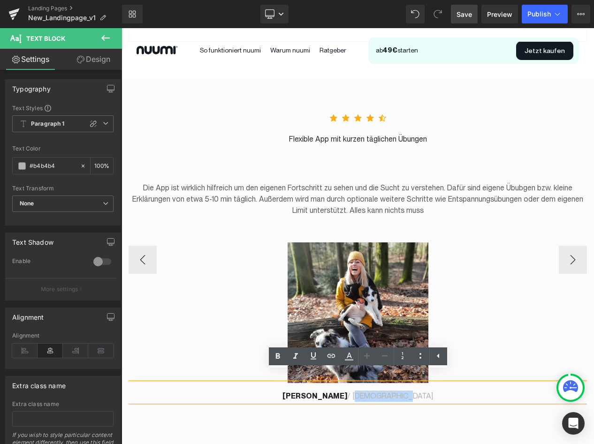
drag, startPoint x: 400, startPoint y: 385, endPoint x: 361, endPoint y: 386, distance: 39.4
click at [361, 391] on p "[PERSON_NAME] / [DEMOGRAPHIC_DATA]" at bounding box center [357, 396] width 455 height 11
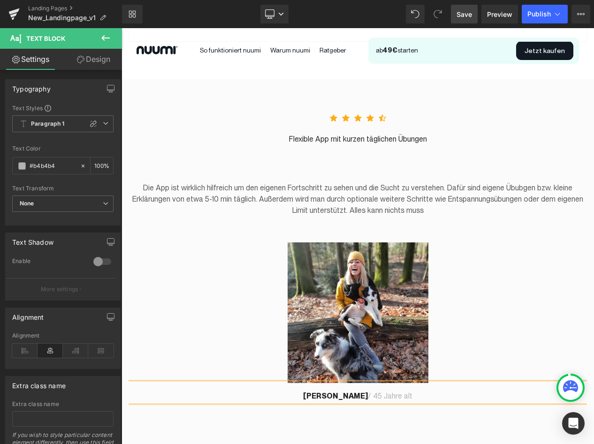
click at [456, 14] on link "Save" at bounding box center [464, 14] width 27 height 19
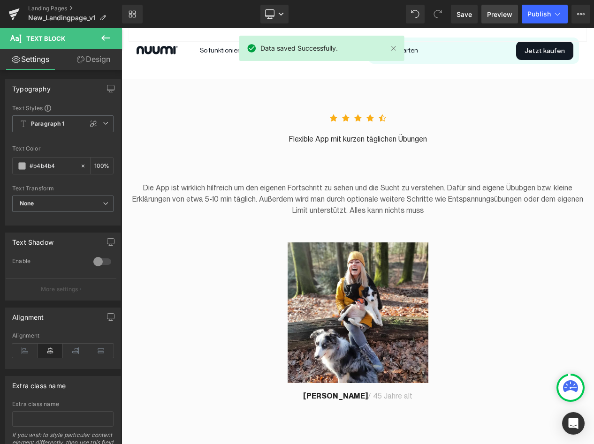
click at [493, 13] on span "Preview" at bounding box center [499, 14] width 25 height 10
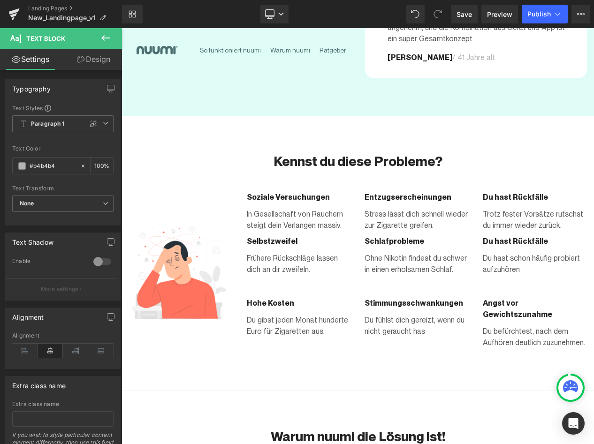
scroll to position [0, 0]
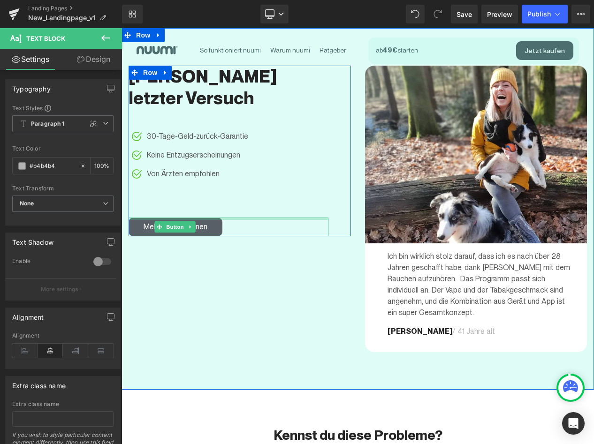
click at [197, 218] on div at bounding box center [228, 219] width 200 height 2
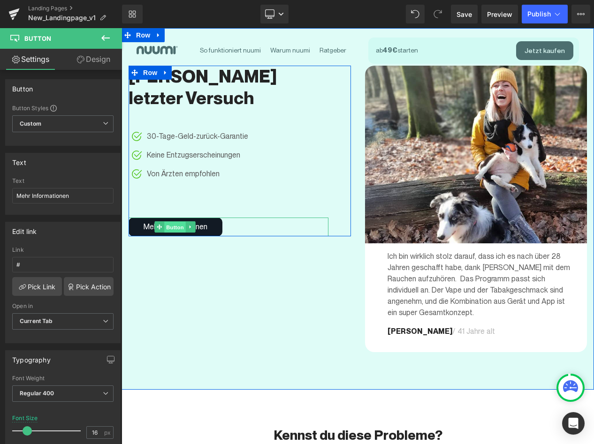
click at [173, 222] on span "Button" at bounding box center [175, 227] width 22 height 11
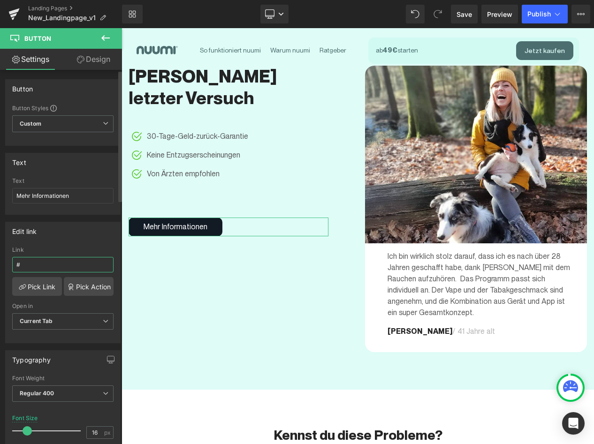
click at [37, 261] on input "#" at bounding box center [62, 264] width 101 height 15
paste input "[URL][DOMAIN_NAME]"
type input "#[URL][DOMAIN_NAME]"
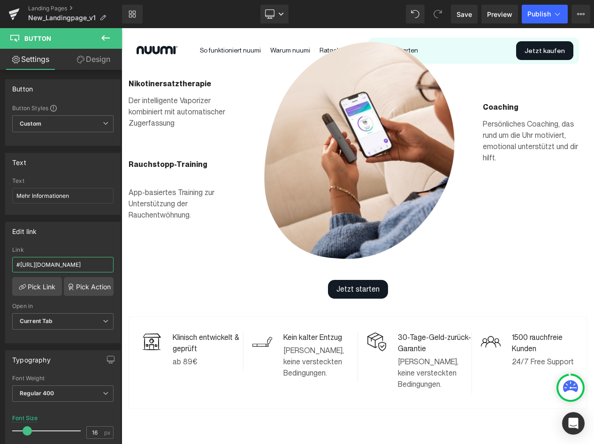
scroll to position [703, 0]
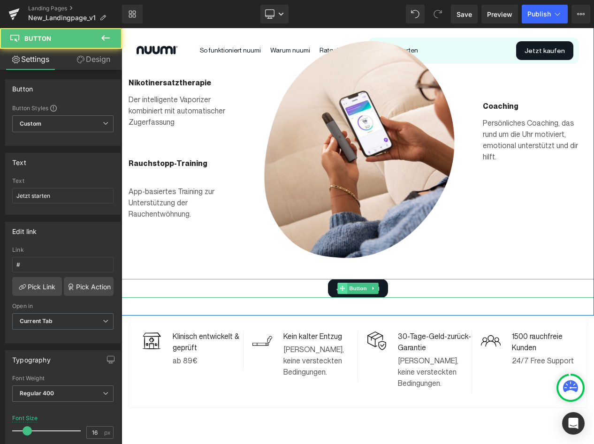
click at [345, 279] on div "Jetzt starten Button" at bounding box center [357, 288] width 472 height 19
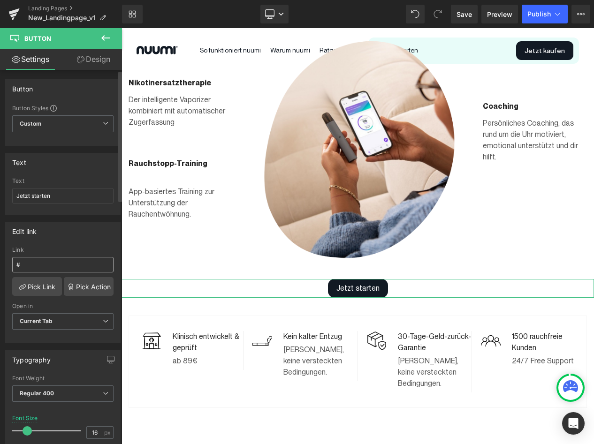
click at [70, 269] on input "#" at bounding box center [62, 264] width 101 height 15
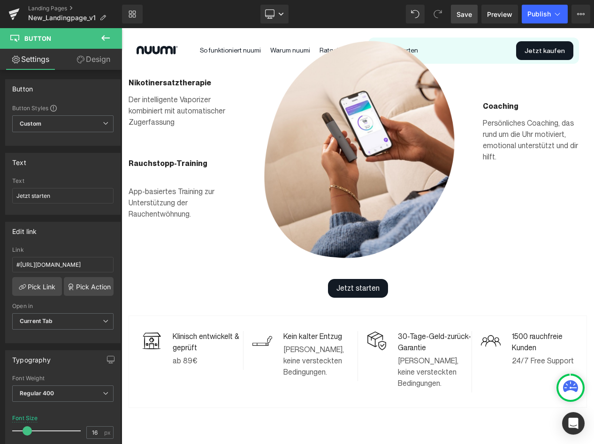
type input "#[URL][DOMAIN_NAME]"
click at [458, 13] on span "Save" at bounding box center [463, 14] width 15 height 10
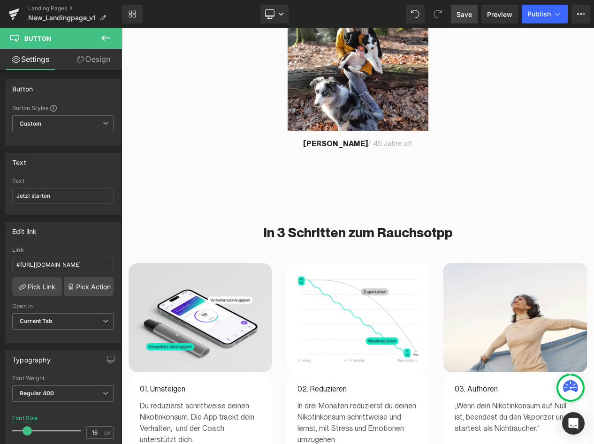
scroll to position [1138, 0]
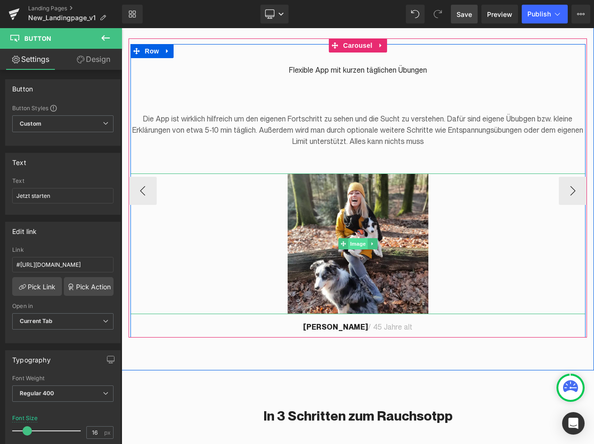
click at [362, 238] on span "Image" at bounding box center [358, 243] width 20 height 11
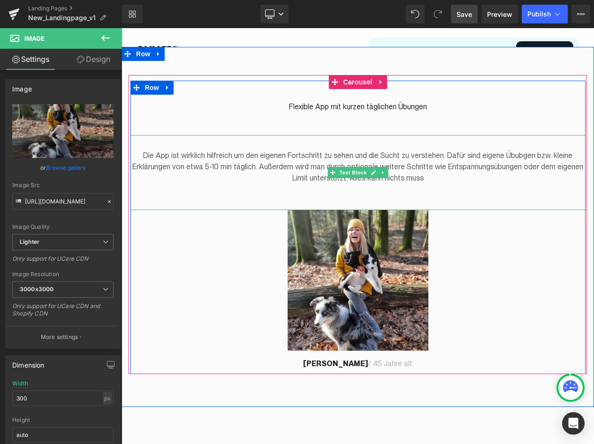
scroll to position [1101, 0]
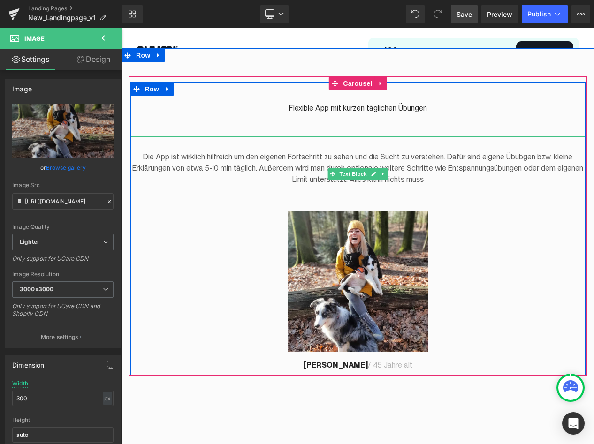
click at [263, 157] on span "Die App ist wirklich hilfreich um den eigenen Fortschritt zu sehen und die Such…" at bounding box center [357, 167] width 451 height 31
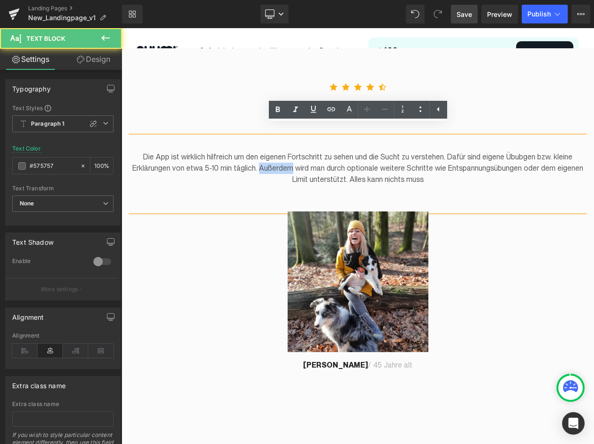
click at [263, 157] on span "Die App ist wirklich hilfreich um den eigenen Fortschritt zu sehen und die Such…" at bounding box center [357, 167] width 451 height 31
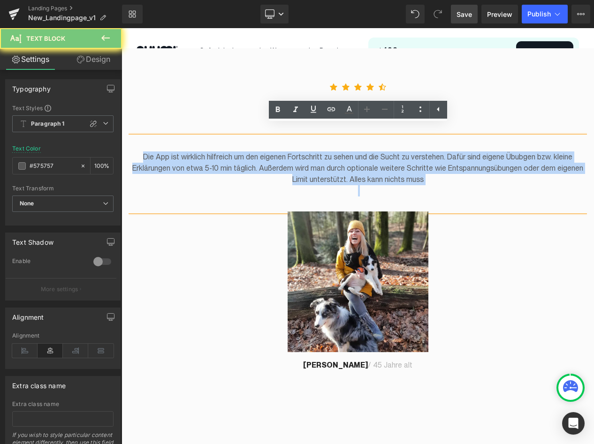
click at [263, 157] on span "Die App ist wirklich hilfreich um den eigenen Fortschritt zu sehen und die Such…" at bounding box center [357, 167] width 451 height 31
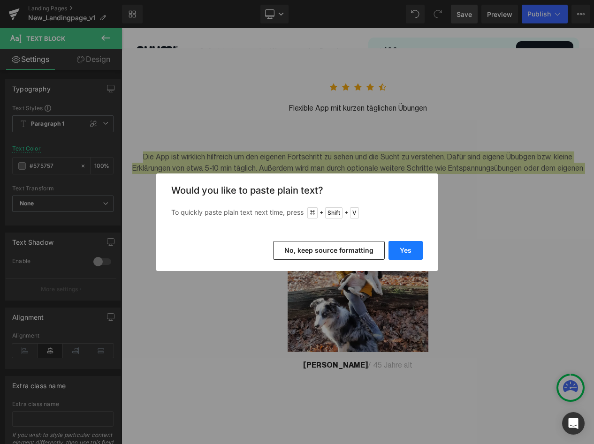
click at [401, 247] on button "Yes" at bounding box center [405, 250] width 34 height 19
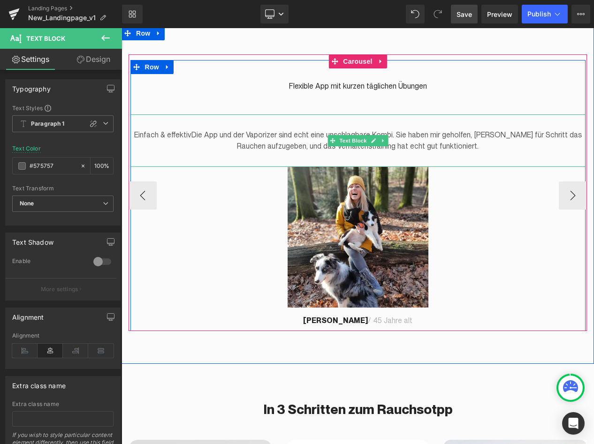
scroll to position [1124, 0]
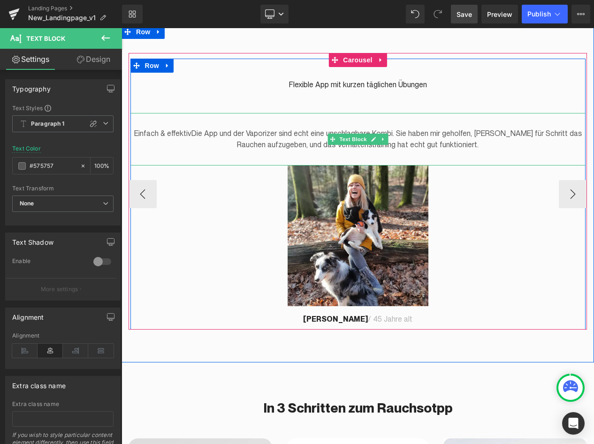
click at [196, 128] on p "Einfach & effektivDie App und der Vaporizer sind echt eine unschlagbare Kombi. …" at bounding box center [357, 139] width 455 height 23
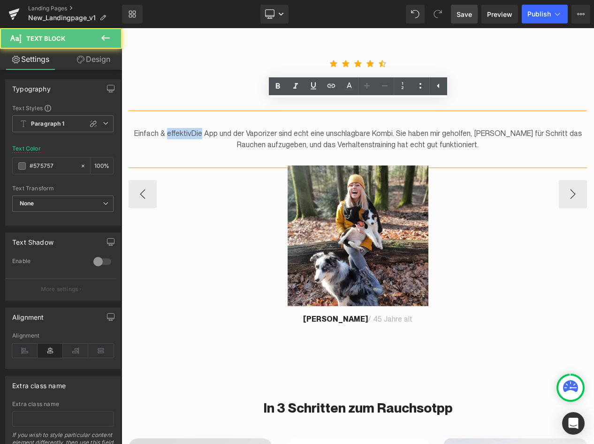
click at [196, 128] on p "Einfach & effektivDie App und der Vaporizer sind echt eine unschlagbare Kombi. …" at bounding box center [357, 139] width 455 height 23
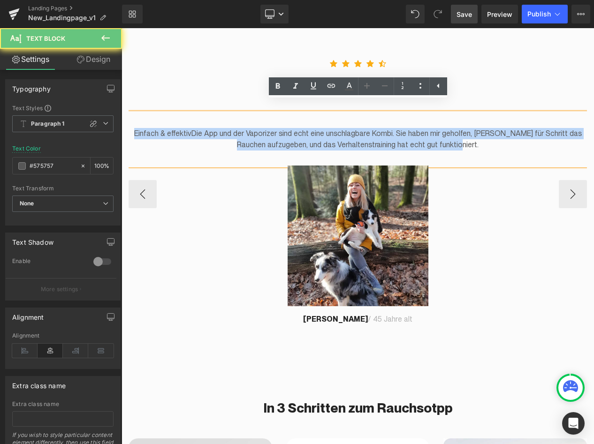
click at [196, 128] on p "Einfach & effektivDie App und der Vaporizer sind echt eine unschlagbare Kombi. …" at bounding box center [357, 139] width 455 height 23
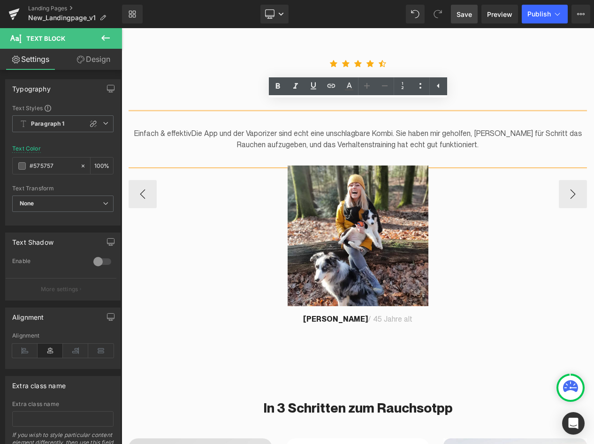
click at [193, 128] on p "Einfach & effektivDie App und der Vaporizer sind echt eine unschlagbare Kombi. …" at bounding box center [357, 139] width 455 height 23
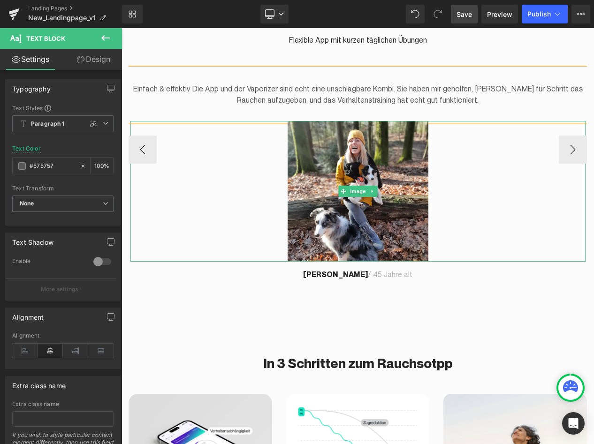
scroll to position [1175, 0]
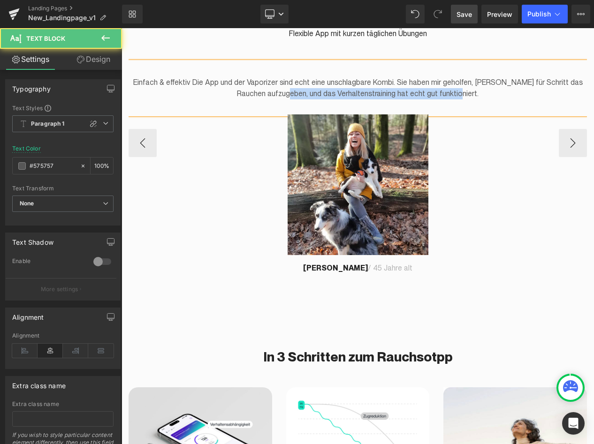
drag, startPoint x: 298, startPoint y: 81, endPoint x: 480, endPoint y: 93, distance: 182.3
click at [480, 93] on div "Einfach & effektiv Die App und der Vaporizer sind echt eine unschlagbare Kombi.…" at bounding box center [357, 88] width 455 height 53
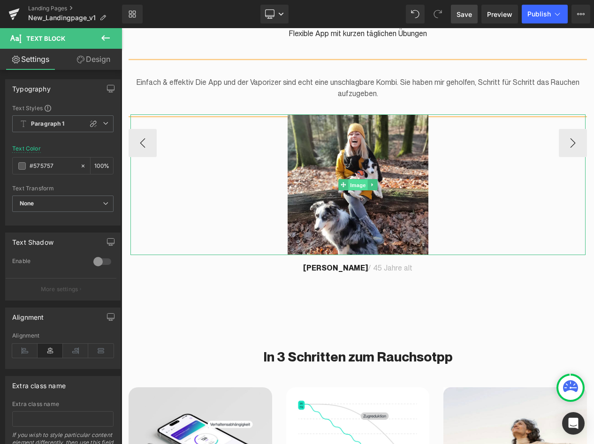
click at [353, 180] on span "Image" at bounding box center [358, 185] width 20 height 11
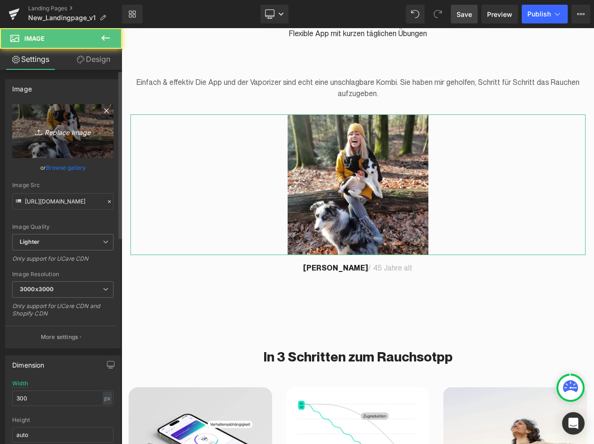
click at [68, 132] on icon "Replace Image" at bounding box center [62, 131] width 75 height 12
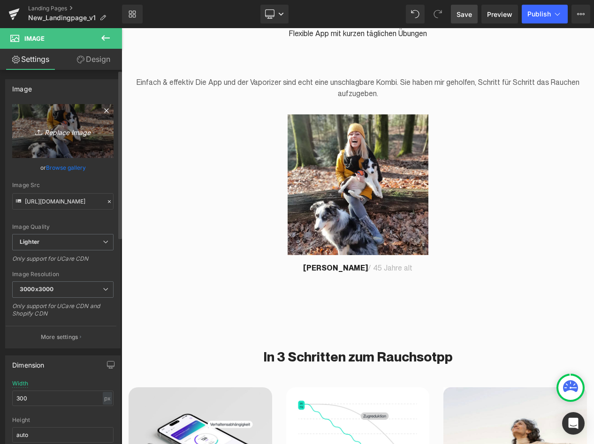
type input "C:\fakepath\Ingo_Review.jpg"
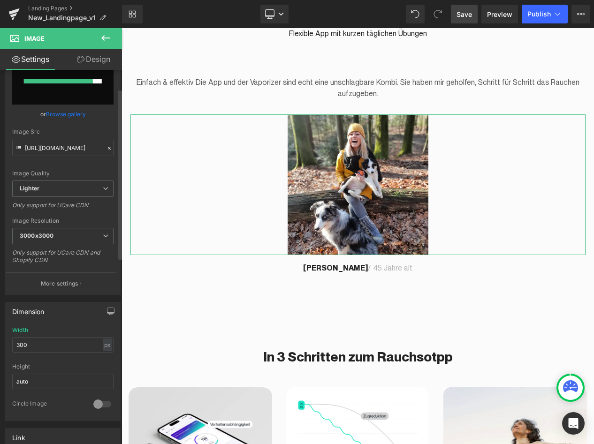
scroll to position [58, 0]
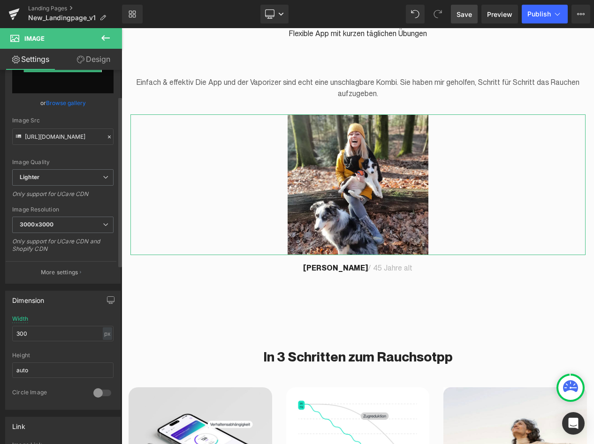
type input "[URL][DOMAIN_NAME]"
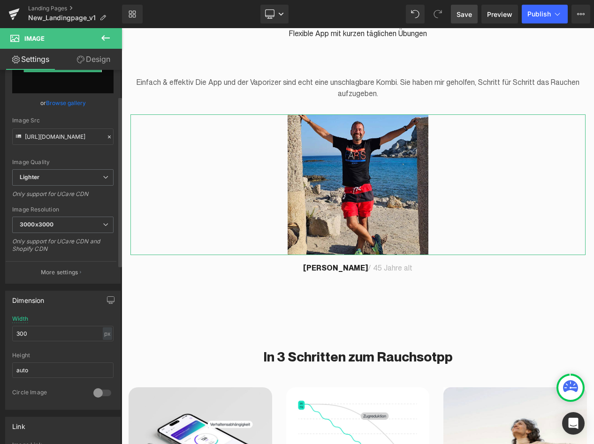
scroll to position [0, 0]
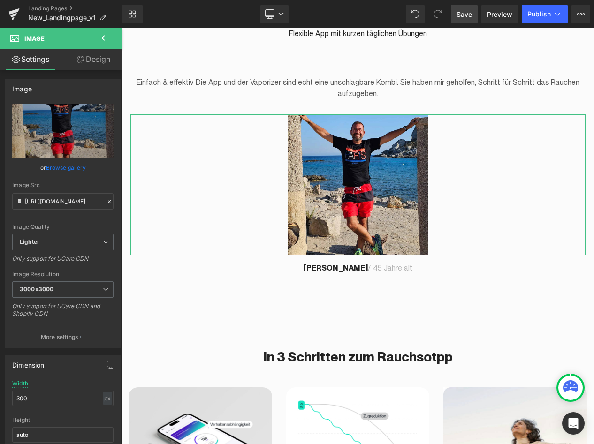
click at [97, 53] on link "Design" at bounding box center [93, 59] width 61 height 21
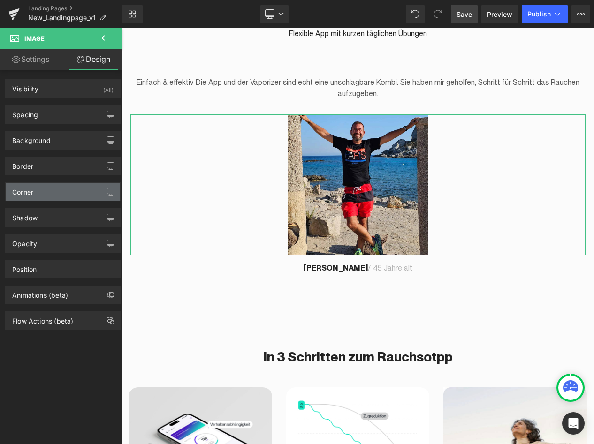
click at [44, 196] on div "Corner" at bounding box center [63, 192] width 114 height 18
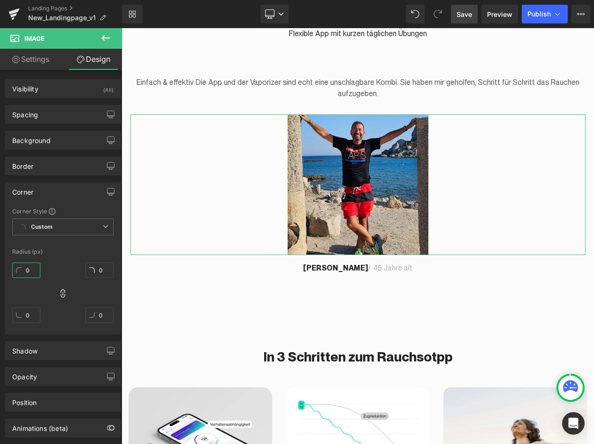
click at [23, 270] on input "0" at bounding box center [26, 270] width 28 height 15
type input "30"
type input "3"
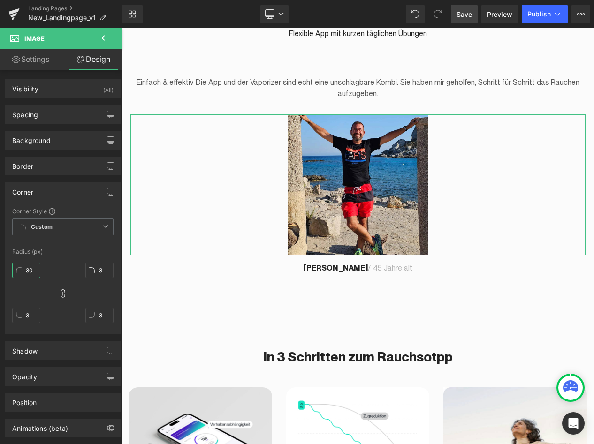
type input "30"
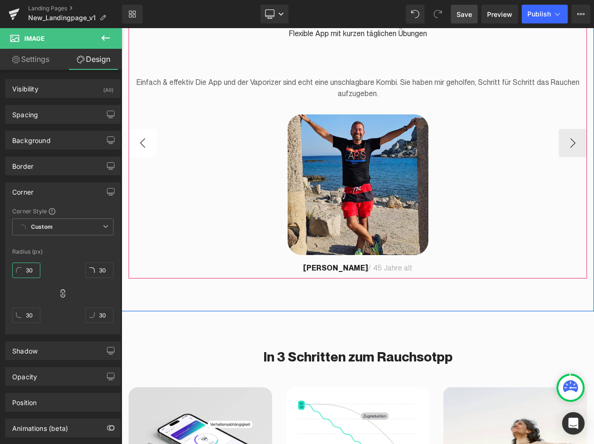
type input "30"
click at [147, 132] on button "‹" at bounding box center [142, 143] width 28 height 28
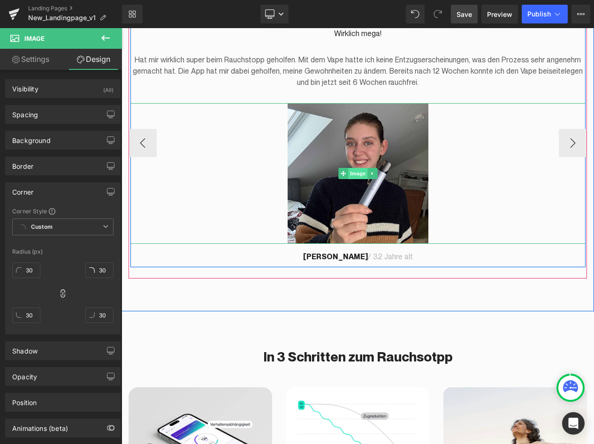
click at [358, 168] on span "Image" at bounding box center [358, 173] width 20 height 11
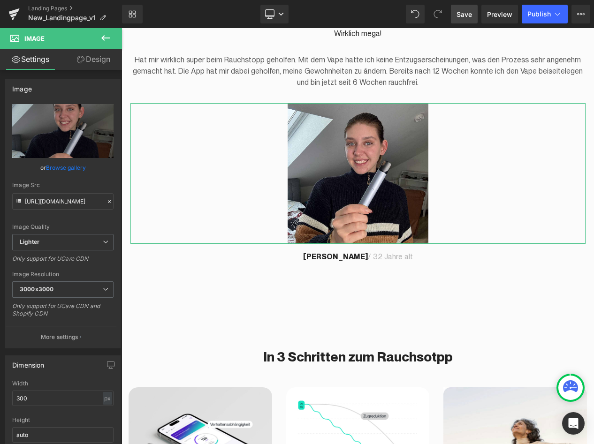
click at [93, 62] on link "Design" at bounding box center [93, 59] width 61 height 21
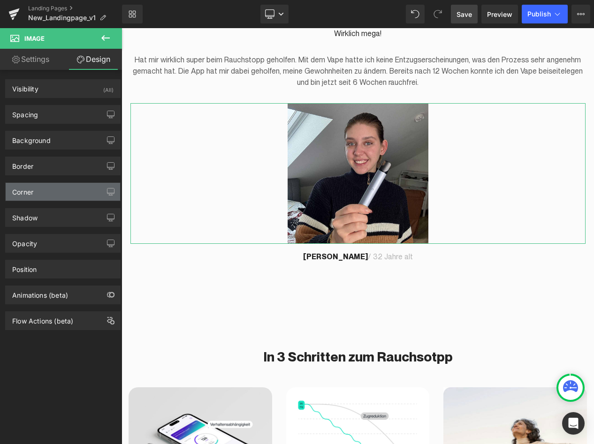
click at [34, 184] on div "Corner" at bounding box center [63, 192] width 114 height 18
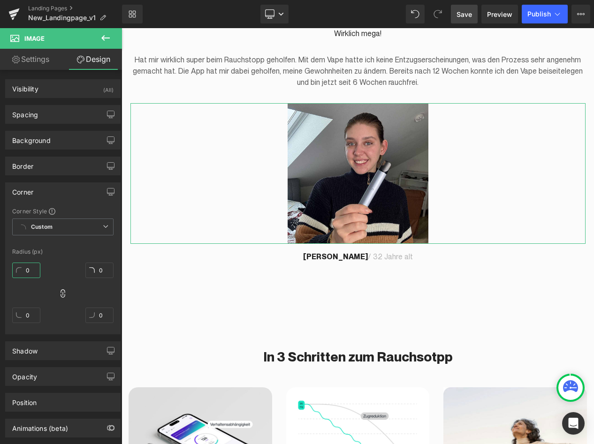
click at [25, 271] on input "0" at bounding box center [26, 270] width 28 height 15
type input "3"
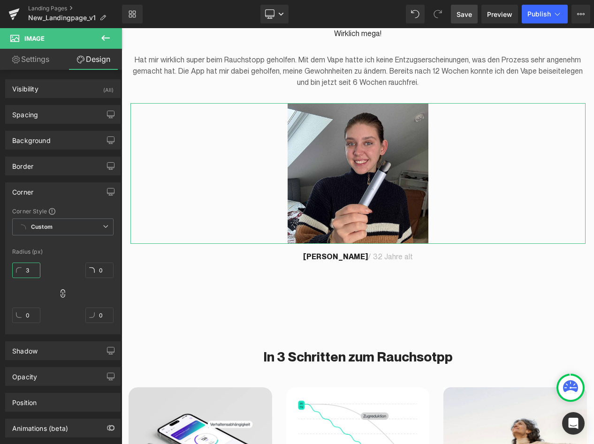
type input "3"
type input "30"
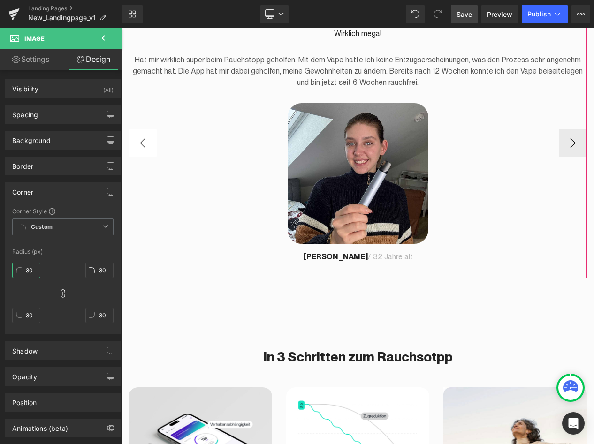
type input "30"
click at [140, 129] on button "‹" at bounding box center [142, 143] width 28 height 28
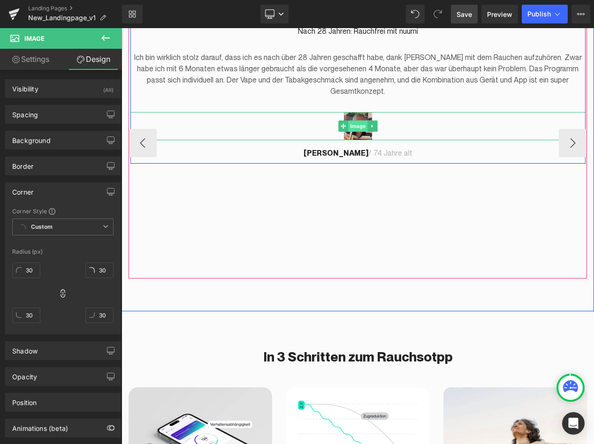
click at [356, 121] on span "Image" at bounding box center [358, 126] width 20 height 11
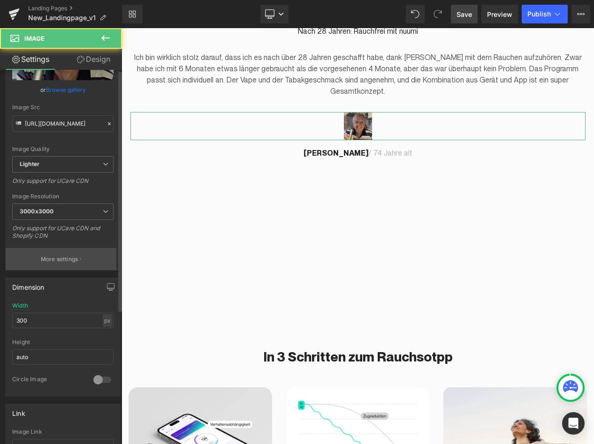
scroll to position [78, 0]
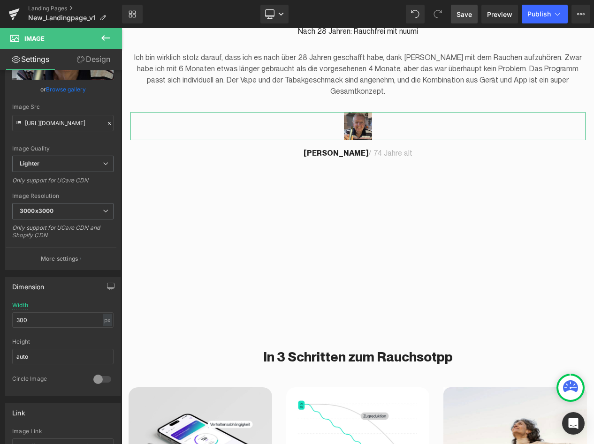
click at [75, 63] on link "Design" at bounding box center [93, 59] width 61 height 21
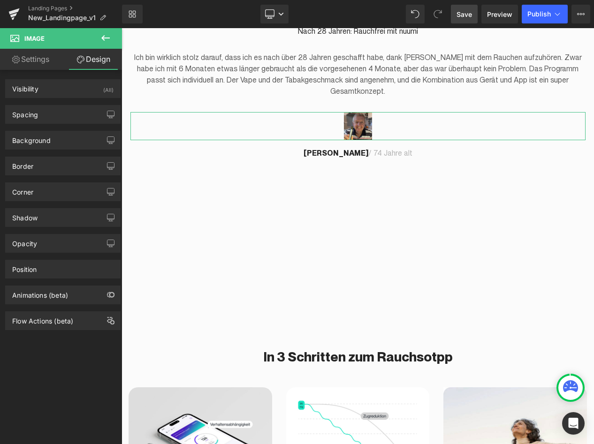
type input "0"
click at [44, 195] on div "Corner" at bounding box center [63, 192] width 114 height 18
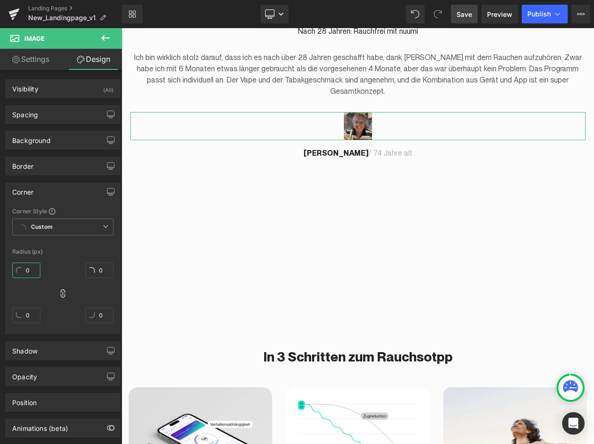
click at [24, 268] on input "0" at bounding box center [26, 270] width 28 height 15
type input "3"
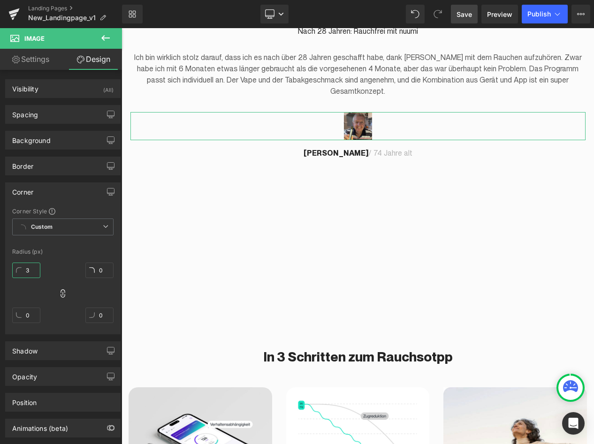
type input "3"
type input "30"
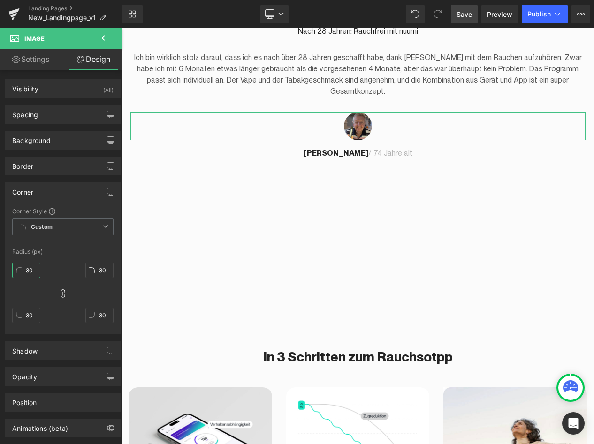
type input "30"
click at [469, 13] on span "Save" at bounding box center [463, 14] width 15 height 10
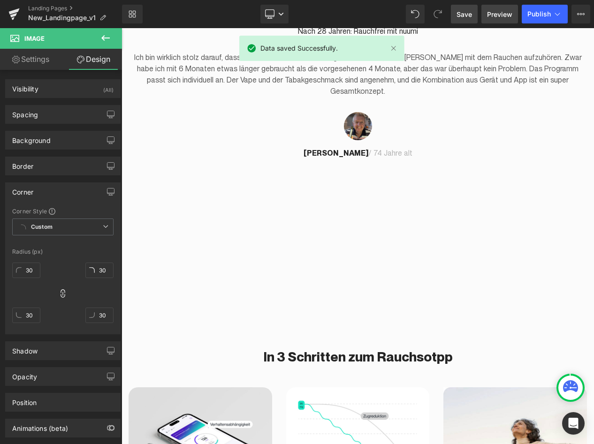
click at [497, 13] on span "Preview" at bounding box center [499, 14] width 25 height 10
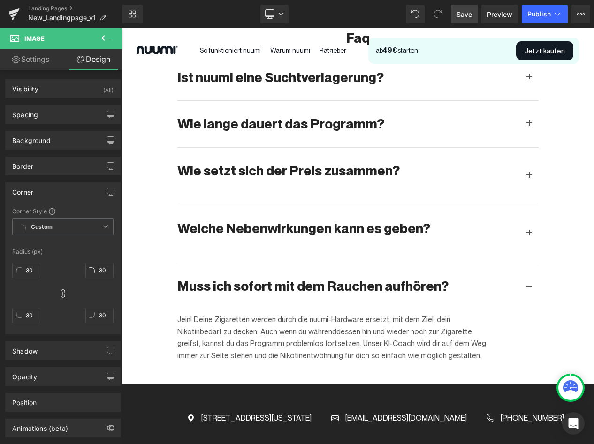
scroll to position [1888, 0]
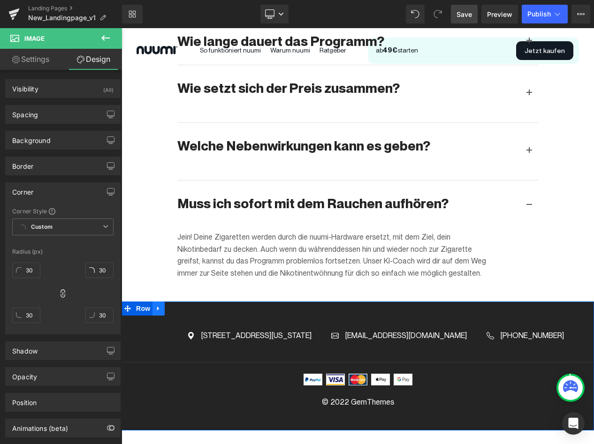
click at [160, 305] on icon at bounding box center [158, 308] width 7 height 7
click at [185, 305] on icon at bounding box center [183, 308] width 7 height 7
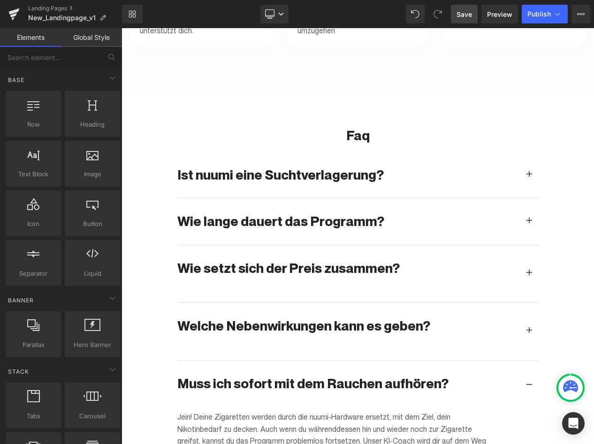
scroll to position [1713, 0]
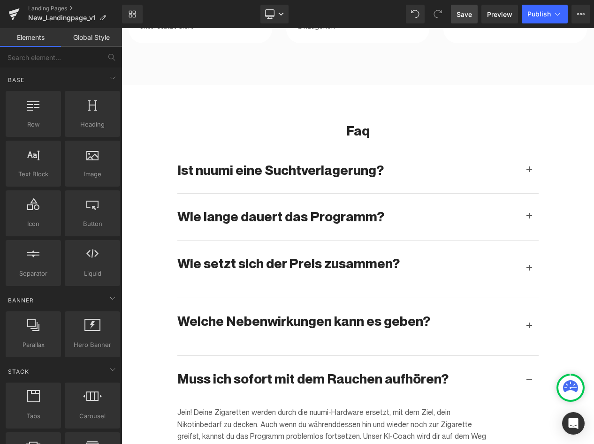
click at [472, 15] on span "Save" at bounding box center [463, 14] width 15 height 10
